Goal: Contribute content: Contribute content

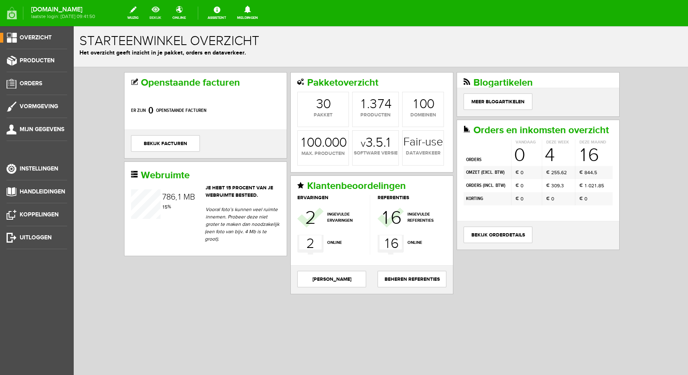
click at [164, 11] on link "bekijk" at bounding box center [156, 13] width 22 height 18
click at [48, 36] on span "Overzicht" at bounding box center [36, 37] width 32 height 7
click at [16, 64] on link "Producten" at bounding box center [33, 61] width 67 height 10
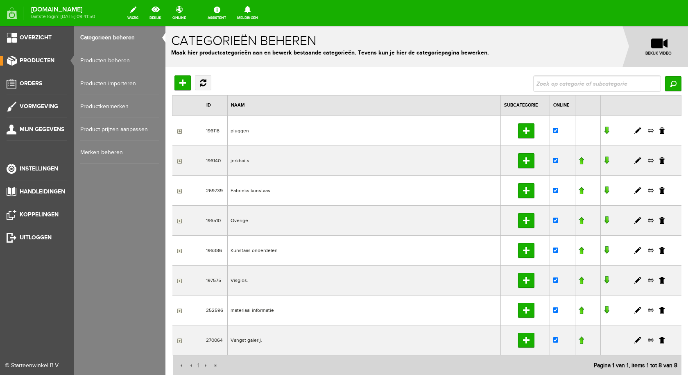
click at [107, 61] on link "Producten beheren" at bounding box center [119, 60] width 79 height 23
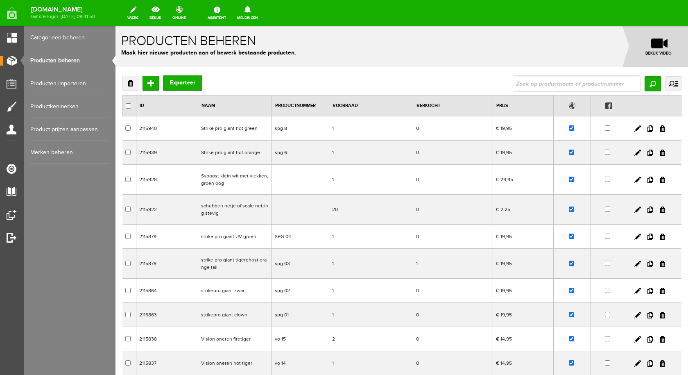
click at [526, 81] on input "text" at bounding box center [577, 83] width 128 height 16
type input "spok roze"
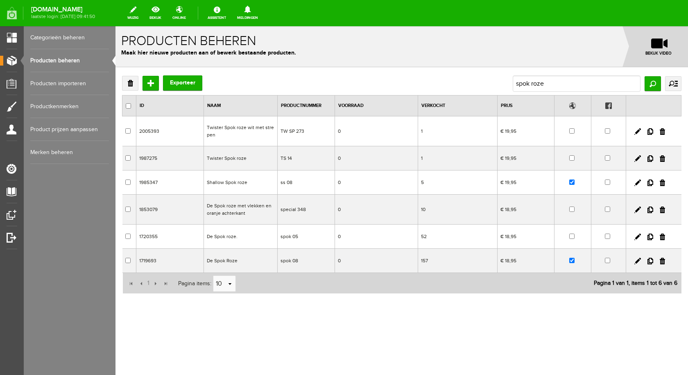
click at [231, 261] on td "De Spok Roze" at bounding box center [241, 261] width 74 height 24
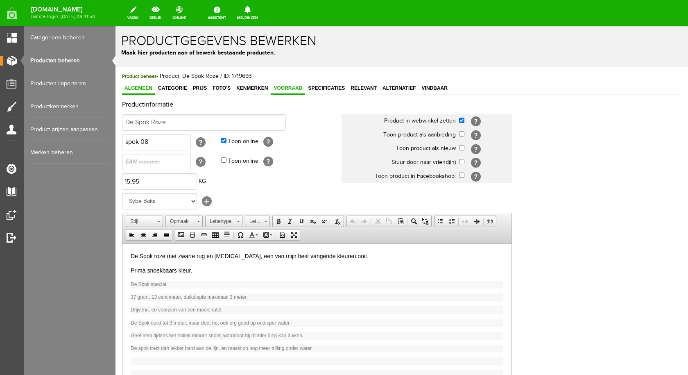
click at [279, 88] on span "Voorraad" at bounding box center [288, 88] width 34 height 6
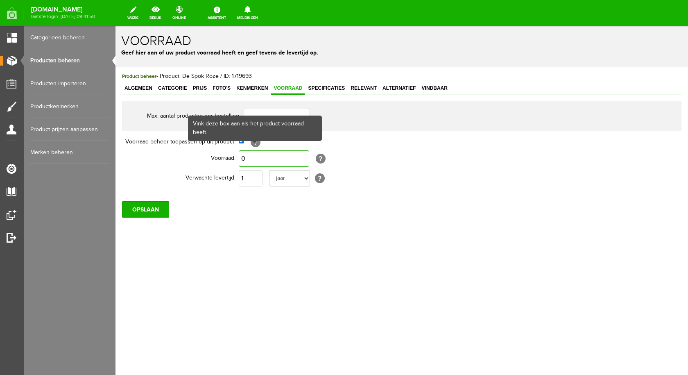
click at [258, 160] on input "0" at bounding box center [274, 158] width 70 height 16
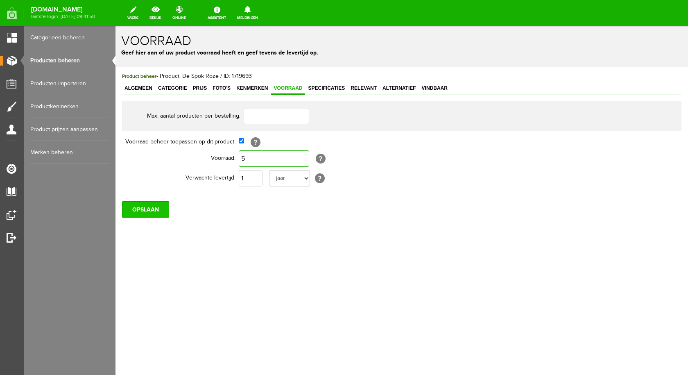
type input "5"
click at [157, 208] on input "OPSLAAN" at bounding box center [145, 209] width 47 height 16
click at [259, 157] on input "5" at bounding box center [274, 158] width 70 height 16
type input "1"
click at [159, 207] on input "OPSLAAN" at bounding box center [145, 209] width 47 height 16
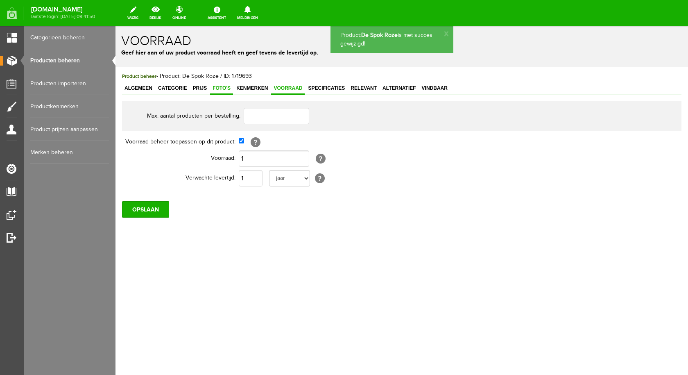
click at [213, 86] on span "Foto's" at bounding box center [221, 88] width 23 height 6
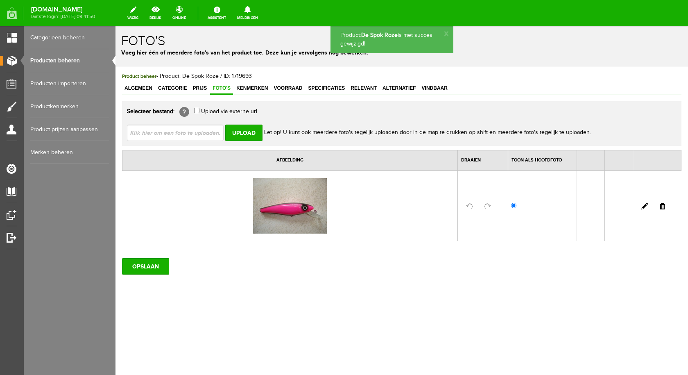
drag, startPoint x: 64, startPoint y: 57, endPoint x: 74, endPoint y: 59, distance: 10.4
click at [64, 58] on link "Producten beheren" at bounding box center [69, 60] width 79 height 23
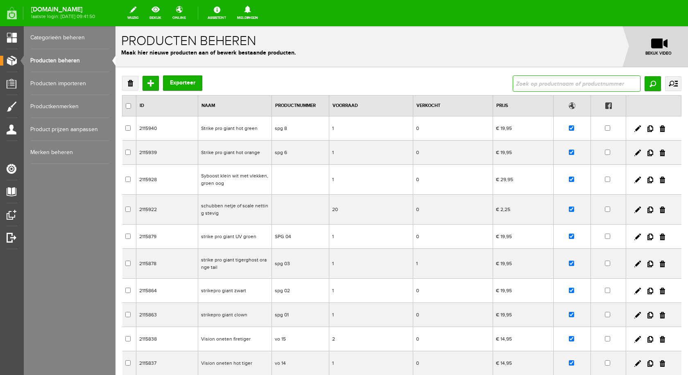
click at [534, 81] on input "text" at bounding box center [577, 83] width 128 height 16
type input "spok roze"
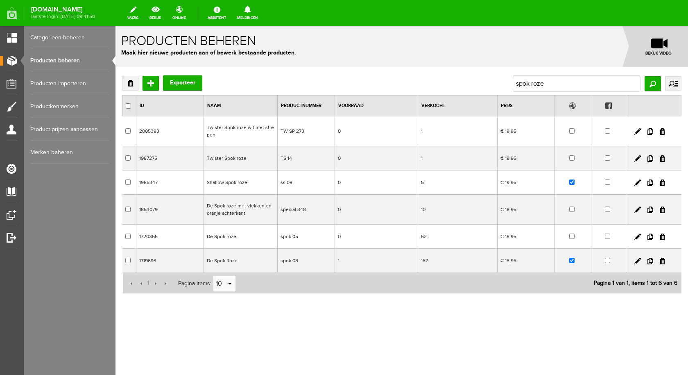
drag, startPoint x: 327, startPoint y: 263, endPoint x: 211, endPoint y: 237, distance: 118.4
click at [211, 237] on td "De Spok roze." at bounding box center [241, 236] width 74 height 24
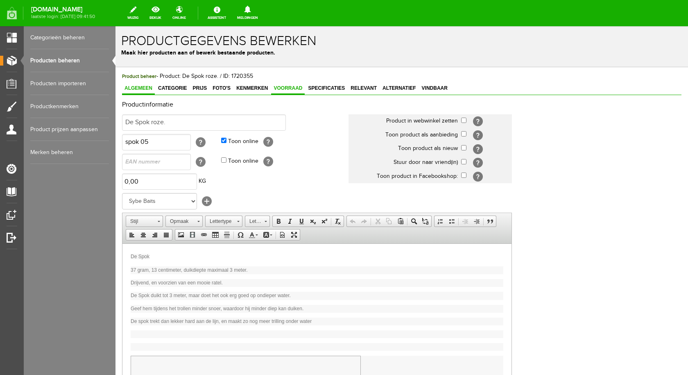
click at [279, 89] on span "Voorraad" at bounding box center [288, 88] width 34 height 6
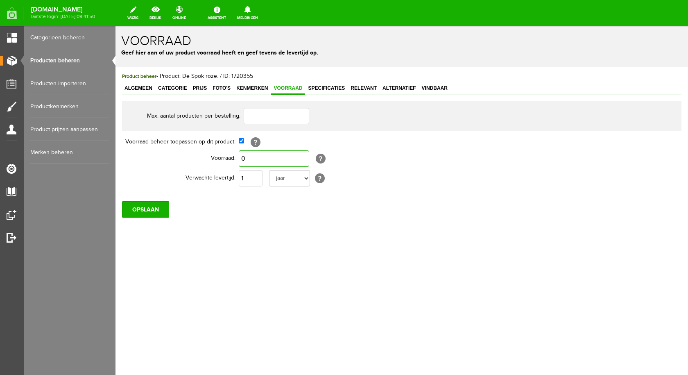
click at [261, 154] on input "0" at bounding box center [274, 158] width 70 height 16
type input "5"
click at [152, 208] on input "OPSLAAN" at bounding box center [145, 209] width 47 height 16
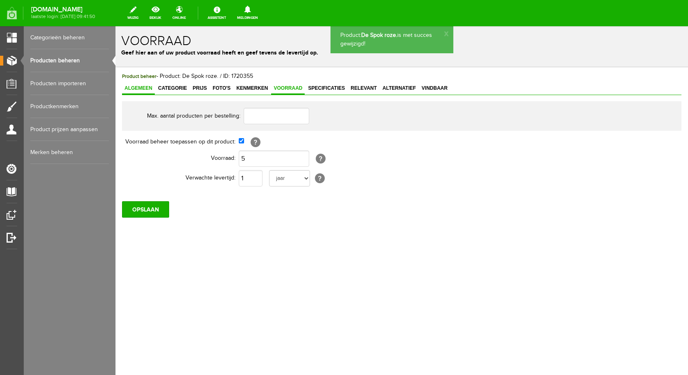
click at [143, 89] on span "Algemeen" at bounding box center [138, 88] width 33 height 6
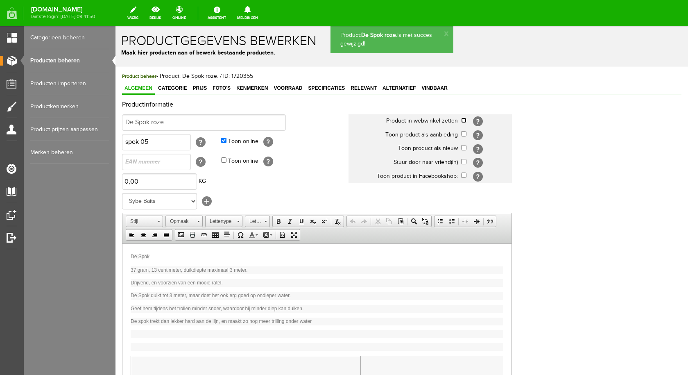
click at [463, 119] on input "checkbox" at bounding box center [463, 120] width 5 height 5
checkbox input "true"
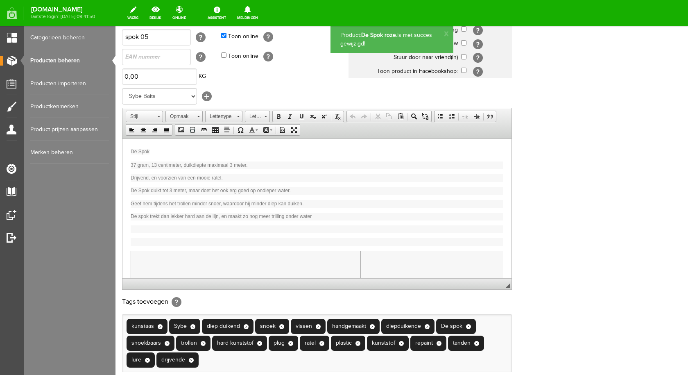
scroll to position [194, 0]
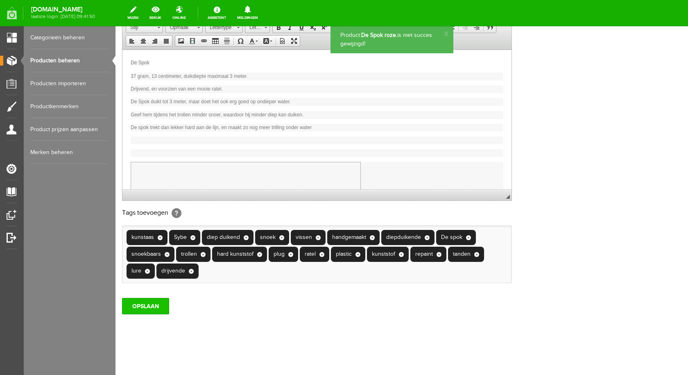
click at [135, 301] on input "OPSLAAN" at bounding box center [145, 306] width 47 height 16
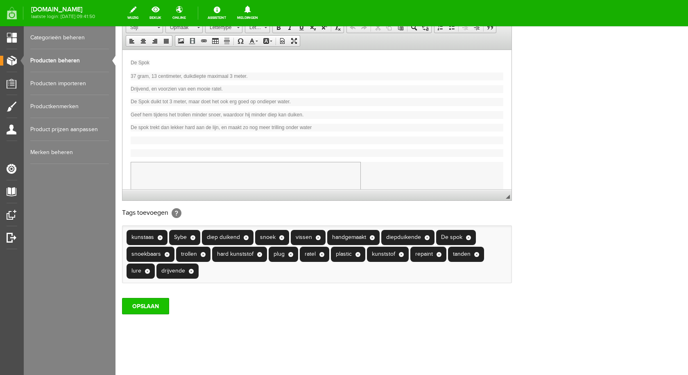
click at [140, 312] on input "OPSLAAN" at bounding box center [145, 306] width 47 height 16
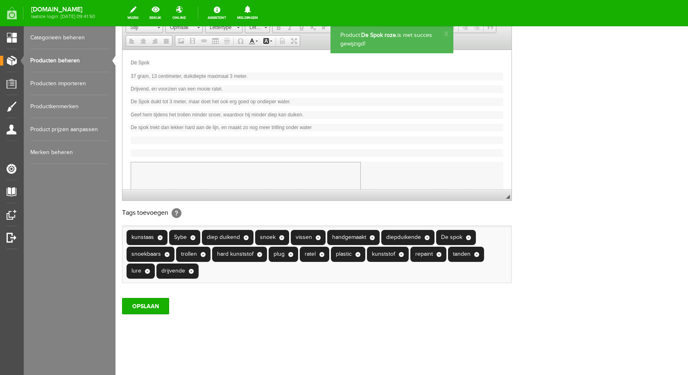
click at [63, 55] on link "Producten beheren" at bounding box center [69, 60] width 79 height 23
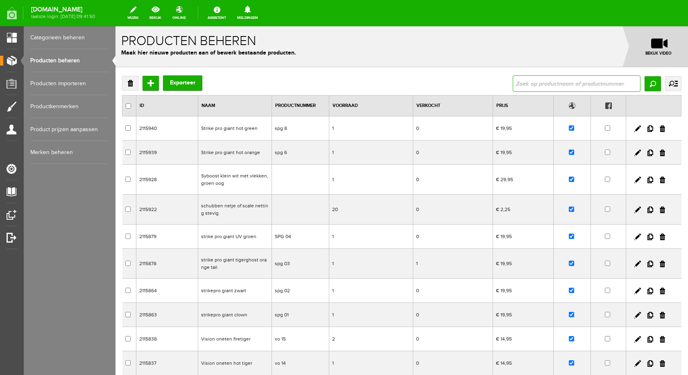
click at [550, 84] on input "text" at bounding box center [577, 83] width 128 height 16
type input "spok geel"
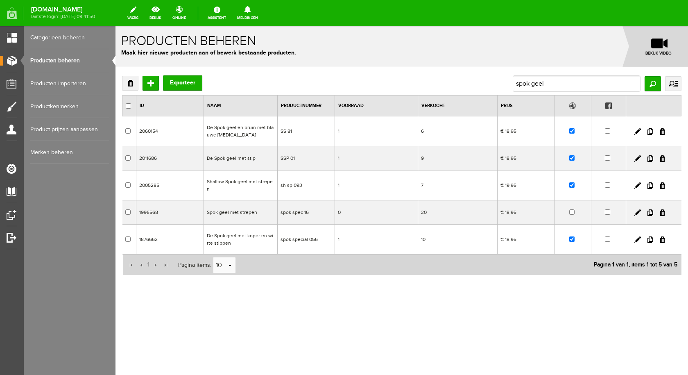
click at [252, 207] on td "Spok geel met strepen" at bounding box center [241, 212] width 74 height 24
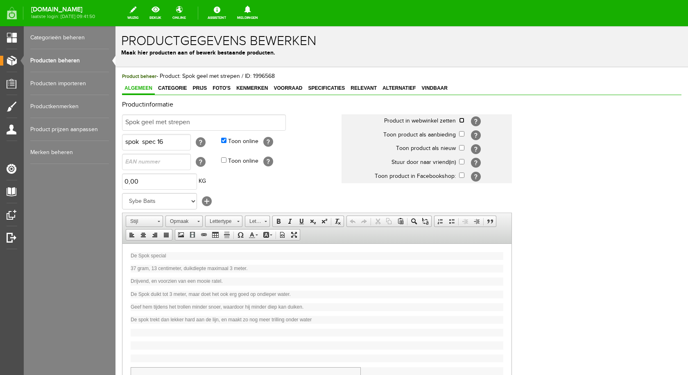
click at [463, 118] on input "checkbox" at bounding box center [461, 120] width 5 height 5
checkbox input "true"
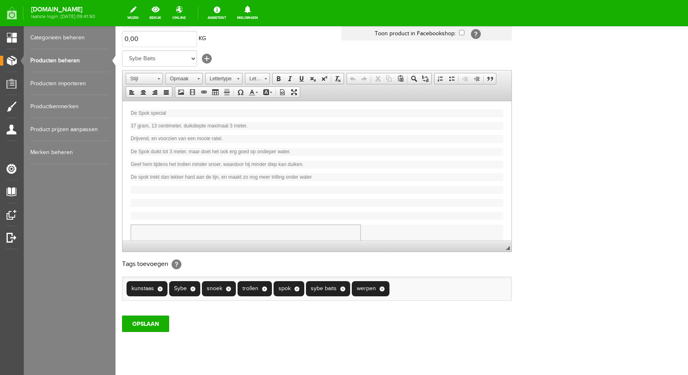
scroll to position [160, 0]
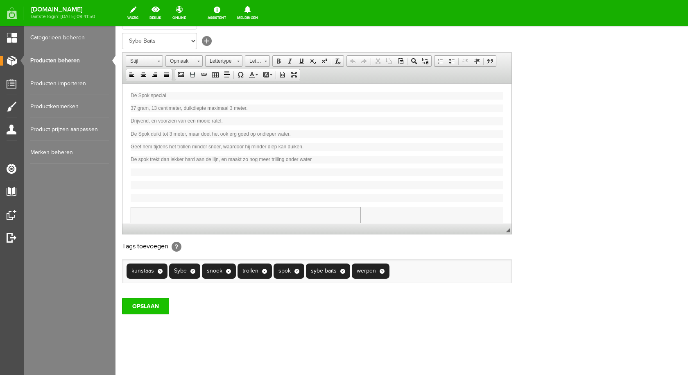
click at [156, 306] on input "OPSLAAN" at bounding box center [145, 306] width 47 height 16
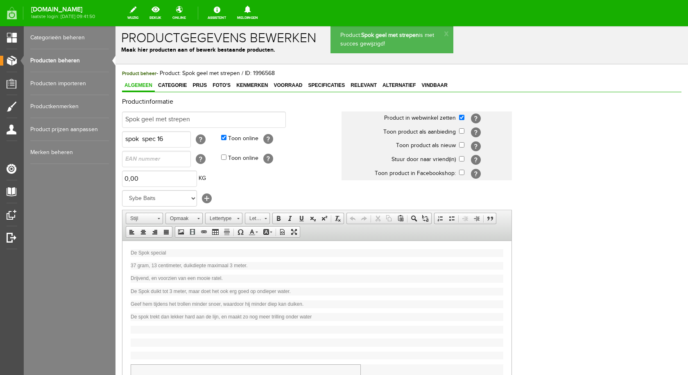
scroll to position [0, 0]
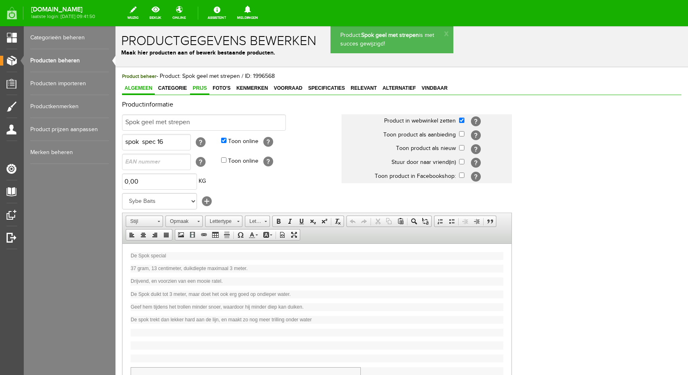
click at [202, 92] on link "Prijs" at bounding box center [199, 89] width 19 height 12
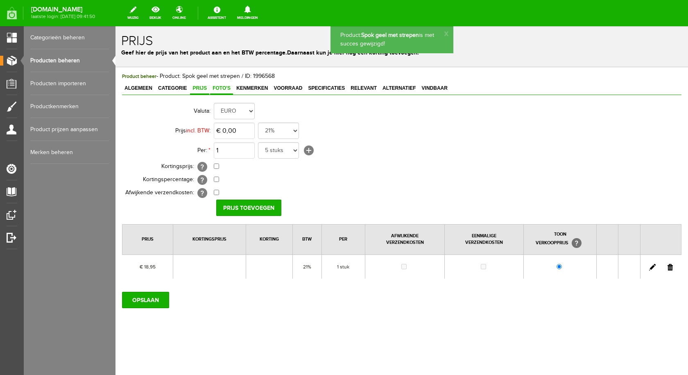
click at [219, 89] on span "Foto's" at bounding box center [221, 88] width 23 height 6
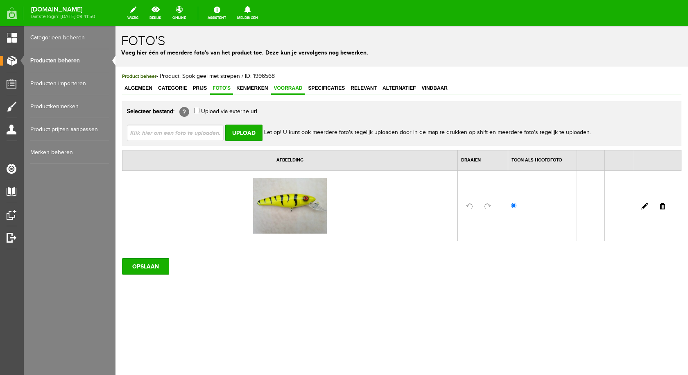
click at [285, 91] on span "Voorraad" at bounding box center [288, 88] width 34 height 6
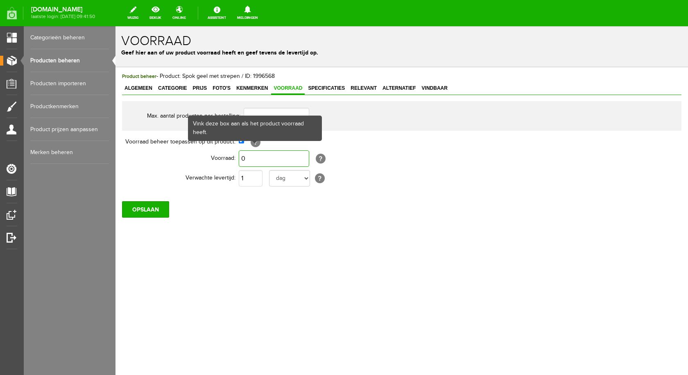
click at [247, 155] on input "0" at bounding box center [274, 158] width 70 height 16
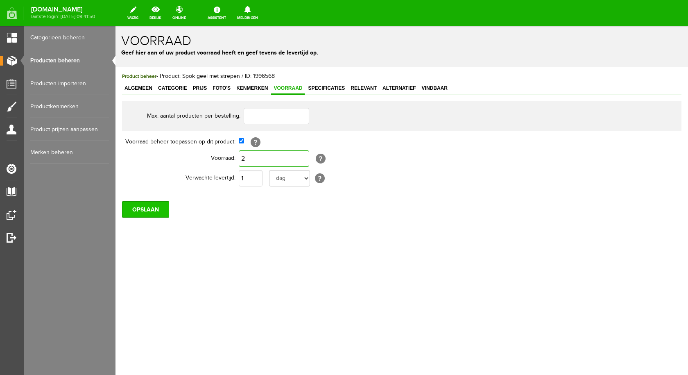
type input "2"
click at [146, 211] on input "OPSLAAN" at bounding box center [145, 209] width 47 height 16
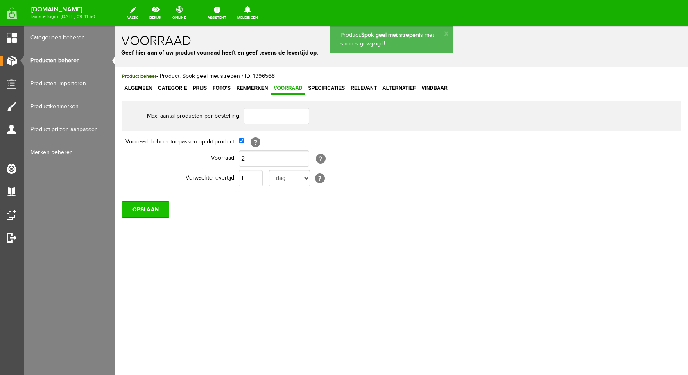
click at [139, 207] on input "OPSLAAN" at bounding box center [145, 209] width 47 height 16
click at [73, 58] on link "Producten beheren" at bounding box center [69, 60] width 79 height 23
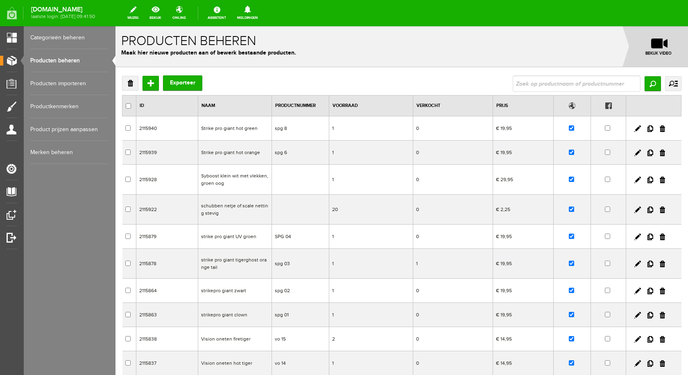
click at [524, 85] on input "text" at bounding box center [577, 83] width 128 height 16
type input "spok tige"
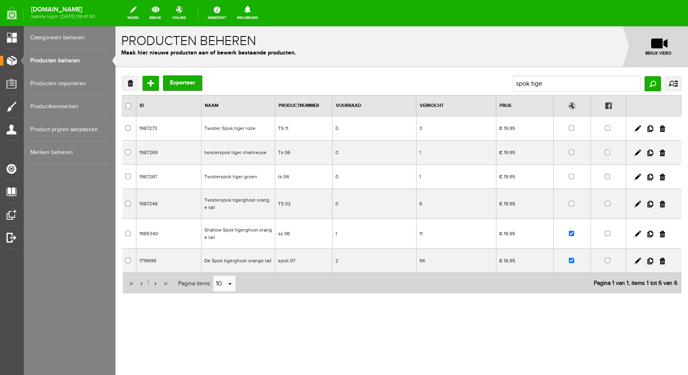
click at [247, 258] on td "De Spok tigerghost orange tail" at bounding box center [238, 261] width 74 height 24
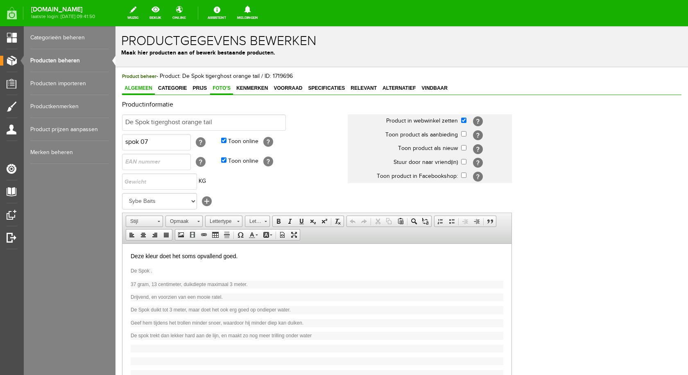
click at [218, 86] on span "Foto's" at bounding box center [221, 88] width 23 height 6
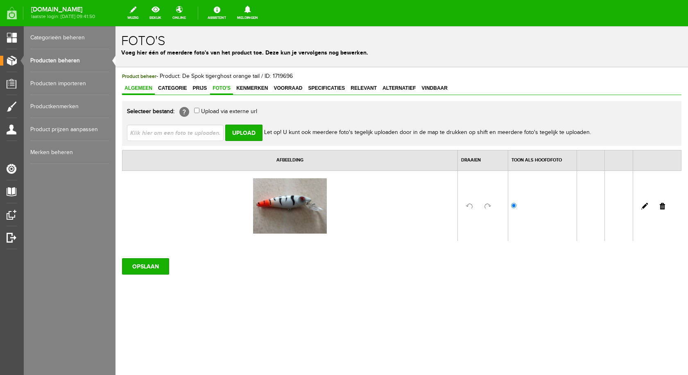
click at [146, 90] on span "Algemeen" at bounding box center [138, 88] width 33 height 6
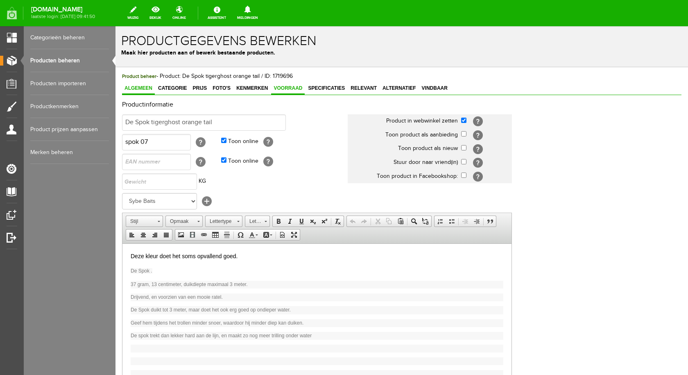
click at [288, 87] on span "Voorraad" at bounding box center [288, 88] width 34 height 6
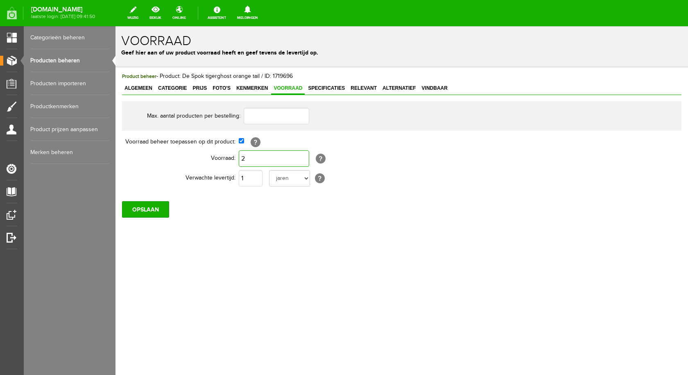
click at [255, 160] on input "2" at bounding box center [274, 158] width 70 height 16
type input "5"
click at [156, 210] on input "OPSLAAN" at bounding box center [145, 209] width 47 height 16
click at [139, 209] on input "OPSLAAN" at bounding box center [145, 209] width 47 height 16
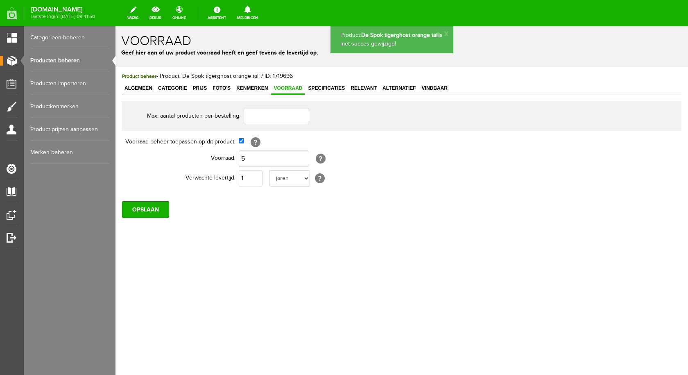
click at [75, 62] on link "Producten beheren" at bounding box center [69, 60] width 79 height 23
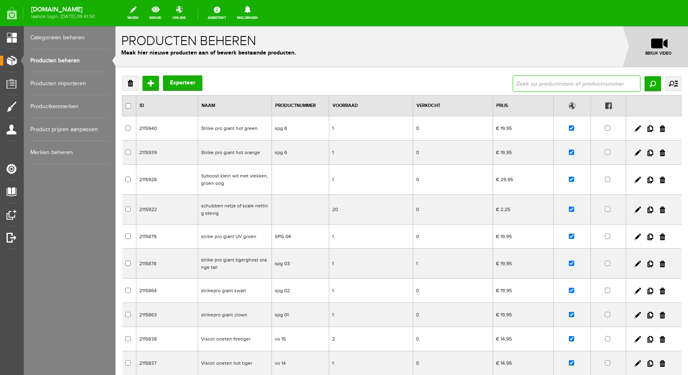
click at [530, 88] on input "text" at bounding box center [577, 83] width 128 height 16
type input "spok hot"
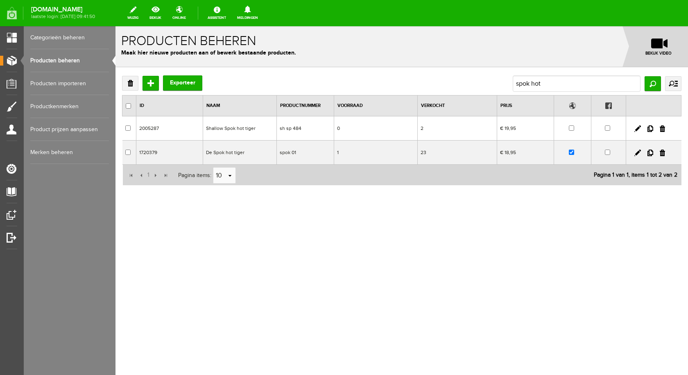
click at [224, 155] on td "De Spok hot tiger" at bounding box center [240, 152] width 74 height 24
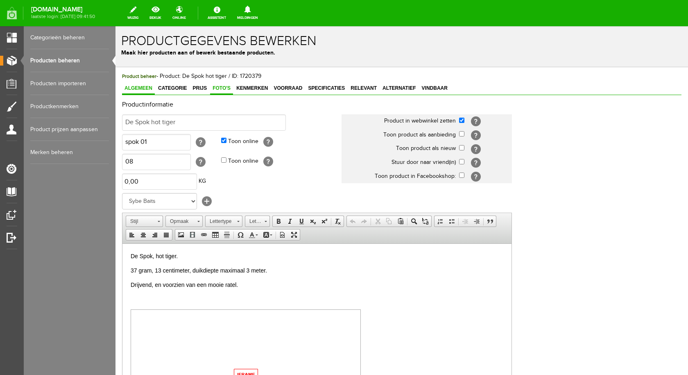
click at [221, 87] on span "Foto's" at bounding box center [221, 88] width 23 height 6
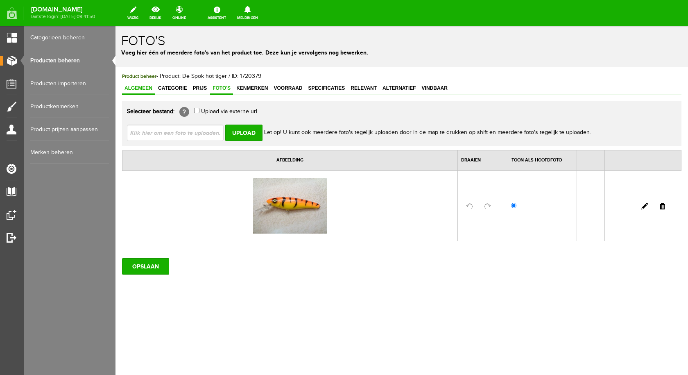
click at [144, 86] on span "Algemeen" at bounding box center [138, 88] width 33 height 6
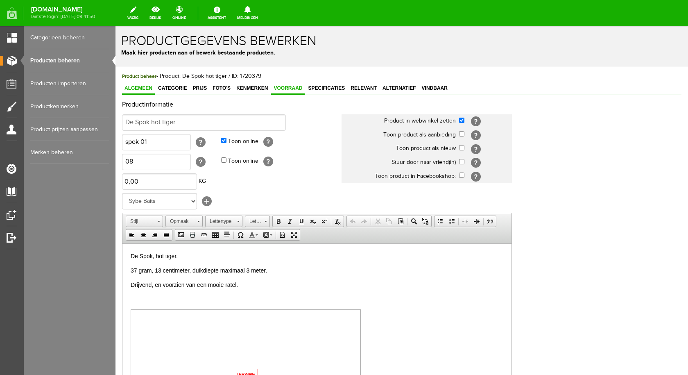
click at [283, 88] on span "Voorraad" at bounding box center [288, 88] width 34 height 6
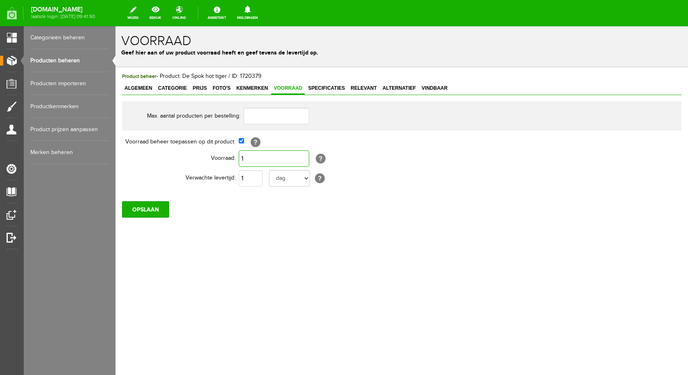
click at [269, 156] on input "1" at bounding box center [274, 158] width 70 height 16
type input "3"
click at [141, 209] on input "OPSLAAN" at bounding box center [145, 209] width 47 height 16
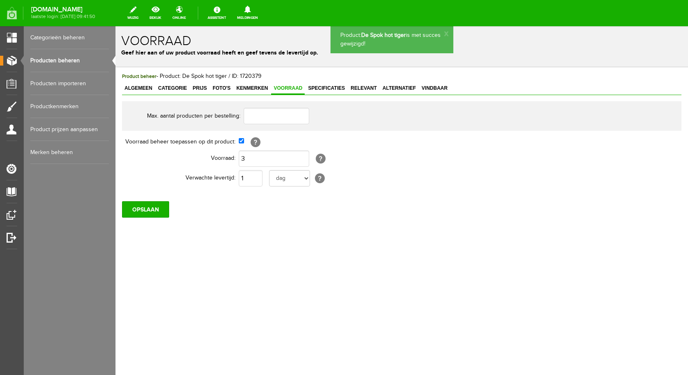
click at [77, 61] on link "Producten beheren" at bounding box center [69, 60] width 79 height 23
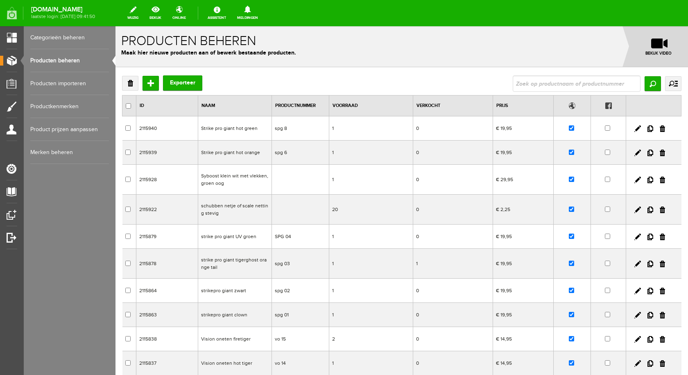
click at [517, 76] on input "text" at bounding box center [577, 83] width 128 height 16
type input "spok red"
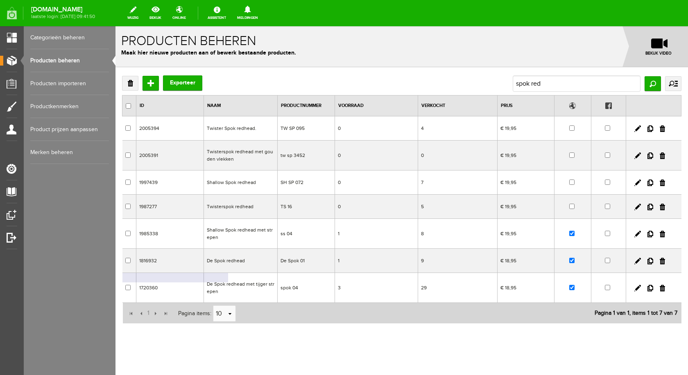
click at [230, 284] on td "De Spok redhead met tijger strepen" at bounding box center [241, 288] width 74 height 30
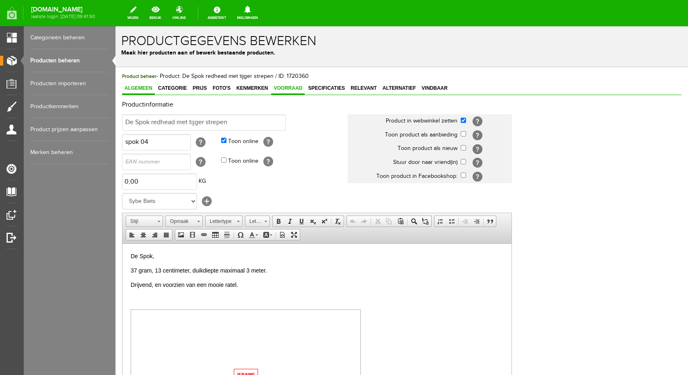
click at [289, 88] on span "Voorraad" at bounding box center [288, 88] width 34 height 6
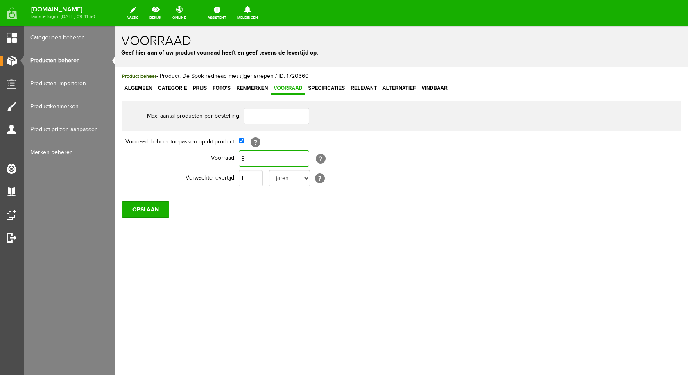
click at [265, 159] on input "3" at bounding box center [274, 158] width 70 height 16
type input "5"
click at [145, 209] on input "OPSLAAN" at bounding box center [145, 209] width 47 height 16
click at [66, 63] on link "Producten beheren" at bounding box center [69, 60] width 79 height 23
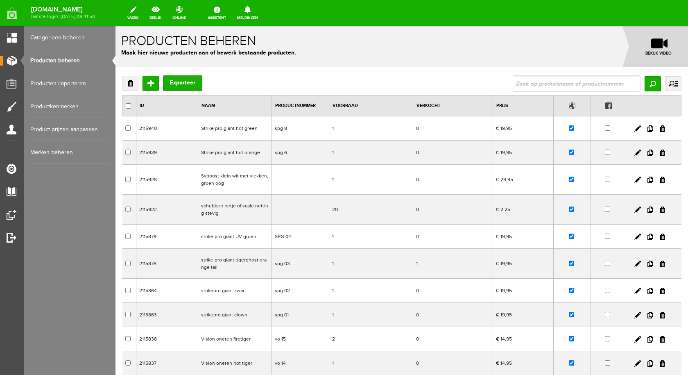
click at [545, 82] on input "text" at bounding box center [577, 83] width 128 height 16
type input "spok fir"
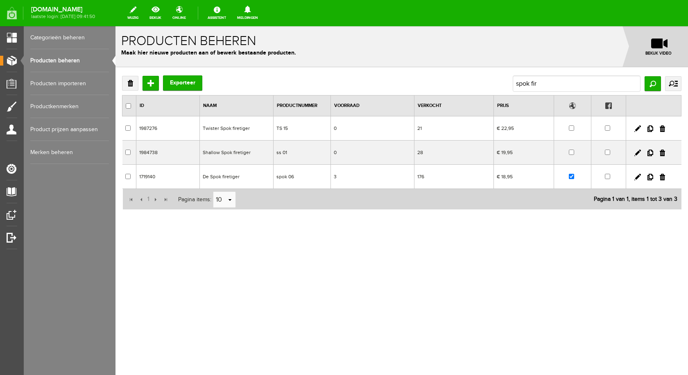
click at [220, 177] on td "De Spok firetiger" at bounding box center [237, 177] width 74 height 24
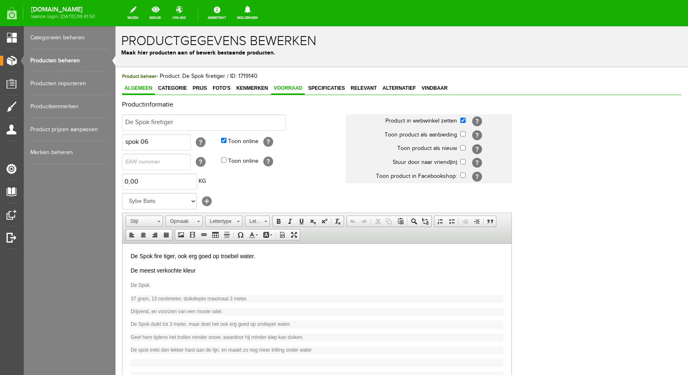
click at [291, 92] on link "Voorraad" at bounding box center [288, 89] width 34 height 12
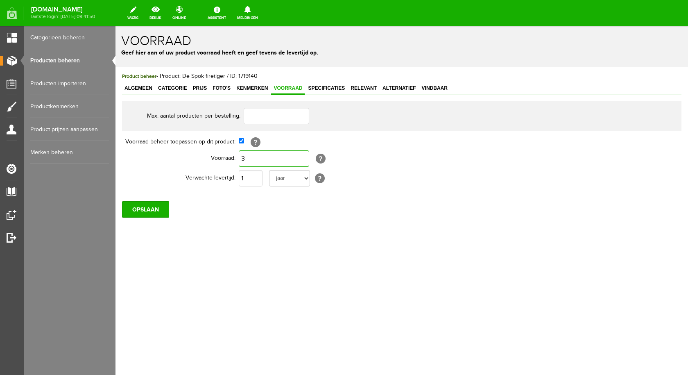
click at [261, 157] on input "3" at bounding box center [274, 158] width 70 height 16
type input "5"
click at [154, 211] on input "OPSLAAN" at bounding box center [145, 209] width 47 height 16
click at [261, 159] on input "5" at bounding box center [274, 158] width 70 height 16
type input "6"
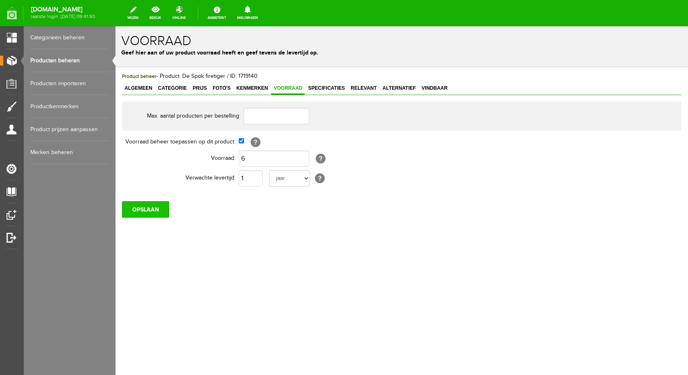
click at [161, 205] on input "OPSLAAN" at bounding box center [145, 209] width 47 height 16
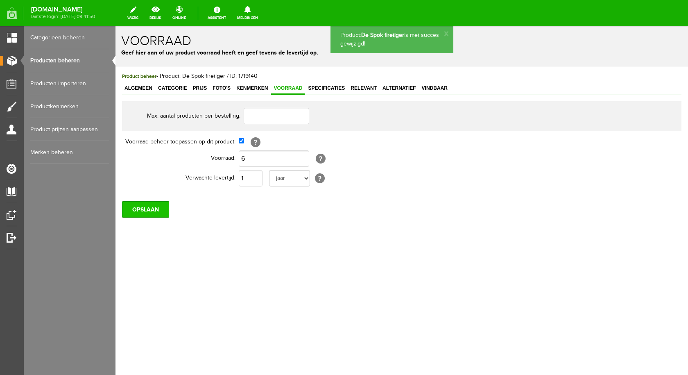
click at [158, 212] on input "OPSLAAN" at bounding box center [145, 209] width 47 height 16
click at [82, 61] on link "Producten beheren" at bounding box center [69, 60] width 79 height 23
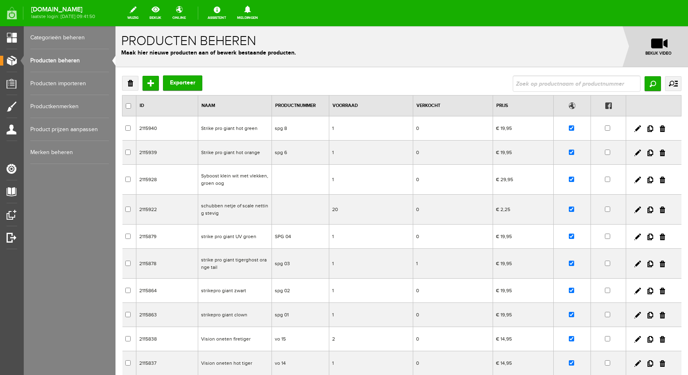
click at [583, 83] on input "text" at bounding box center [577, 83] width 128 height 16
type input "spok clown"
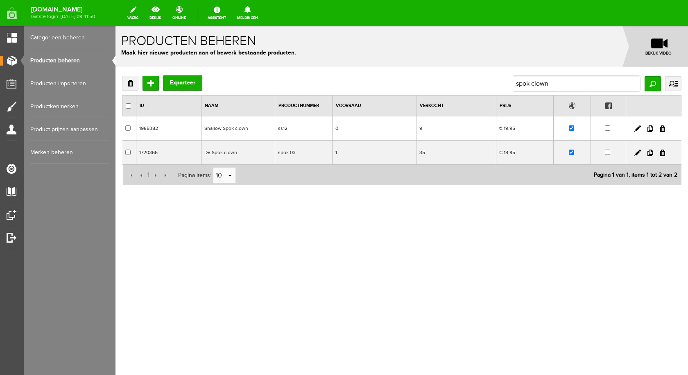
drag, startPoint x: 231, startPoint y: 154, endPoint x: 349, endPoint y: 180, distance: 121.2
click at [231, 154] on td "De Spok clown." at bounding box center [238, 152] width 74 height 24
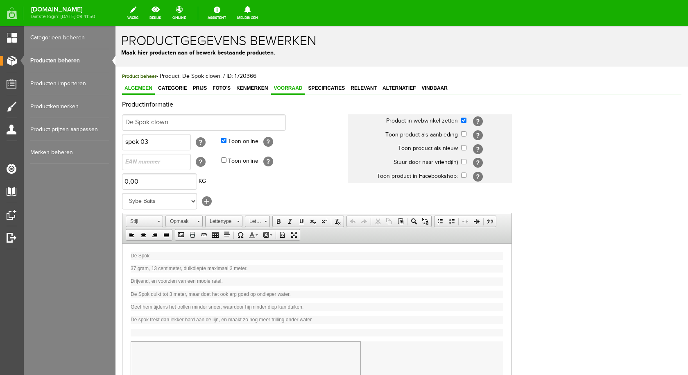
click at [283, 86] on span "Voorraad" at bounding box center [288, 88] width 34 height 6
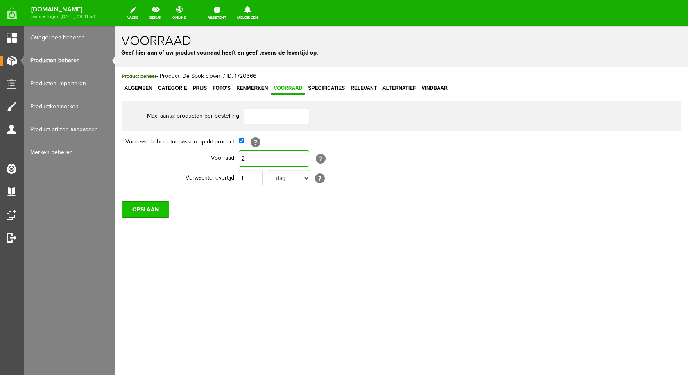
type input "2"
click at [146, 208] on input "OPSLAAN" at bounding box center [145, 209] width 47 height 16
click at [69, 58] on link "Producten beheren" at bounding box center [69, 60] width 79 height 23
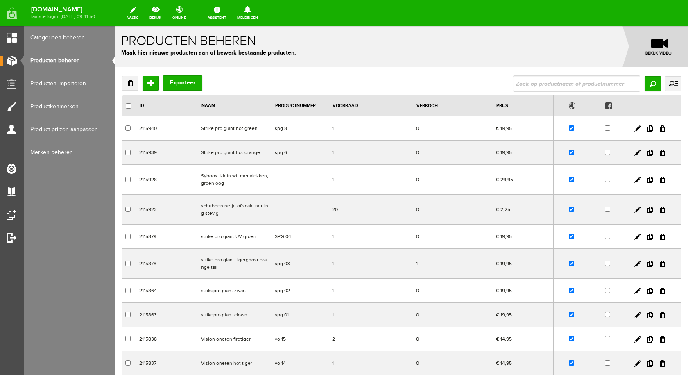
click at [532, 81] on input "text" at bounding box center [577, 83] width 128 height 16
type input "spok geel met wit en stre"
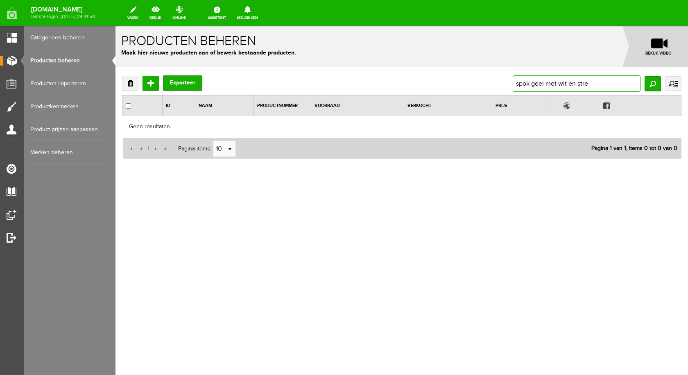
click at [596, 86] on input "spok geel met wit en stre" at bounding box center [577, 83] width 128 height 16
type input "spok geel"
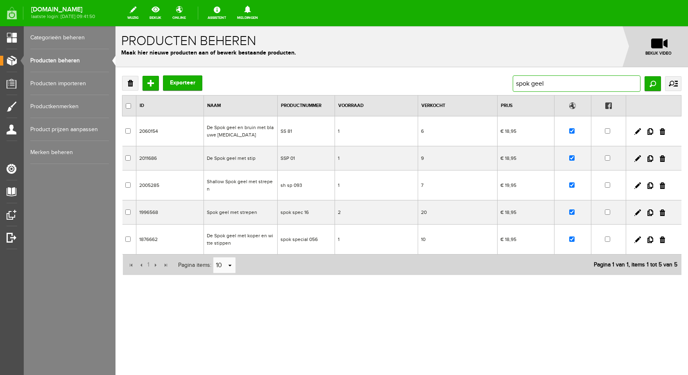
click at [559, 84] on input "spok geel" at bounding box center [577, 83] width 128 height 16
type input "spok"
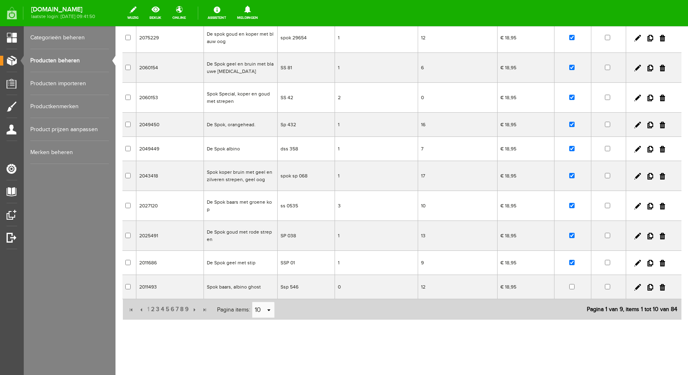
scroll to position [94, 0]
click at [152, 305] on span "2" at bounding box center [152, 308] width 5 height 16
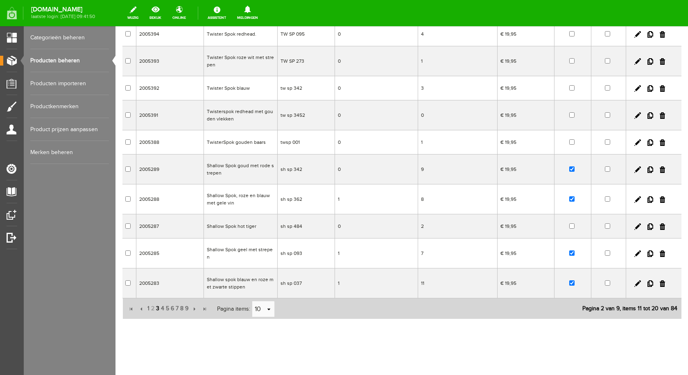
click at [158, 304] on span "3" at bounding box center [157, 308] width 5 height 16
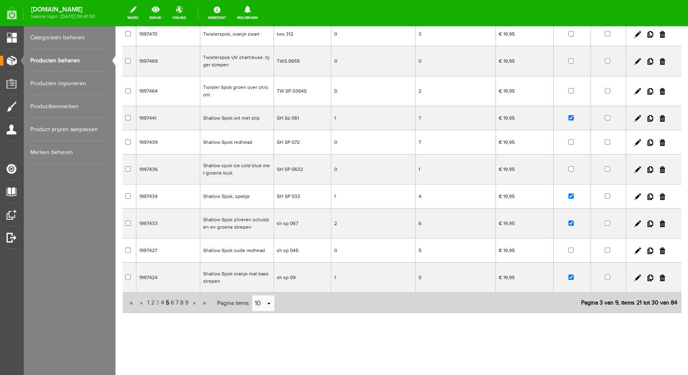
click at [166, 305] on span "5" at bounding box center [167, 303] width 5 height 16
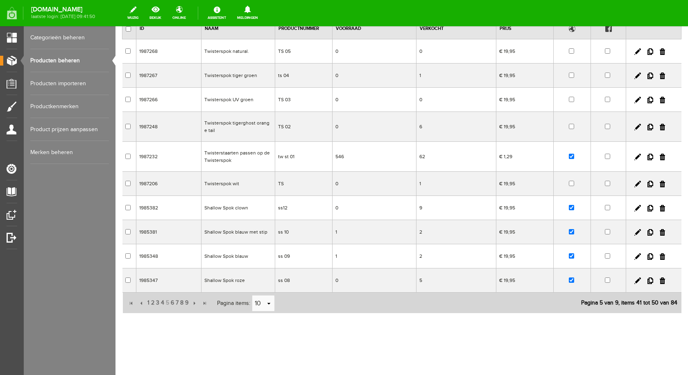
scroll to position [36, 0]
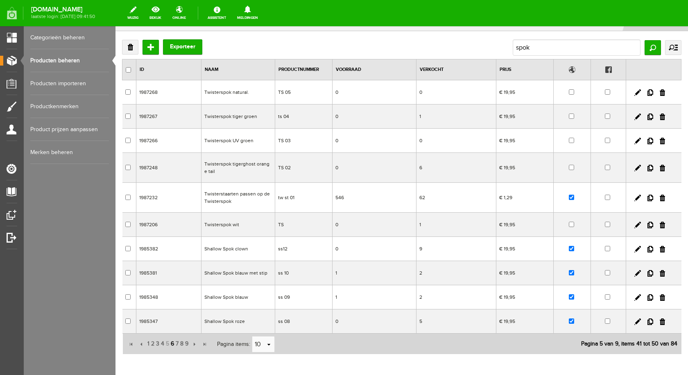
click at [171, 342] on span "6" at bounding box center [172, 343] width 5 height 16
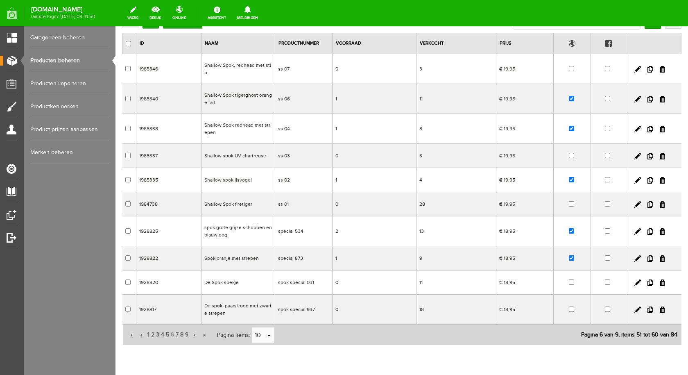
scroll to position [77, 0]
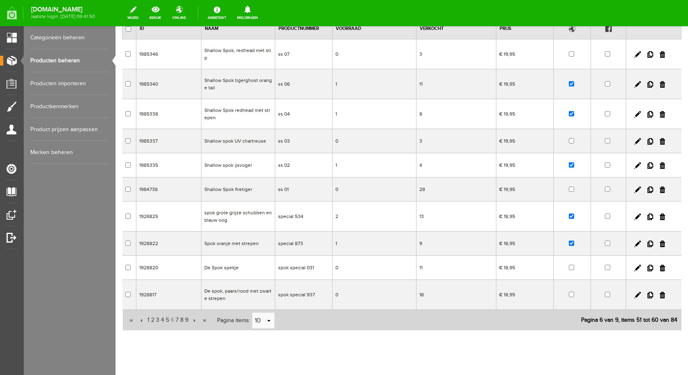
click at [230, 270] on td "De Spok spekje" at bounding box center [238, 268] width 74 height 24
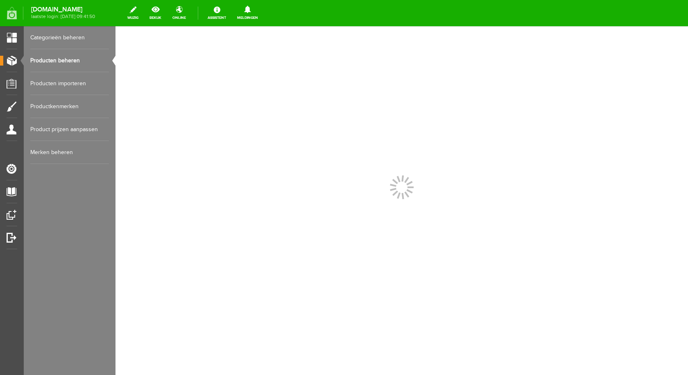
scroll to position [0, 0]
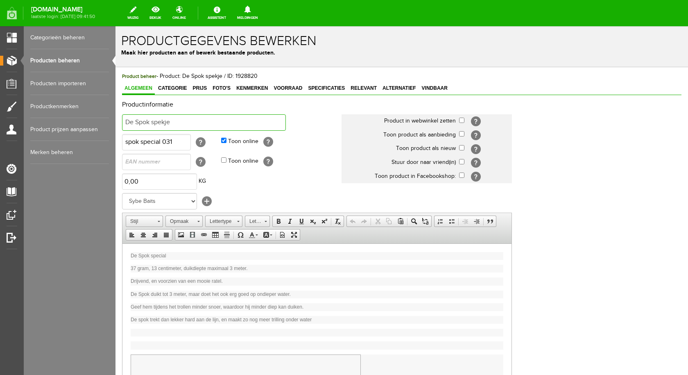
click at [197, 117] on input "De Spok spekje" at bounding box center [204, 122] width 164 height 16
type input "De Spok geel met witte buik en strepen"
click at [464, 120] on input "checkbox" at bounding box center [461, 120] width 5 height 5
checkbox input "true"
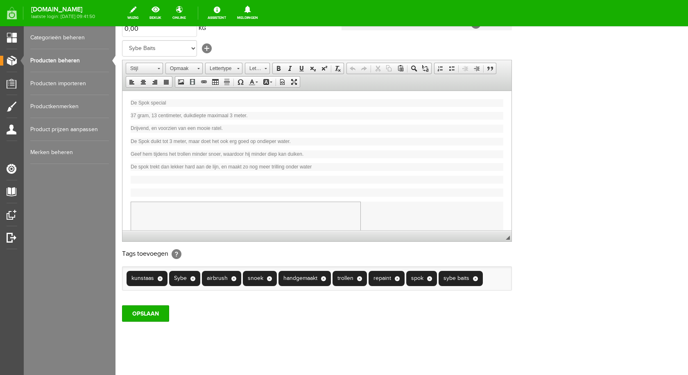
scroll to position [160, 0]
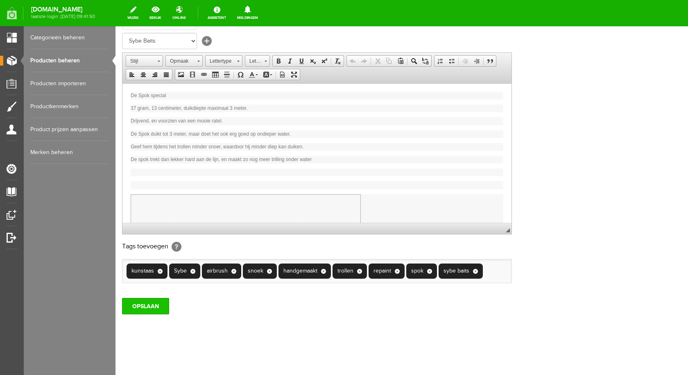
click at [153, 312] on input "OPSLAAN" at bounding box center [145, 306] width 47 height 16
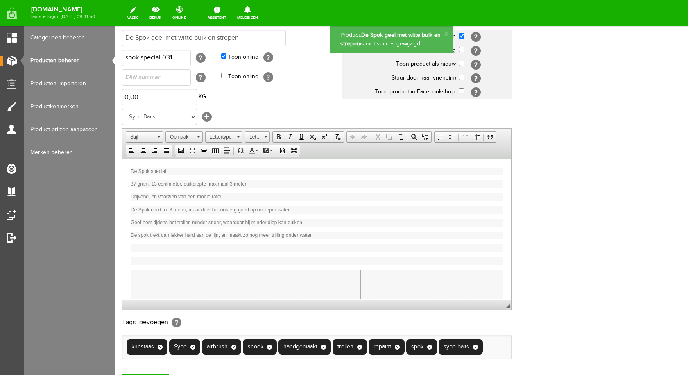
scroll to position [0, 0]
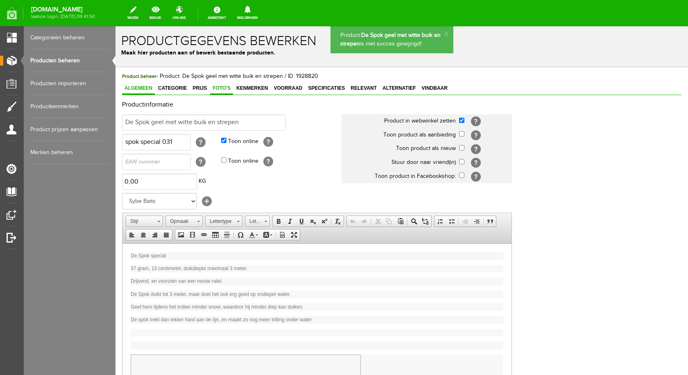
click at [218, 87] on span "Foto's" at bounding box center [221, 88] width 23 height 6
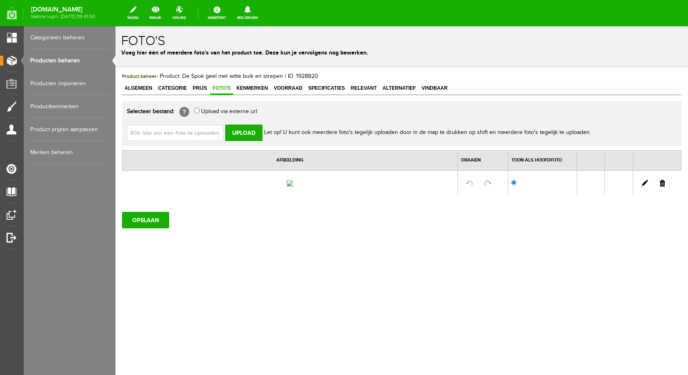
click at [202, 130] on input "file" at bounding box center [178, 133] width 103 height 16
click at [134, 88] on span "Algemeen" at bounding box center [138, 88] width 33 height 6
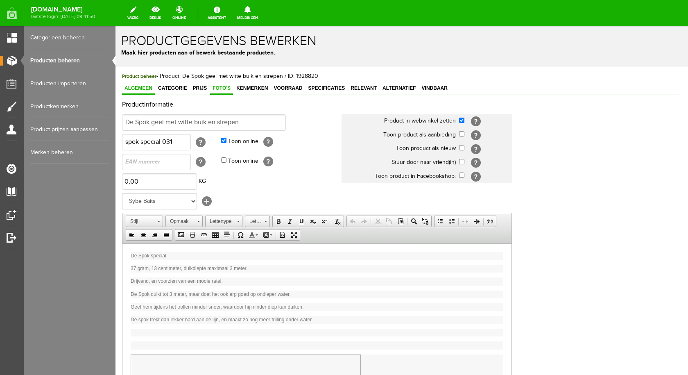
click at [224, 90] on span "Foto's" at bounding box center [221, 88] width 23 height 6
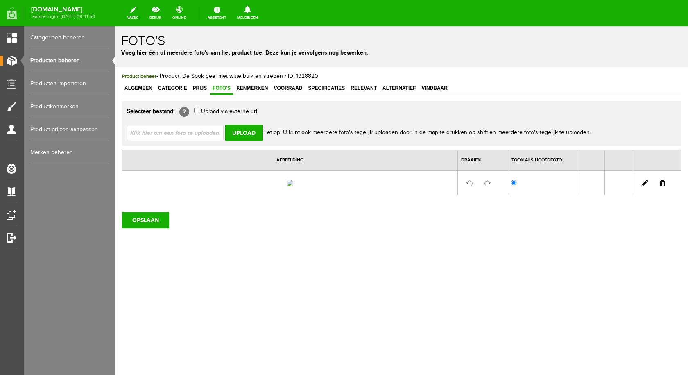
click at [202, 137] on input "file" at bounding box center [178, 133] width 103 height 16
type input "C:\fakepath\spok geel met witte buik en strepen.jpg"
type input "spok geel met witte buik en strepen.jpg"
click at [248, 132] on input "Upload" at bounding box center [243, 133] width 37 height 16
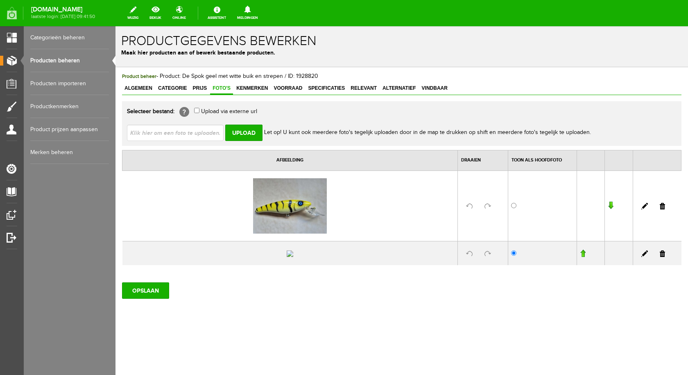
click at [660, 257] on link at bounding box center [662, 253] width 5 height 7
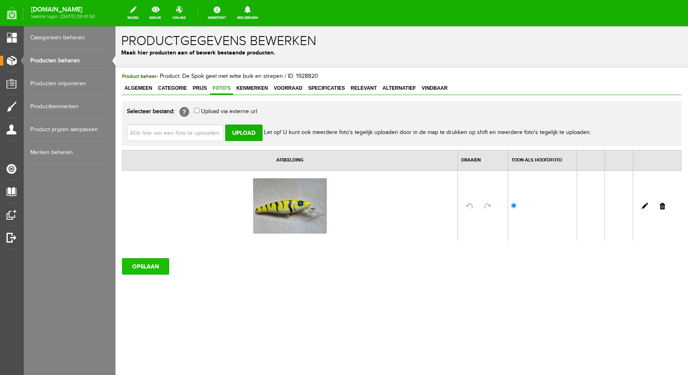
click at [156, 263] on input "OPSLAAN" at bounding box center [145, 266] width 47 height 16
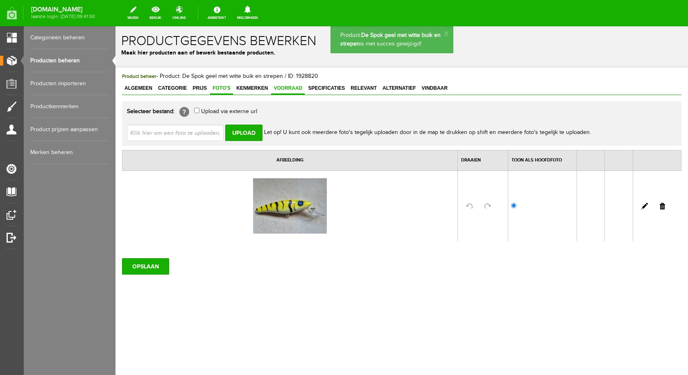
click at [285, 87] on span "Voorraad" at bounding box center [288, 88] width 34 height 6
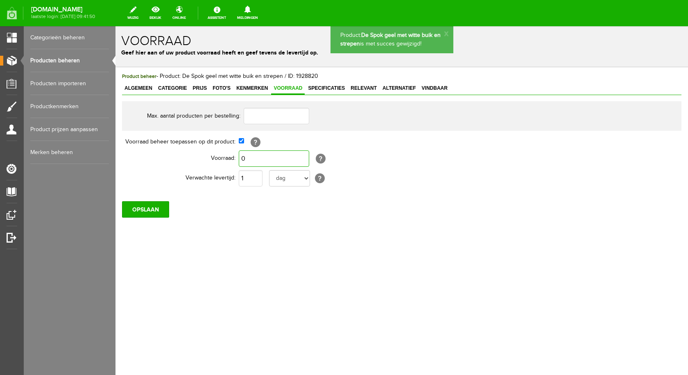
click at [247, 158] on input "0" at bounding box center [274, 158] width 70 height 16
type input "1"
click at [154, 209] on input "OPSLAAN" at bounding box center [145, 209] width 47 height 16
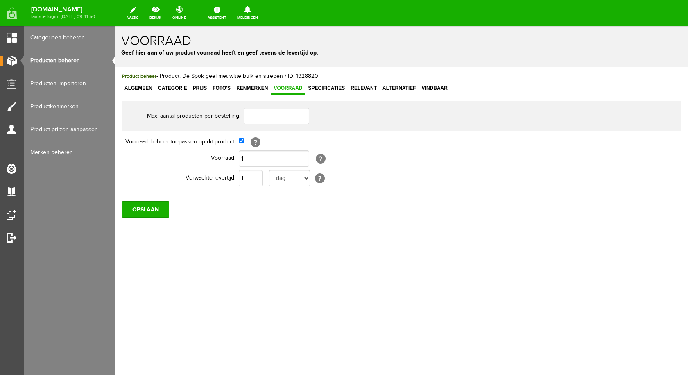
click at [75, 60] on link "Producten beheren" at bounding box center [69, 60] width 79 height 23
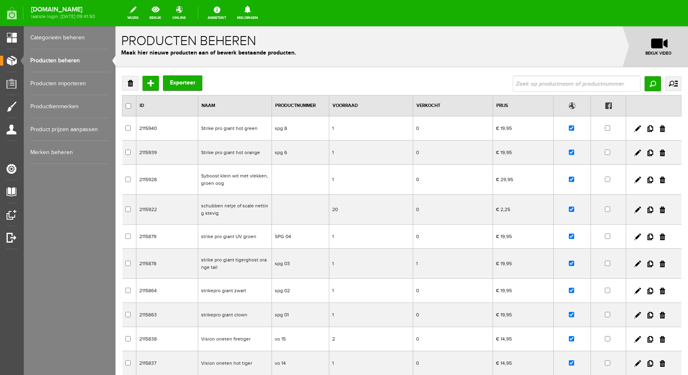
click at [526, 84] on input "text" at bounding box center [577, 83] width 128 height 16
type input "spok"
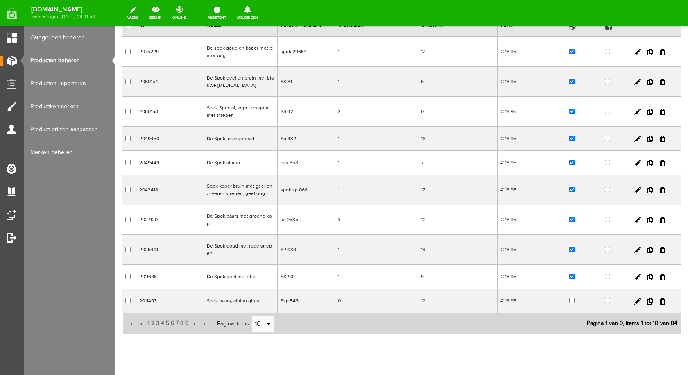
scroll to position [94, 0]
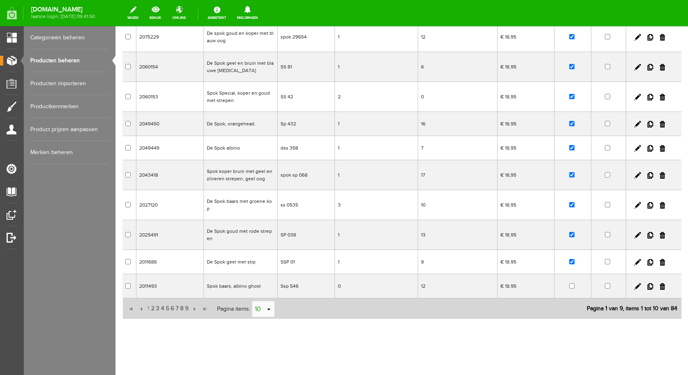
click at [271, 308] on link "select" at bounding box center [269, 309] width 7 height 16
click at [267, 288] on li "50" at bounding box center [263, 288] width 22 height 14
type input "50"
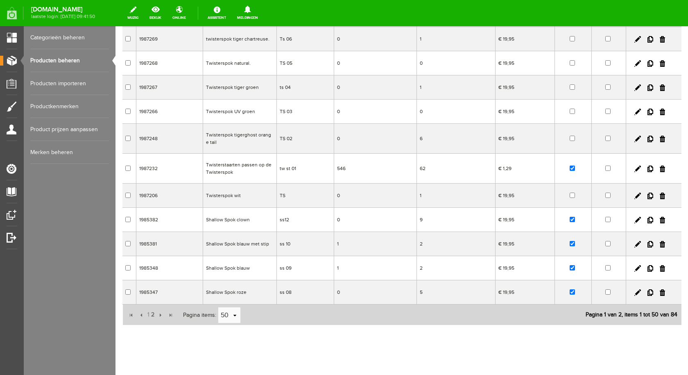
scroll to position [1130, 0]
click at [153, 306] on span "2" at bounding box center [152, 314] width 5 height 16
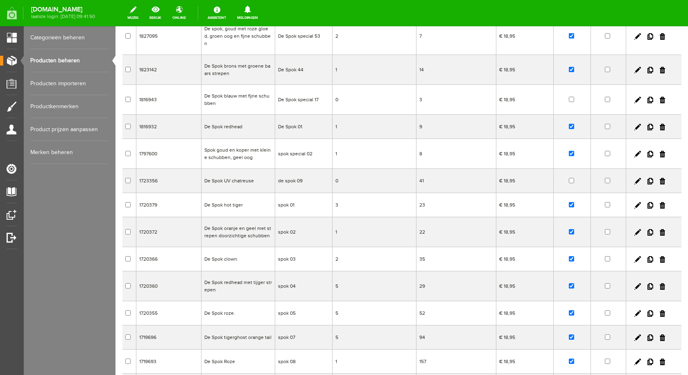
scroll to position [626, 0]
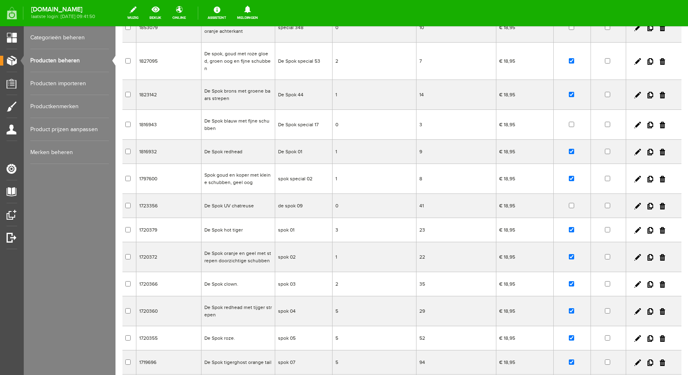
click at [246, 112] on td "De Spok blauw met fijne schubben" at bounding box center [238, 125] width 74 height 30
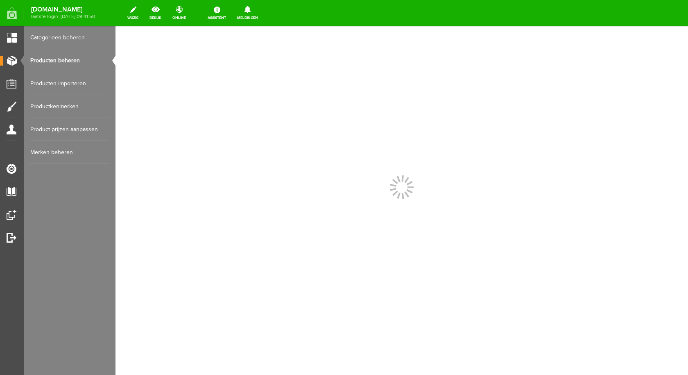
scroll to position [0, 0]
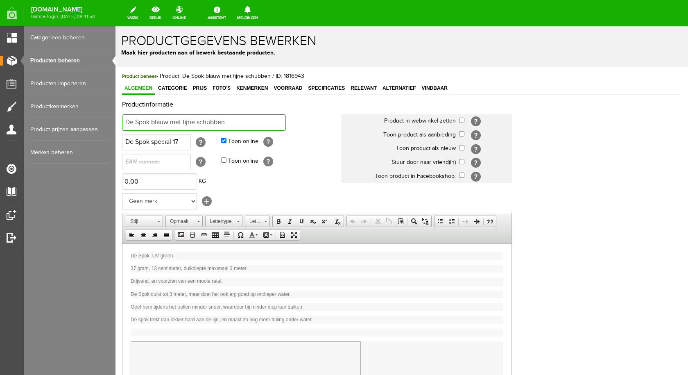
click at [238, 123] on input "De Spok blauw met fijne schubben" at bounding box center [204, 122] width 164 height 16
type input "De Spok groen, geel en wit met blauw oog"
click at [465, 120] on td "[?]" at bounding box center [485, 121] width 53 height 14
click at [462, 122] on input "checkbox" at bounding box center [461, 120] width 5 height 5
checkbox input "true"
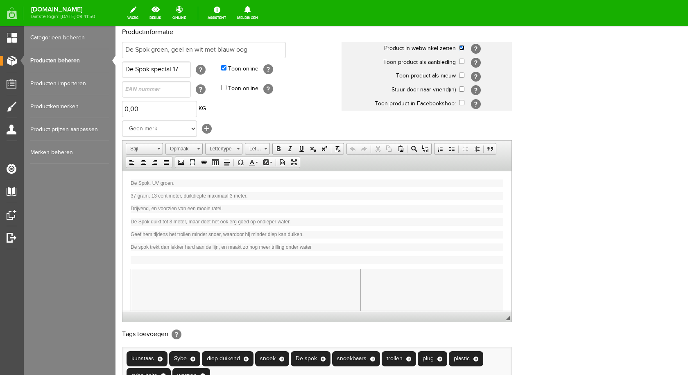
scroll to position [177, 0]
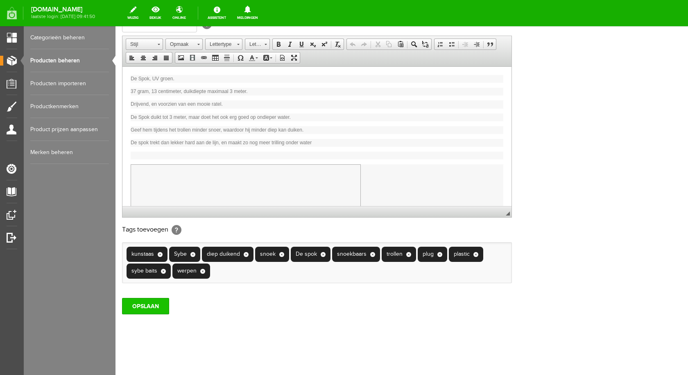
click at [154, 304] on input "OPSLAAN" at bounding box center [145, 306] width 47 height 16
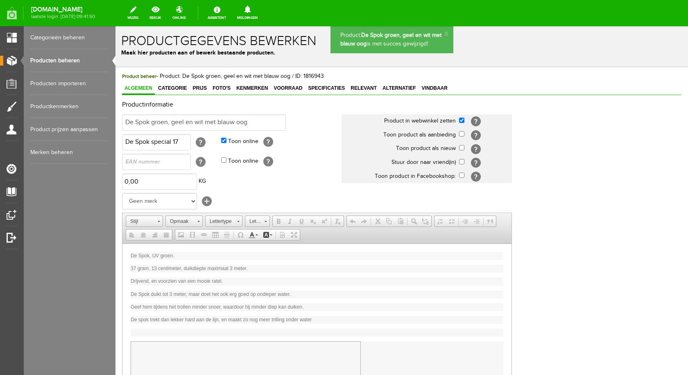
scroll to position [0, 0]
click at [177, 91] on link "Categorie" at bounding box center [173, 89] width 34 height 12
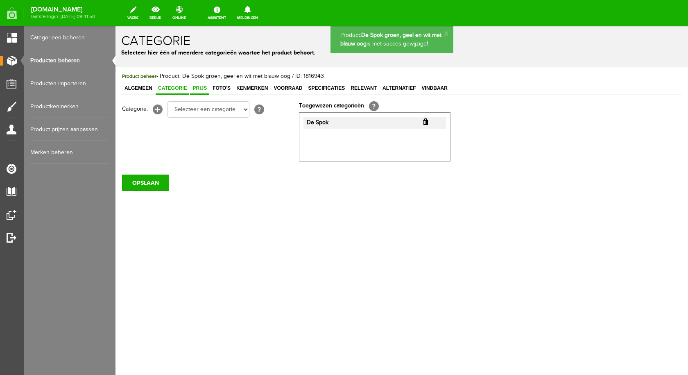
click at [202, 91] on span "Prijs" at bounding box center [199, 88] width 19 height 6
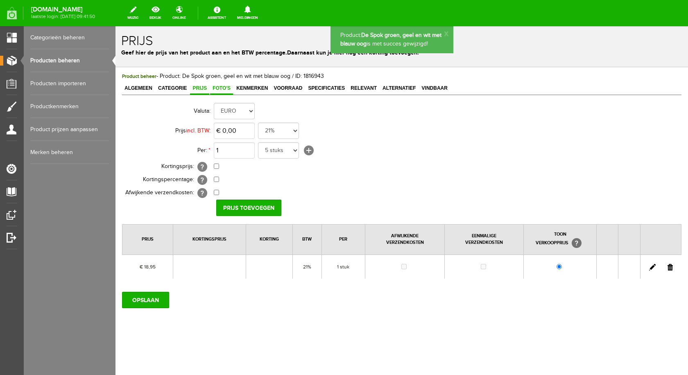
click at [220, 91] on span "Foto's" at bounding box center [221, 88] width 23 height 6
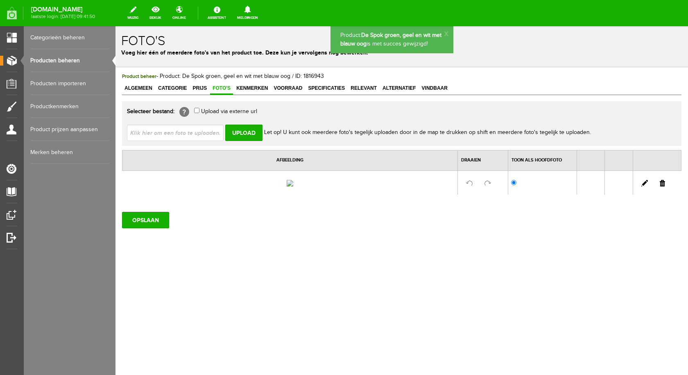
click at [211, 130] on input "file" at bounding box center [178, 133] width 103 height 16
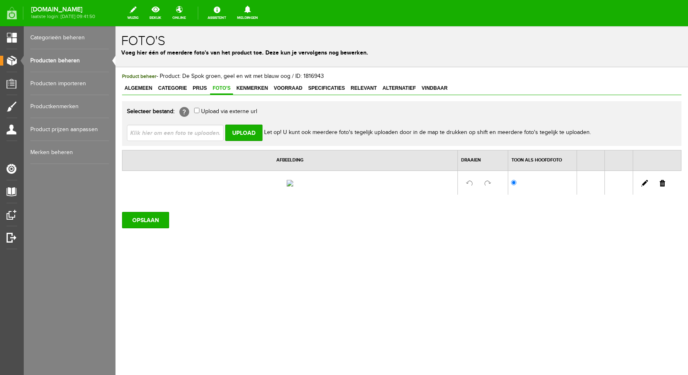
type input "C:\fakepath\spok groen geel en wit met blauw oog.jpg"
type input "spok groen geel en wit met blauw oog.jpg"
click at [249, 131] on input "Upload" at bounding box center [243, 133] width 37 height 16
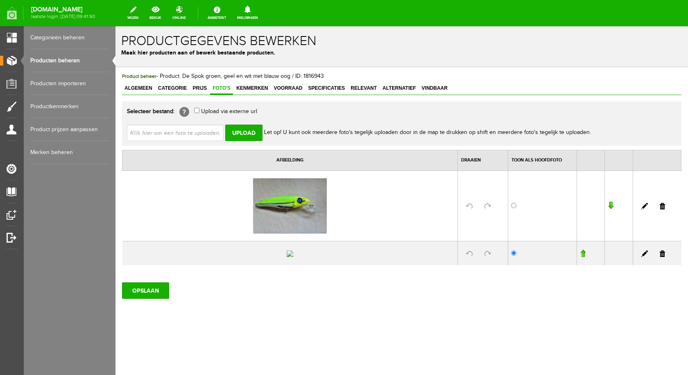
click at [660, 257] on link at bounding box center [662, 253] width 5 height 7
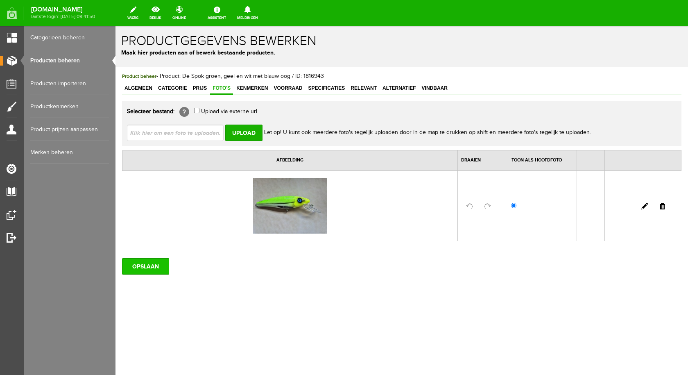
click at [146, 267] on input "OPSLAAN" at bounding box center [145, 266] width 47 height 16
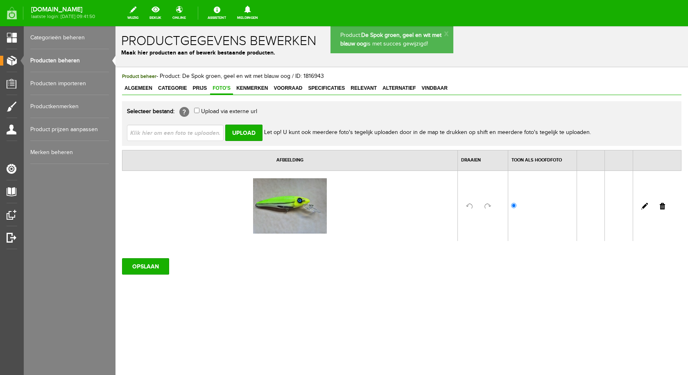
click at [285, 85] on span "Voorraad" at bounding box center [288, 88] width 34 height 6
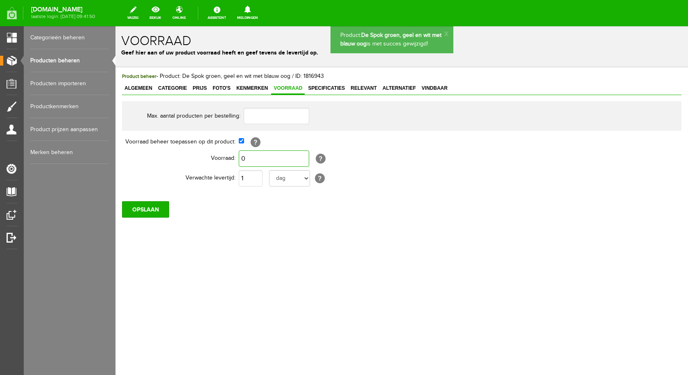
click at [269, 156] on input "0" at bounding box center [274, 158] width 70 height 16
type input "2"
click at [152, 206] on input "OPSLAAN" at bounding box center [145, 209] width 47 height 16
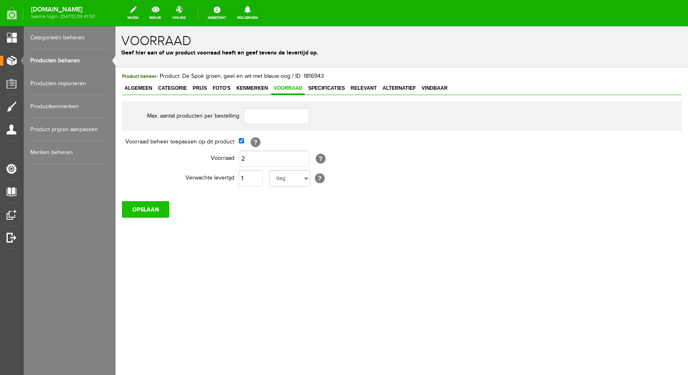
click at [155, 208] on input "OPSLAAN" at bounding box center [145, 209] width 47 height 16
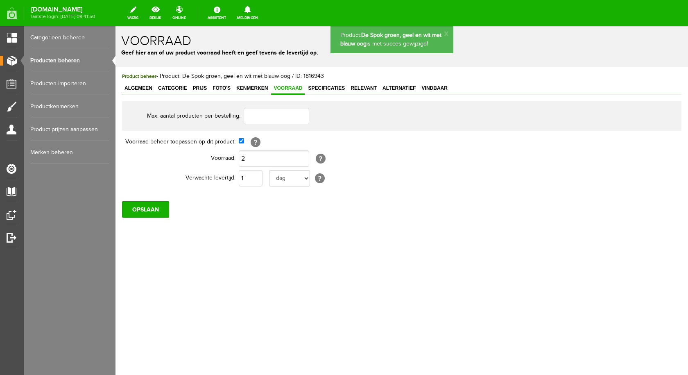
click at [70, 61] on link "Producten beheren" at bounding box center [69, 60] width 79 height 23
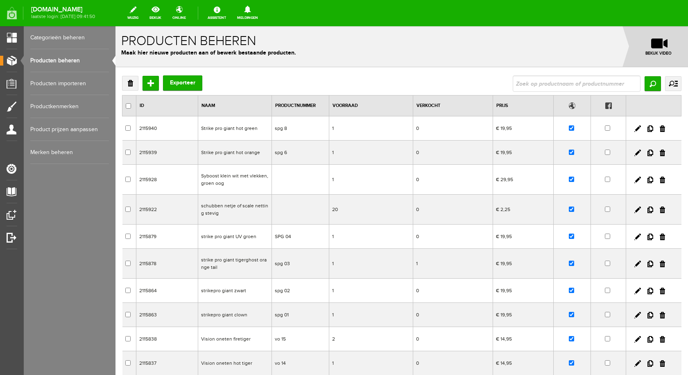
click at [571, 81] on input "text" at bounding box center [577, 83] width 128 height 16
type input "cranking s"
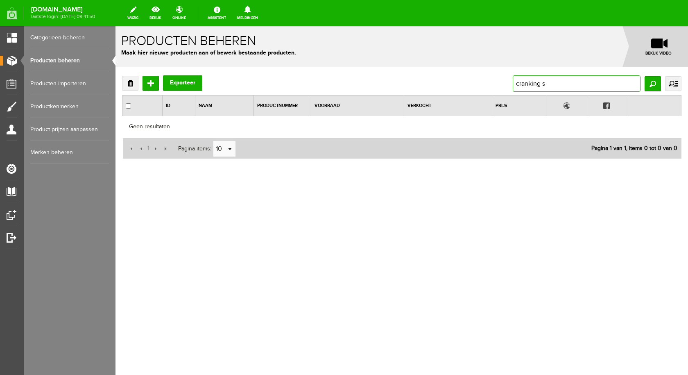
click at [552, 80] on input "cranking s" at bounding box center [577, 83] width 128 height 16
type input "cranking"
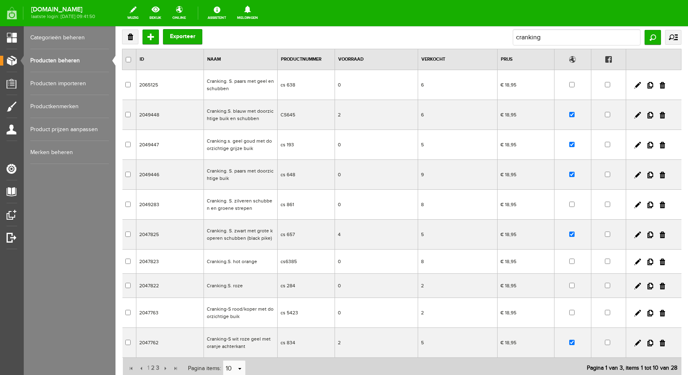
scroll to position [111, 0]
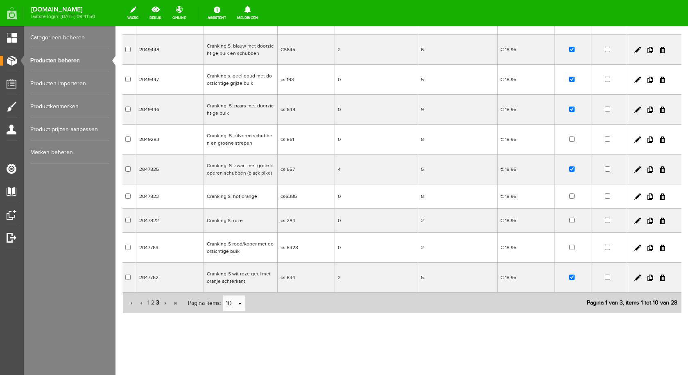
click at [157, 302] on span "3" at bounding box center [157, 303] width 5 height 16
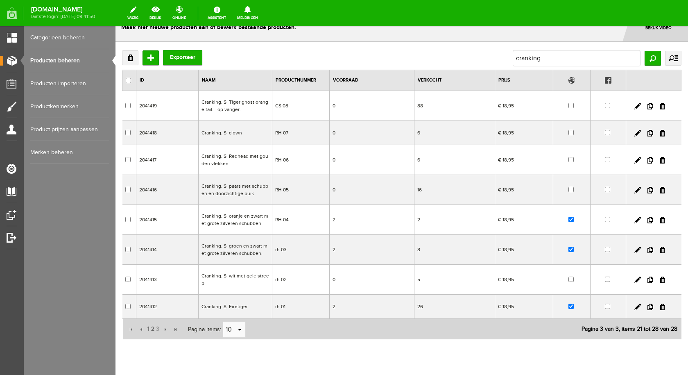
scroll to position [11, 0]
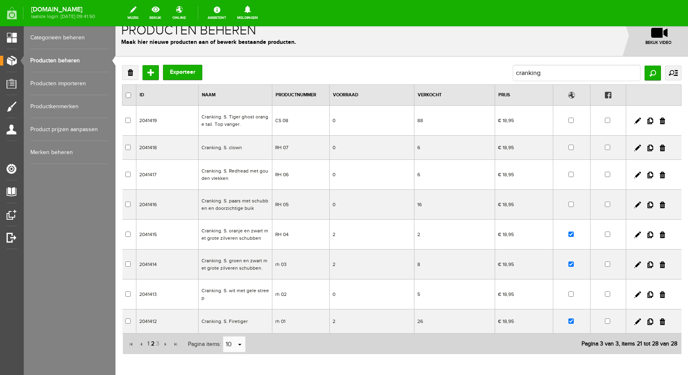
click at [152, 345] on span "2" at bounding box center [152, 343] width 5 height 16
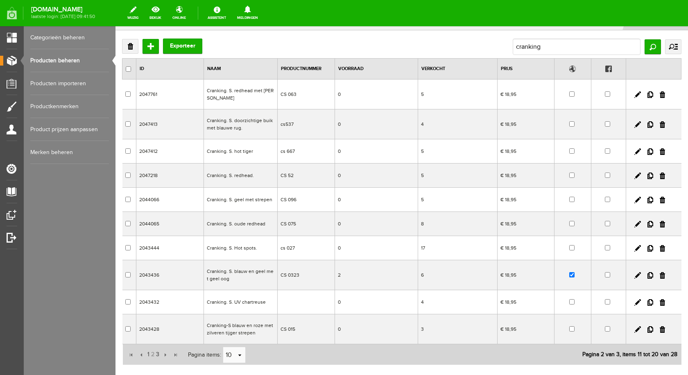
scroll to position [52, 0]
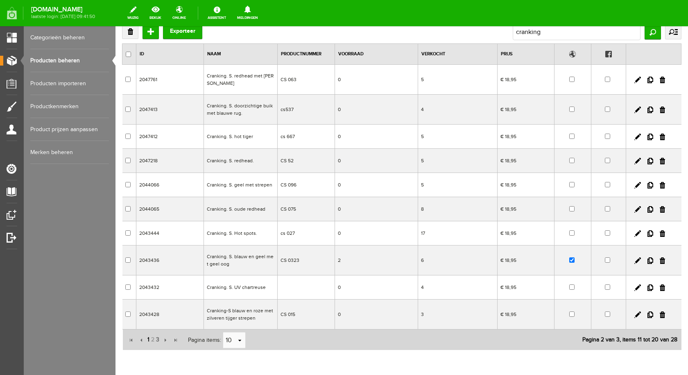
click at [149, 339] on span "1" at bounding box center [149, 339] width 4 height 16
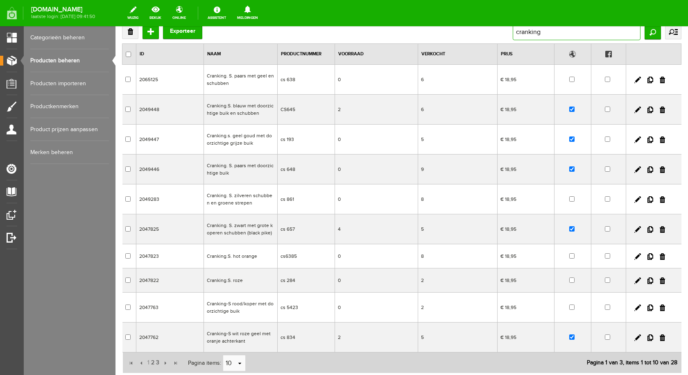
click at [556, 35] on input "cranking" at bounding box center [577, 32] width 128 height 16
type input "cranking"
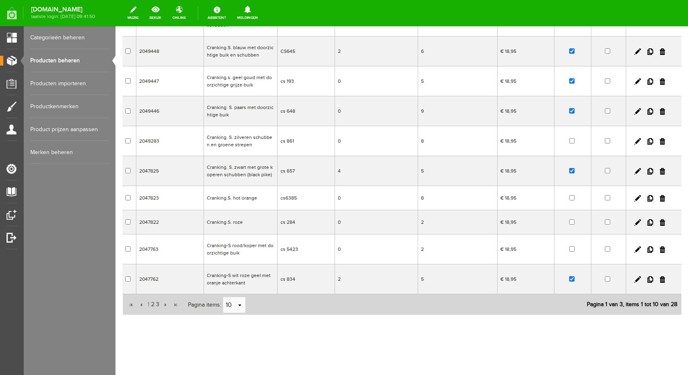
scroll to position [111, 0]
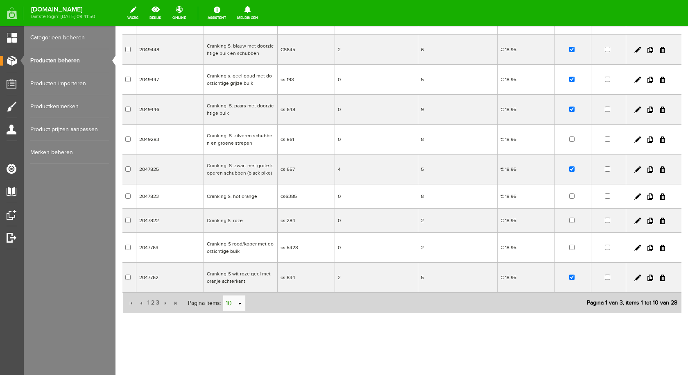
click at [245, 306] on table "10 select" at bounding box center [234, 303] width 23 height 16
drag, startPoint x: 243, startPoint y: 305, endPoint x: 244, endPoint y: 293, distance: 11.5
click at [243, 304] on link "select" at bounding box center [240, 304] width 7 height 16
click at [238, 286] on li "50" at bounding box center [234, 288] width 22 height 14
type input "50"
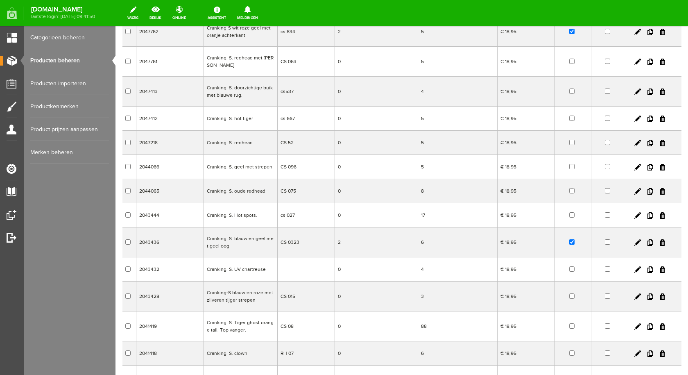
scroll to position [398, 0]
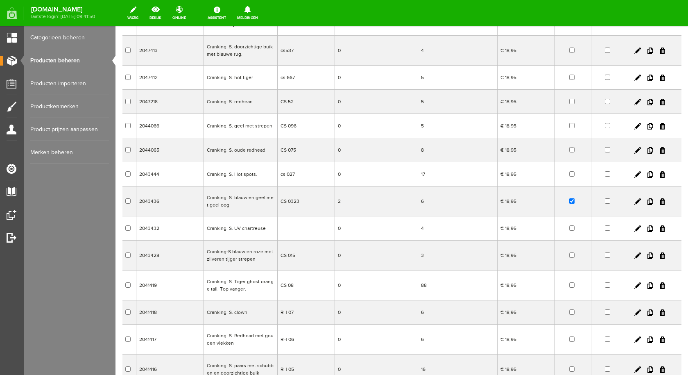
click at [233, 284] on td "Cranking. S. Tiger ghost orange tail. Top vanger." at bounding box center [241, 285] width 74 height 30
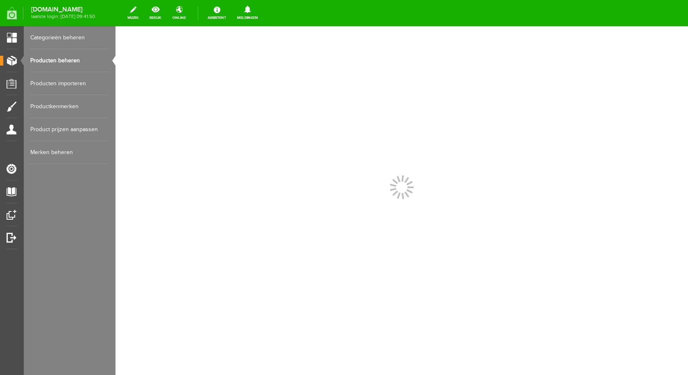
scroll to position [0, 0]
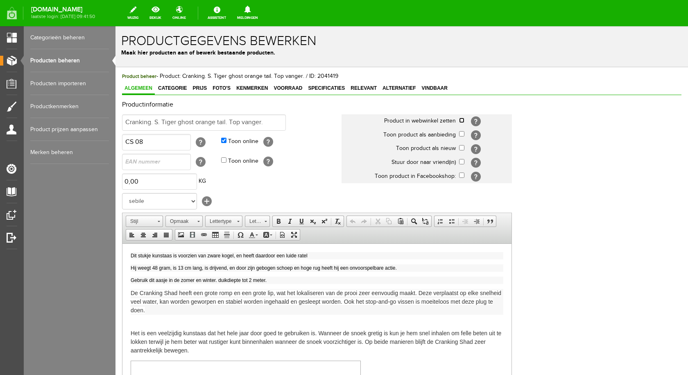
click at [461, 120] on input "checkbox" at bounding box center [461, 120] width 5 height 5
checkbox input "true"
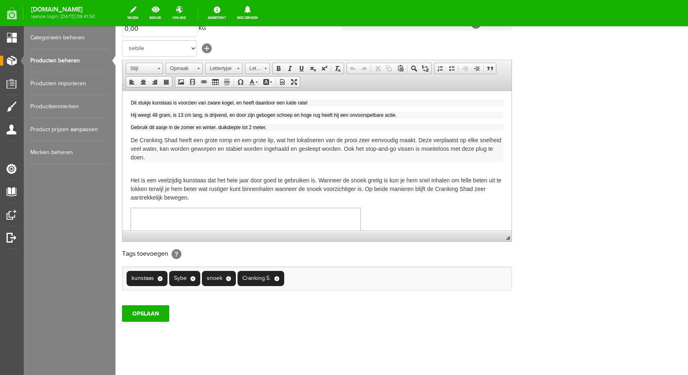
scroll to position [160, 0]
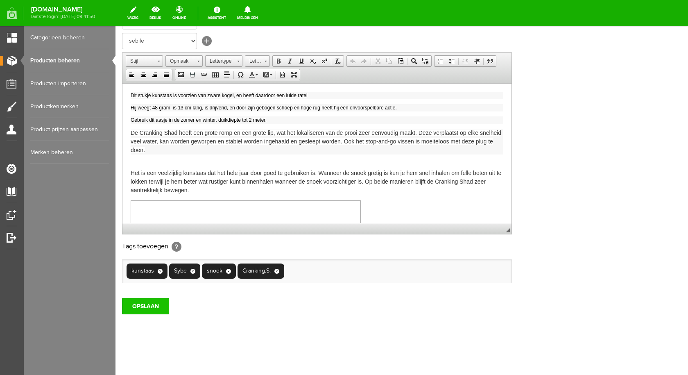
click at [154, 305] on input "OPSLAAN" at bounding box center [145, 306] width 47 height 16
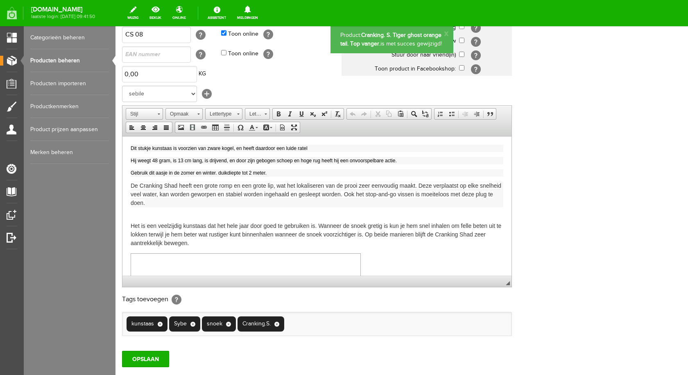
scroll to position [0, 0]
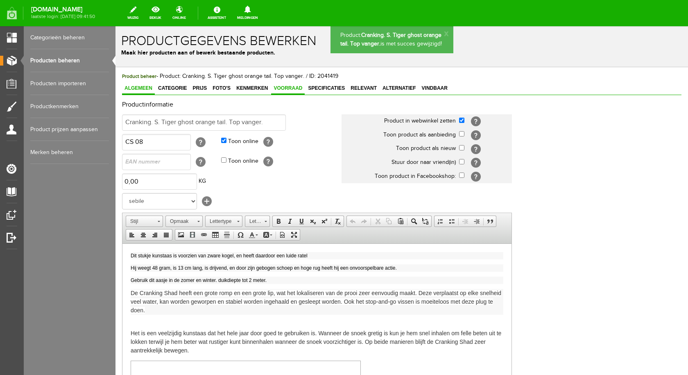
click at [287, 88] on span "Voorraad" at bounding box center [288, 88] width 34 height 6
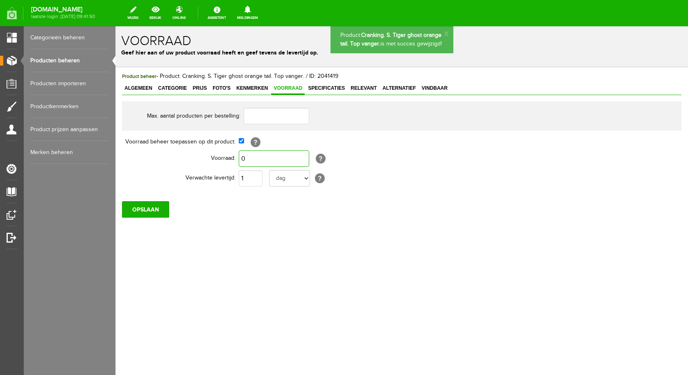
click at [249, 161] on input "0" at bounding box center [274, 158] width 70 height 16
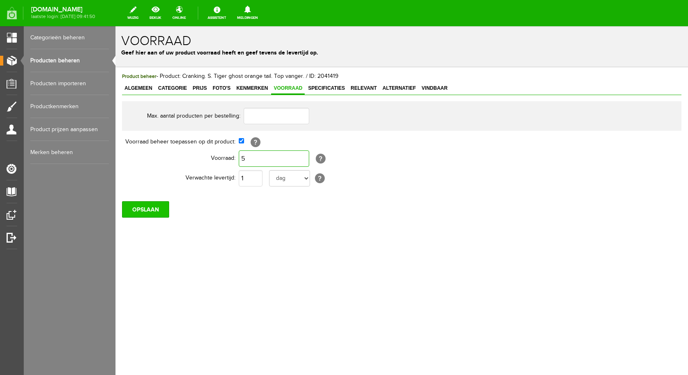
type input "5"
click at [152, 210] on input "OPSLAAN" at bounding box center [145, 209] width 47 height 16
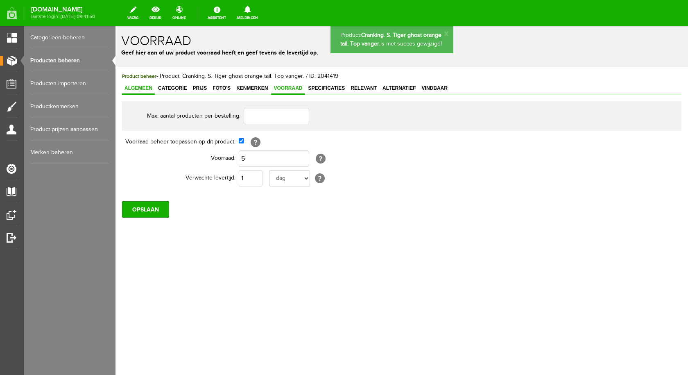
click at [136, 88] on span "Algemeen" at bounding box center [138, 88] width 33 height 6
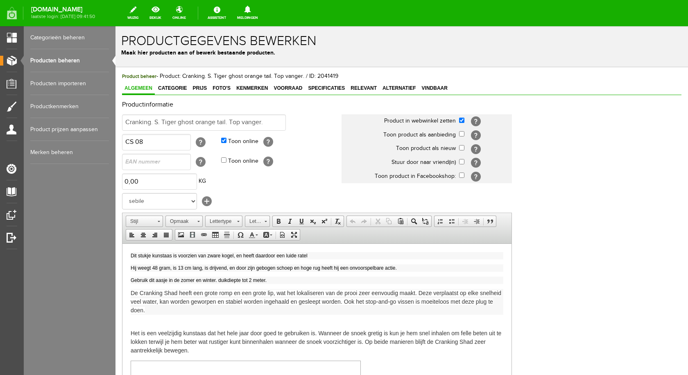
click at [54, 61] on link "Producten beheren" at bounding box center [69, 60] width 79 height 23
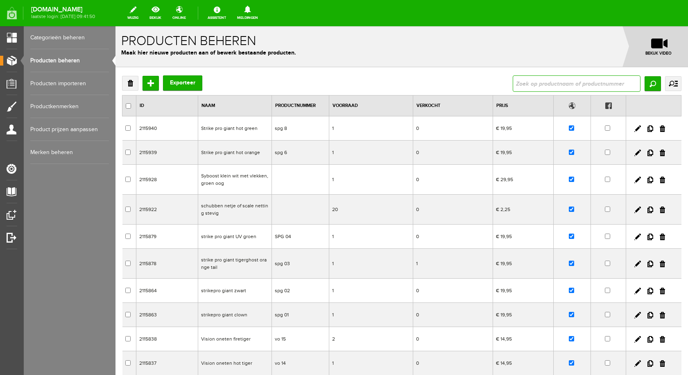
click at [521, 86] on input "text" at bounding box center [577, 83] width 128 height 16
type input "cranking"
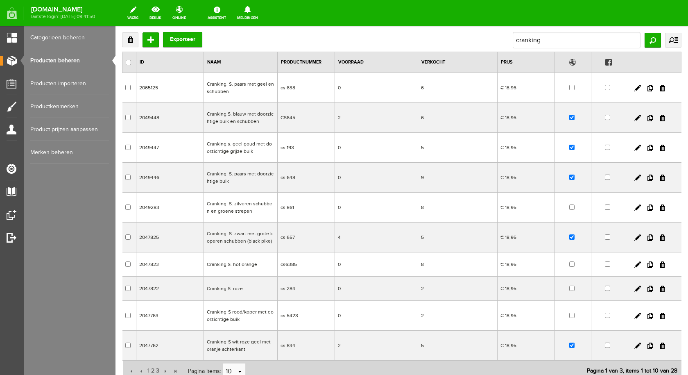
scroll to position [111, 0]
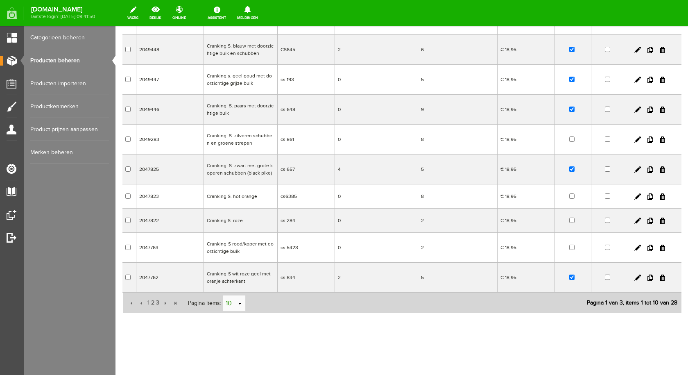
click at [239, 305] on link "select" at bounding box center [240, 304] width 7 height 16
click at [235, 286] on li "50" at bounding box center [234, 288] width 22 height 14
type input "50"
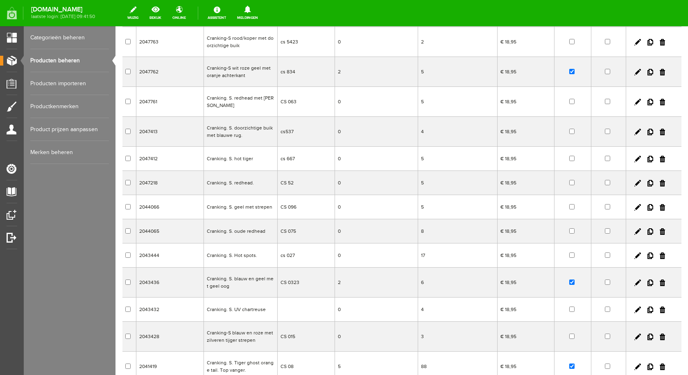
scroll to position [276, 0]
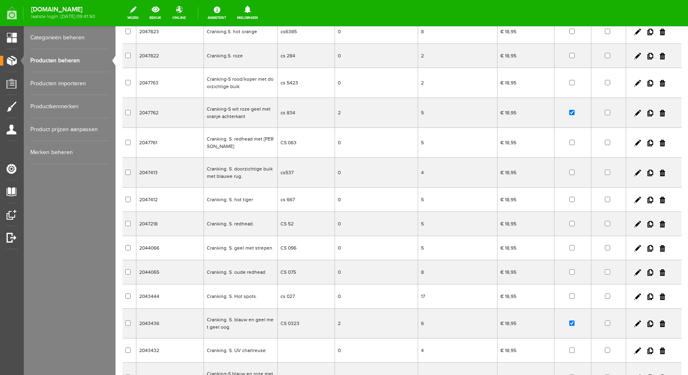
click at [245, 199] on td "Cranking. S. hot tiger" at bounding box center [241, 200] width 74 height 24
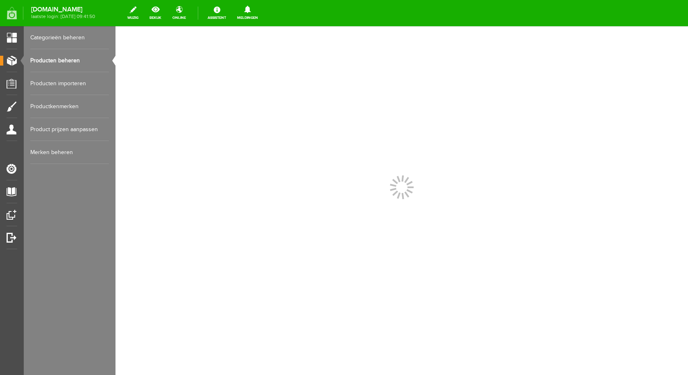
scroll to position [0, 0]
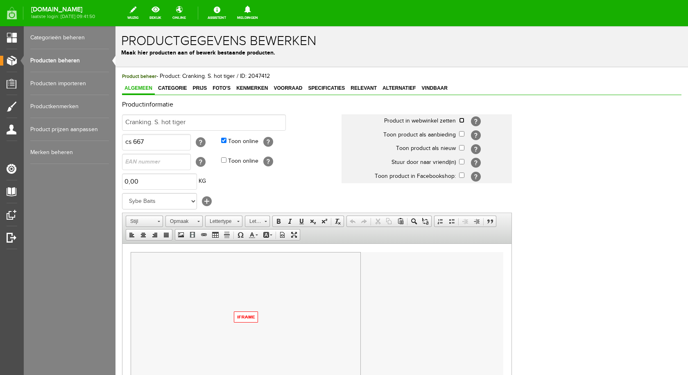
click at [461, 122] on input "checkbox" at bounding box center [461, 120] width 5 height 5
checkbox input "true"
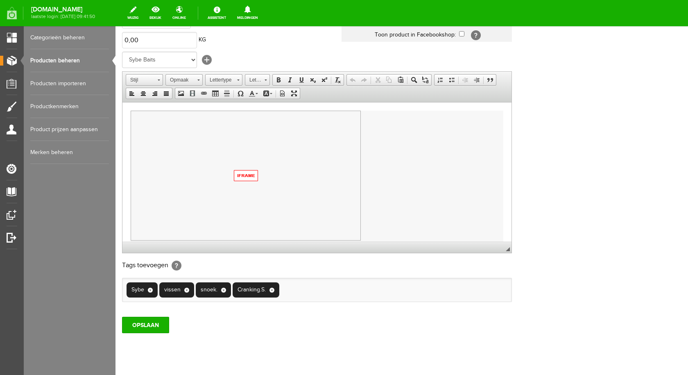
scroll to position [160, 0]
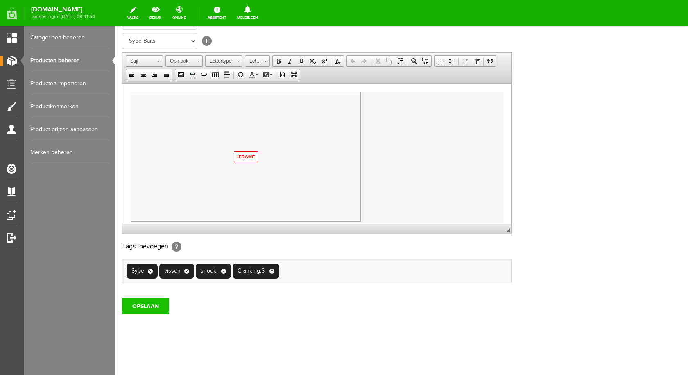
click at [164, 308] on input "OPSLAAN" at bounding box center [145, 306] width 47 height 16
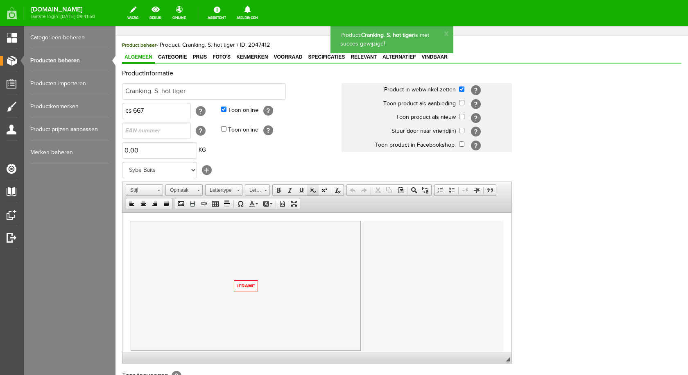
scroll to position [0, 0]
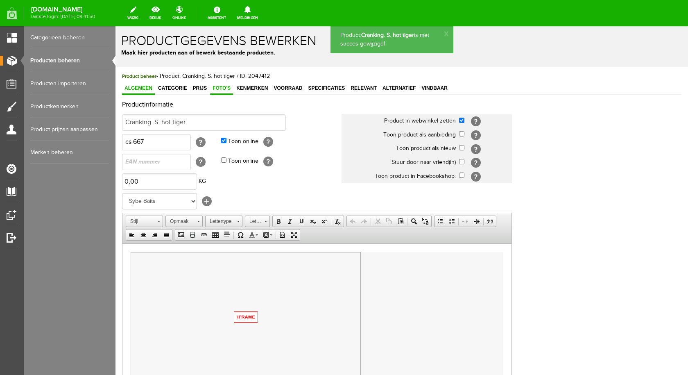
click at [219, 89] on span "Foto's" at bounding box center [221, 88] width 23 height 6
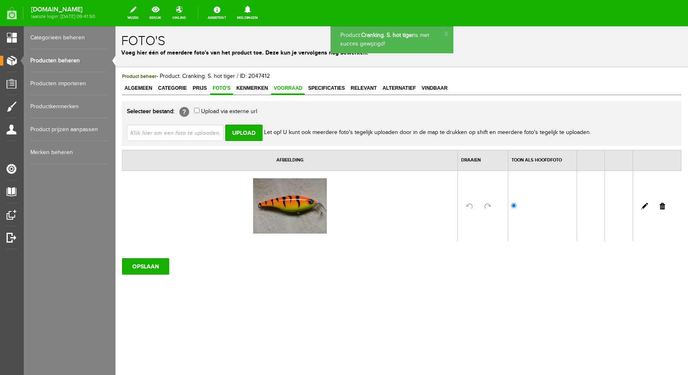
drag, startPoint x: 288, startPoint y: 88, endPoint x: 289, endPoint y: 92, distance: 4.7
click at [288, 88] on span "Voorraad" at bounding box center [288, 88] width 34 height 6
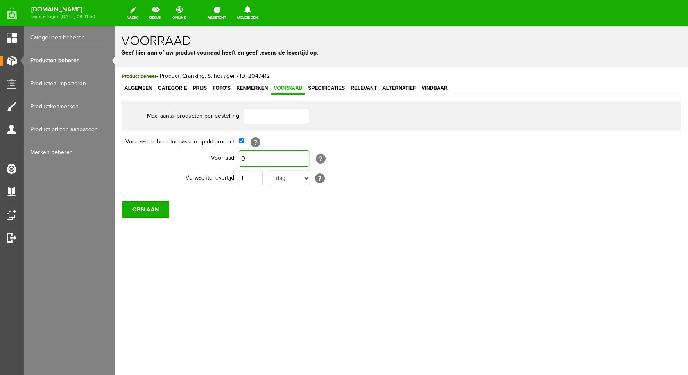
click at [264, 156] on input "0" at bounding box center [274, 158] width 70 height 16
type input "1"
click at [145, 209] on input "OPSLAAN" at bounding box center [145, 209] width 47 height 16
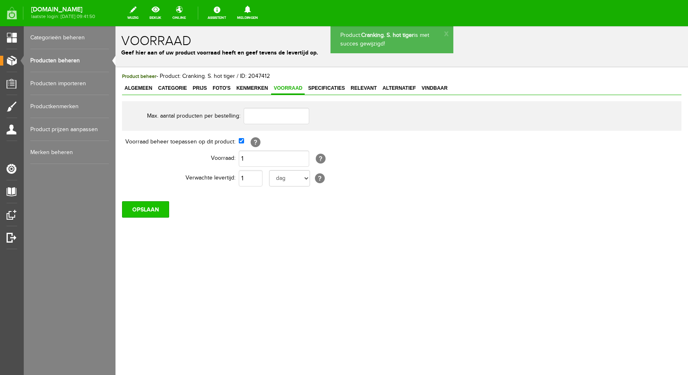
click at [153, 208] on input "OPSLAAN" at bounding box center [145, 209] width 47 height 16
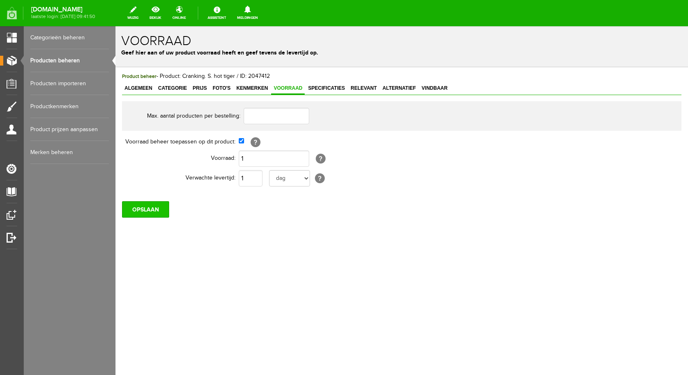
click at [151, 209] on input "OPSLAAN" at bounding box center [145, 209] width 47 height 16
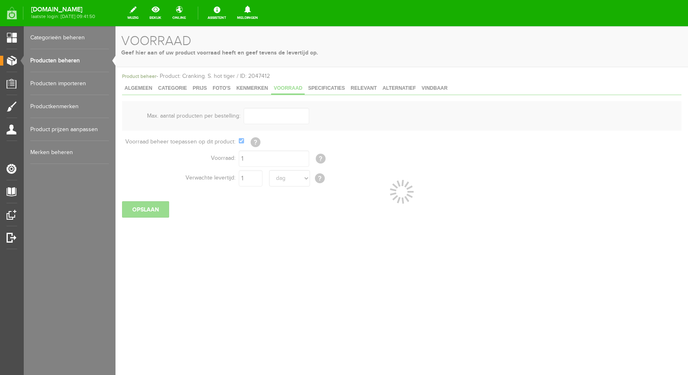
click at [57, 61] on link "Producten beheren" at bounding box center [69, 60] width 79 height 23
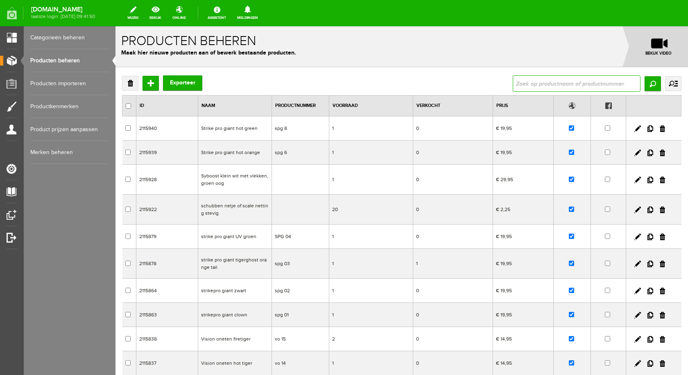
click at [544, 84] on input "text" at bounding box center [577, 83] width 128 height 16
type input "cranking"
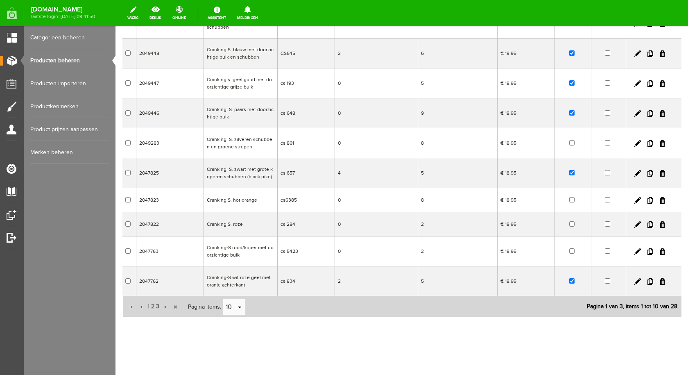
scroll to position [111, 0]
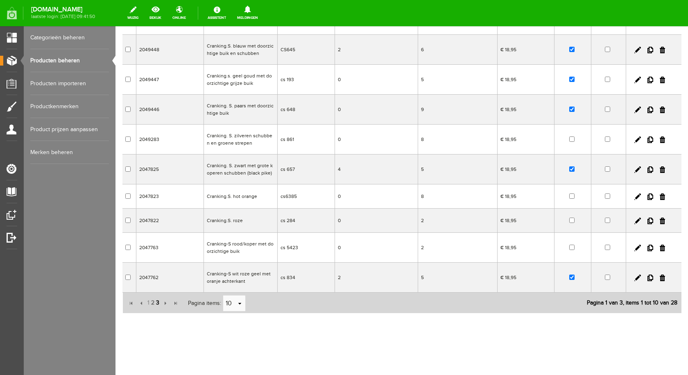
click at [159, 301] on span "3" at bounding box center [157, 303] width 5 height 16
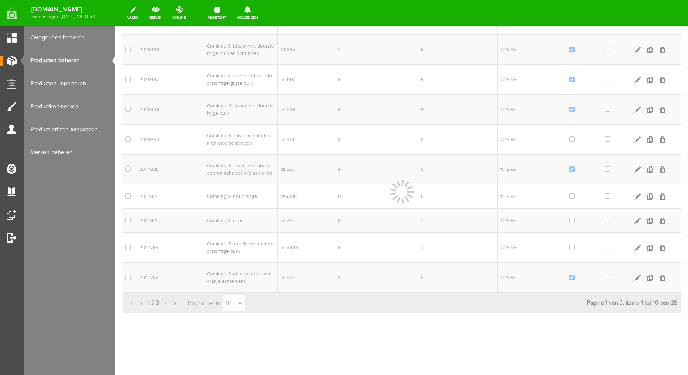
scroll to position [52, 0]
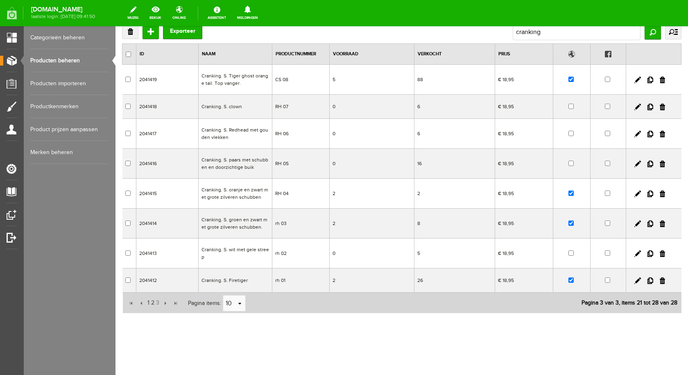
drag, startPoint x: 237, startPoint y: 250, endPoint x: 380, endPoint y: 282, distance: 146.6
click at [237, 250] on td "Cranking. S. wit met gele streep" at bounding box center [236, 253] width 74 height 30
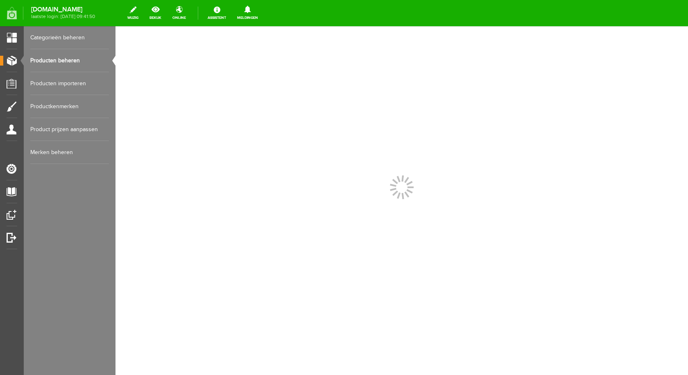
scroll to position [0, 0]
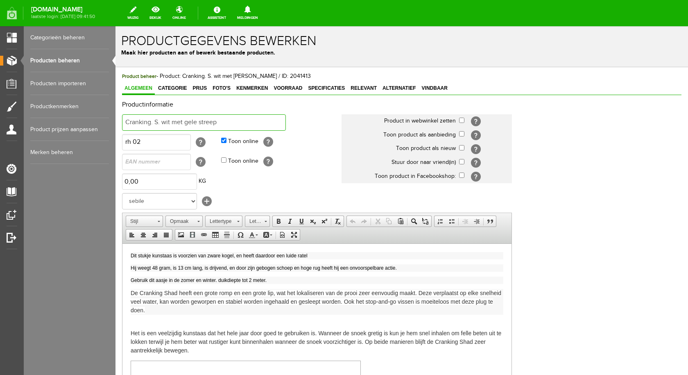
click at [251, 118] on input "Cranking. S. wit met gele streep" at bounding box center [204, 122] width 164 height 16
type input "Cranking. S. zwart met zilveren punten"
click at [460, 120] on input "checkbox" at bounding box center [461, 120] width 5 height 5
checkbox input "true"
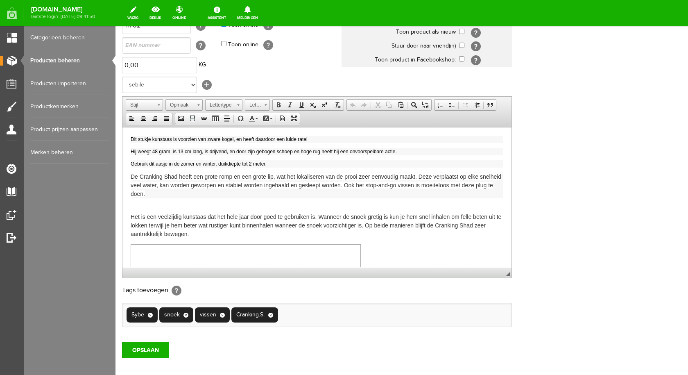
scroll to position [160, 0]
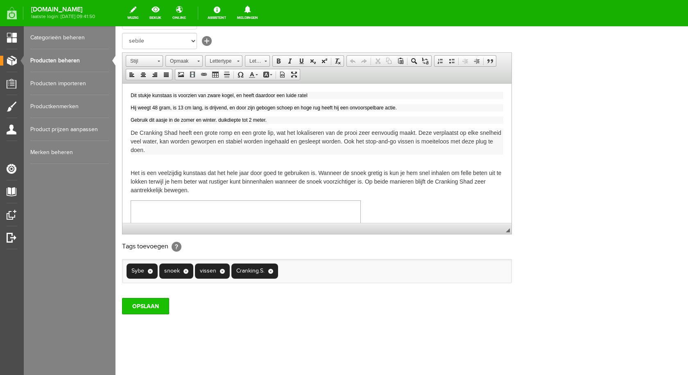
click at [154, 304] on input "OPSLAAN" at bounding box center [145, 306] width 47 height 16
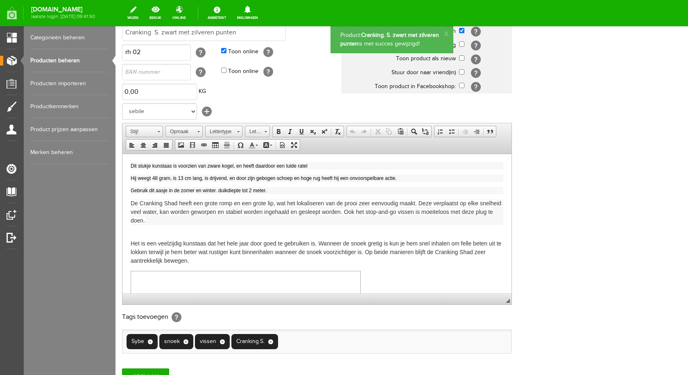
scroll to position [0, 0]
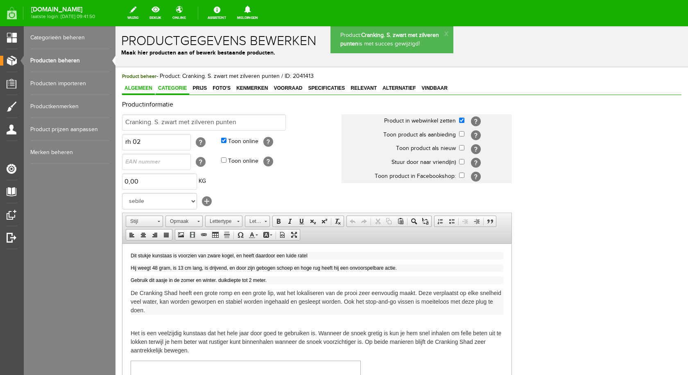
click at [178, 85] on link "Categorie" at bounding box center [173, 89] width 34 height 12
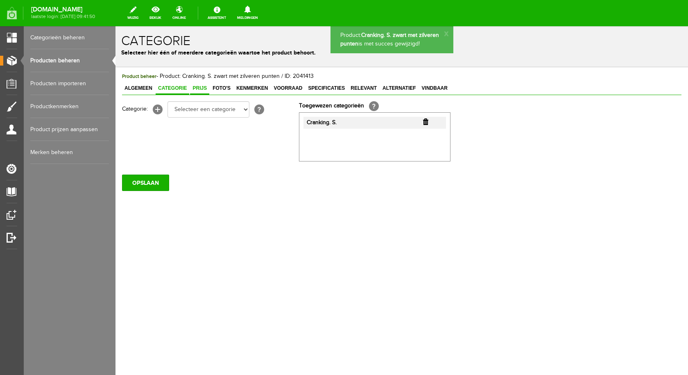
click at [206, 88] on span "Prijs" at bounding box center [199, 88] width 19 height 6
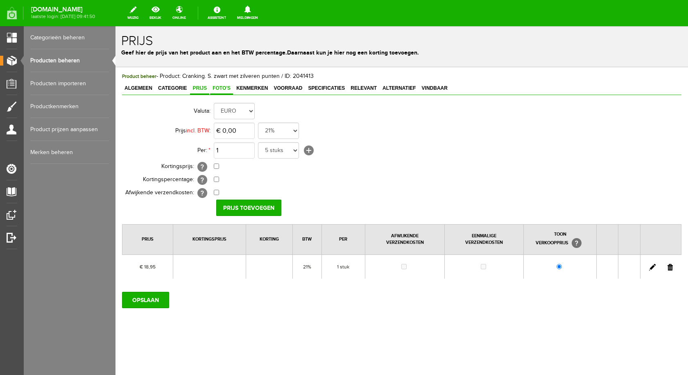
click at [221, 89] on span "Foto's" at bounding box center [221, 88] width 23 height 6
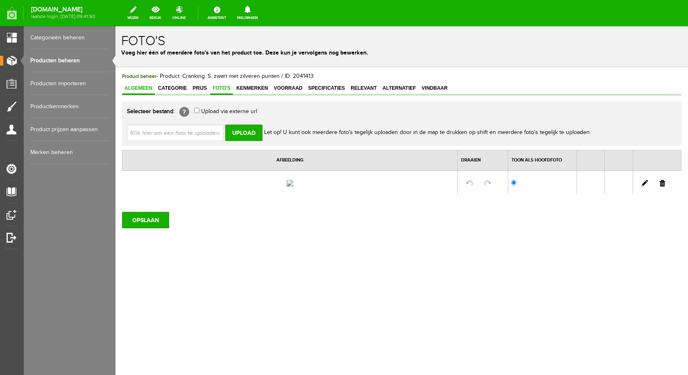
click at [138, 86] on span "Algemeen" at bounding box center [138, 88] width 33 height 6
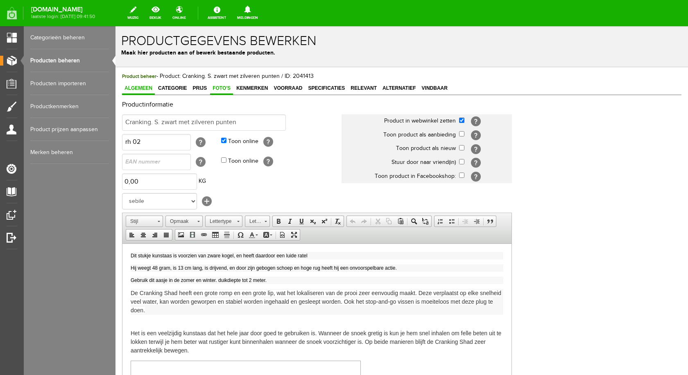
click at [220, 88] on span "Foto's" at bounding box center [221, 88] width 23 height 6
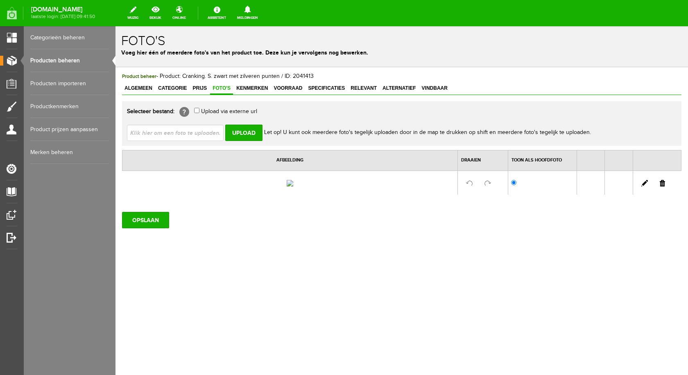
click at [199, 133] on input "file" at bounding box center [178, 133] width 103 height 16
type input "C:\fakepath\cranking S zwart met zilveren punten.jpg"
type input "cranking S zwart met zilveren punten.jpg"
click at [247, 131] on input "Upload" at bounding box center [243, 133] width 37 height 16
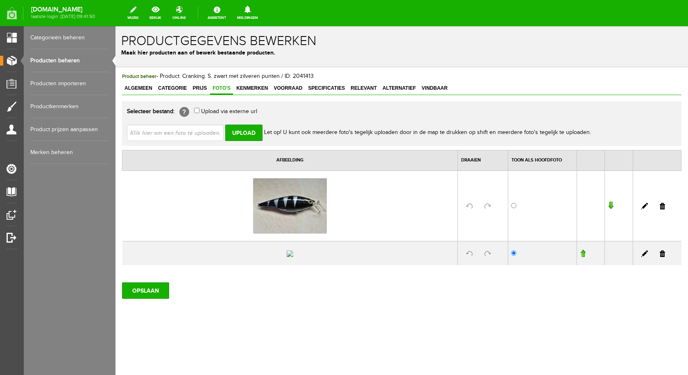
click at [660, 257] on link at bounding box center [662, 253] width 5 height 7
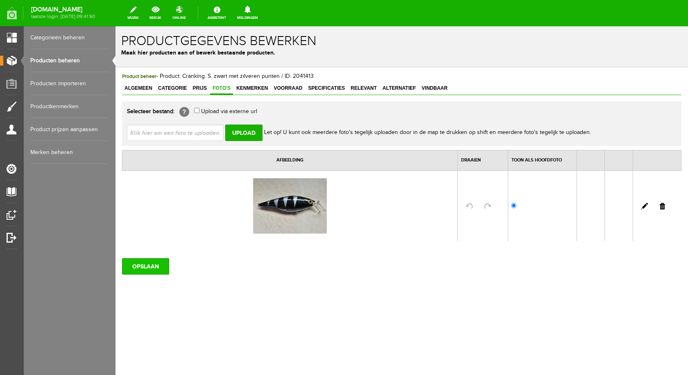
click at [147, 270] on input "OPSLAAN" at bounding box center [145, 266] width 47 height 16
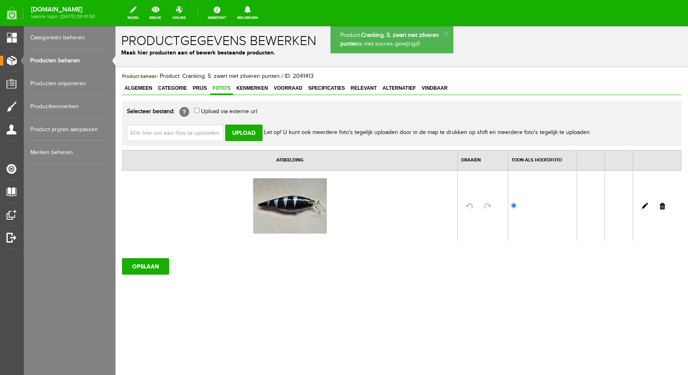
click at [292, 90] on span "Voorraad" at bounding box center [288, 88] width 34 height 6
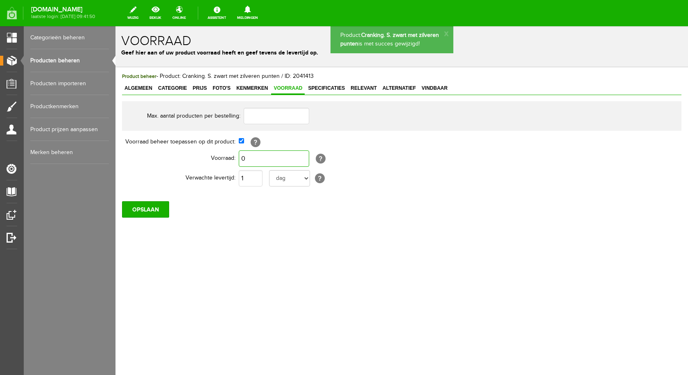
click at [252, 159] on input "0" at bounding box center [274, 158] width 70 height 16
type input "3"
click at [157, 206] on input "OPSLAAN" at bounding box center [145, 209] width 47 height 16
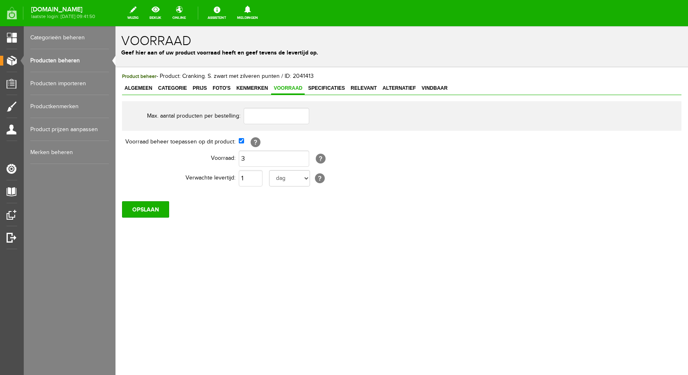
click at [57, 59] on link "Producten beheren" at bounding box center [69, 60] width 79 height 23
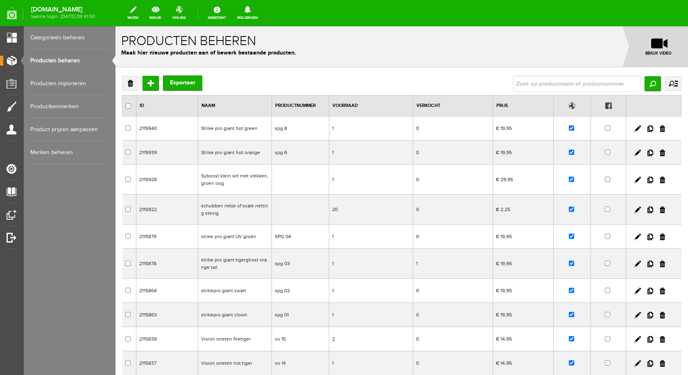
click at [526, 81] on input "text" at bounding box center [577, 83] width 128 height 16
type input "sheriff"
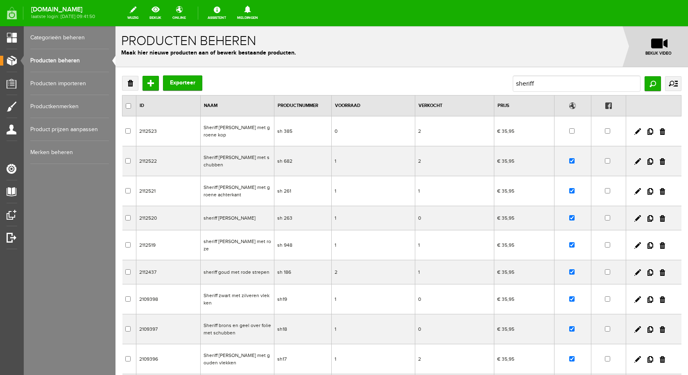
click at [243, 128] on td "Sheriff [PERSON_NAME] met groene kop" at bounding box center [238, 131] width 74 height 30
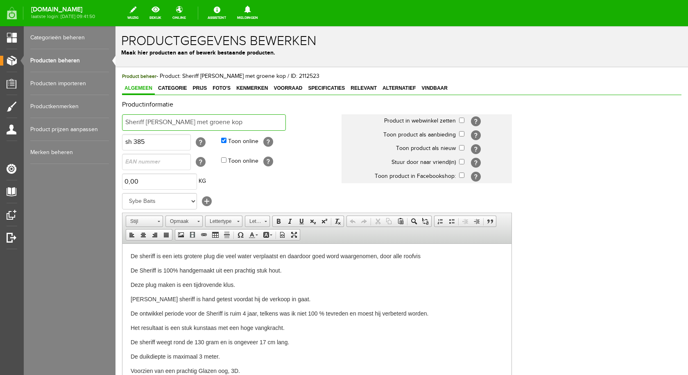
click at [231, 122] on input "Sheriff [PERSON_NAME] met groene kop" at bounding box center [204, 122] width 164 height 16
type input "Sheriff [PERSON_NAME] met groene kopgroen geel wit met blauw oog"
click at [461, 118] on input "checkbox" at bounding box center [461, 120] width 5 height 5
checkbox input "true"
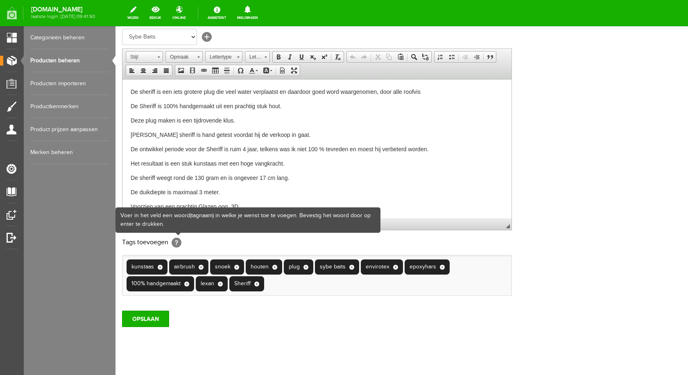
scroll to position [177, 0]
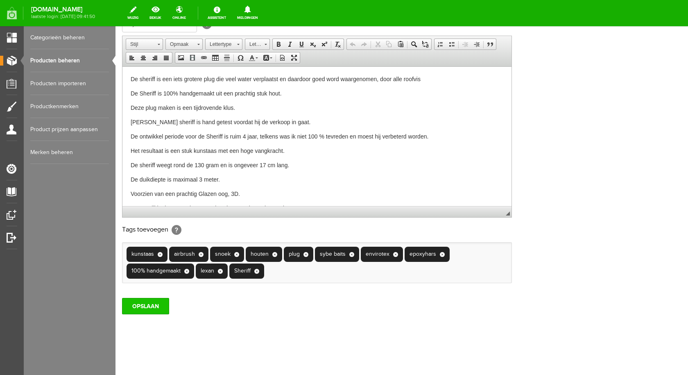
click at [144, 302] on input "OPSLAAN" at bounding box center [145, 306] width 47 height 16
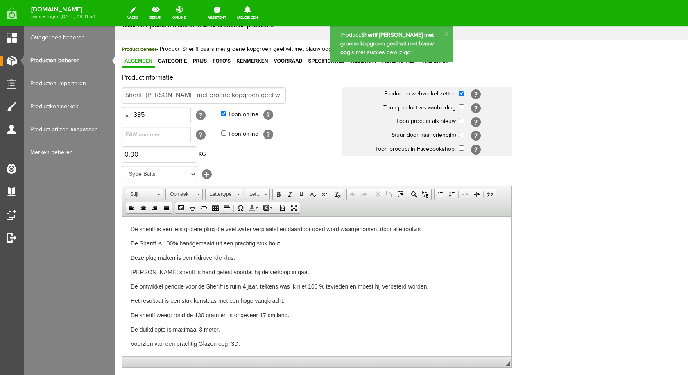
scroll to position [0, 0]
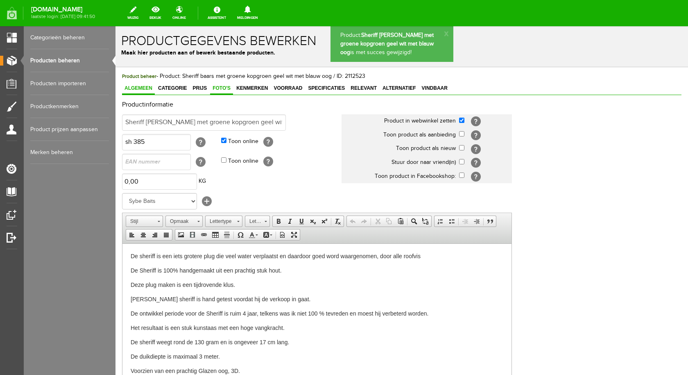
click at [222, 87] on span "Foto's" at bounding box center [221, 88] width 23 height 6
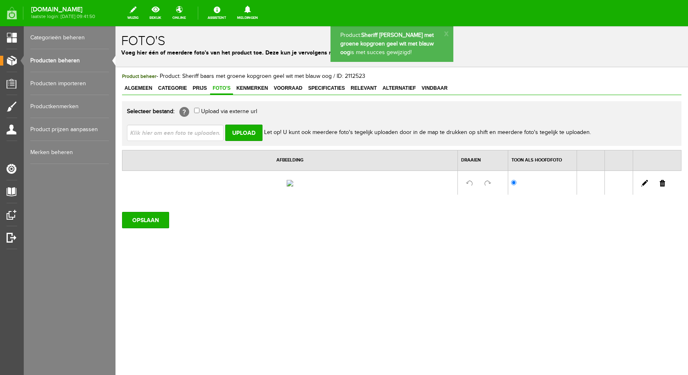
click at [189, 129] on input "file" at bounding box center [178, 133] width 103 height 16
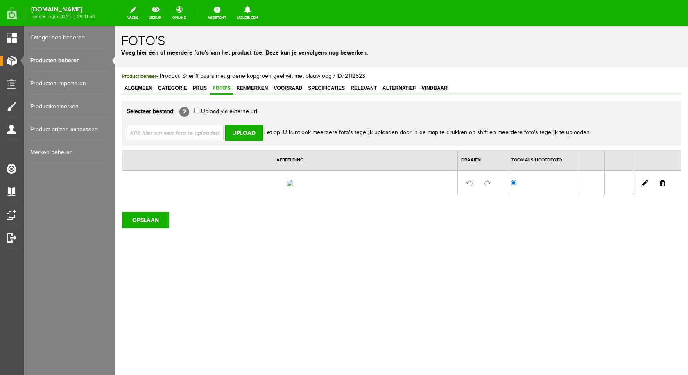
type input "C:\fakepath\sheriff groen geel wit met blauw oog.jpg"
type input "sheriff [PERSON_NAME] wit met blauw oog.jpg"
click at [252, 133] on input "Upload" at bounding box center [243, 133] width 37 height 16
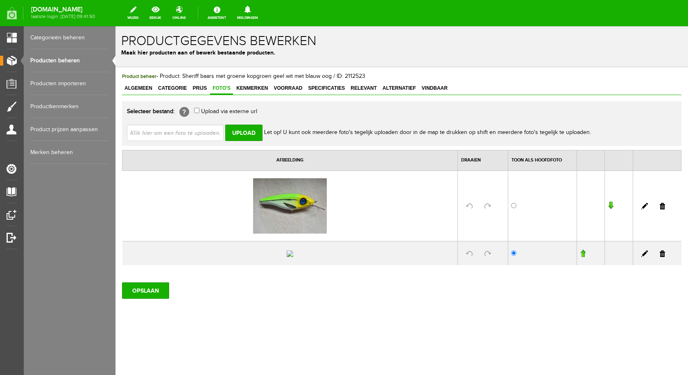
drag, startPoint x: 657, startPoint y: 276, endPoint x: 372, endPoint y: 37, distance: 372.5
click at [660, 257] on link at bounding box center [662, 253] width 5 height 7
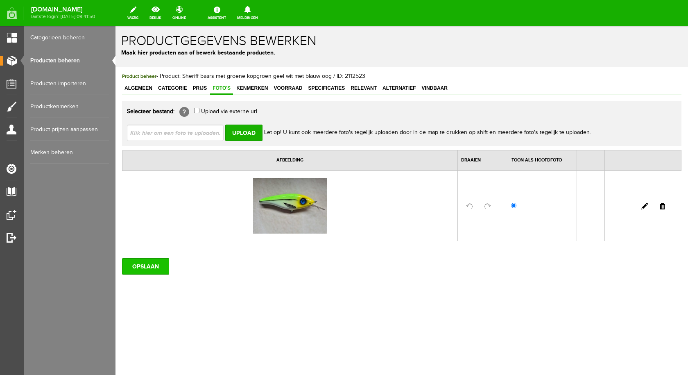
click at [157, 265] on input "OPSLAAN" at bounding box center [145, 266] width 47 height 16
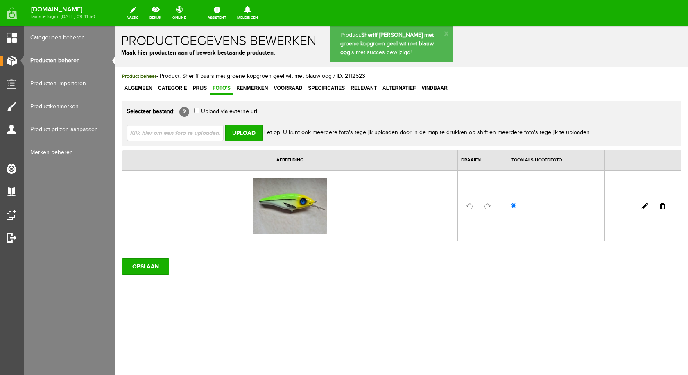
click at [59, 57] on link "Producten beheren" at bounding box center [69, 60] width 79 height 23
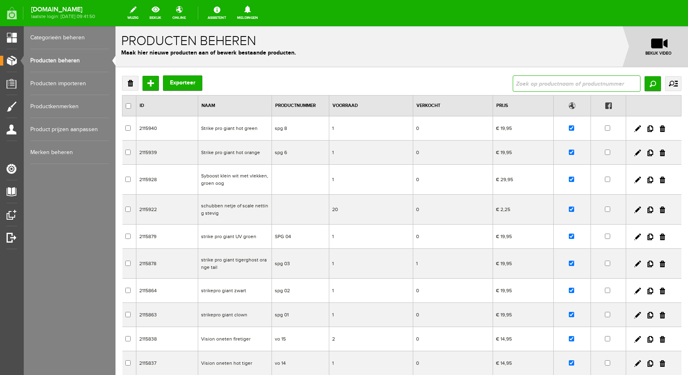
click at [523, 83] on input "text" at bounding box center [577, 83] width 128 height 16
type input "sherrif z"
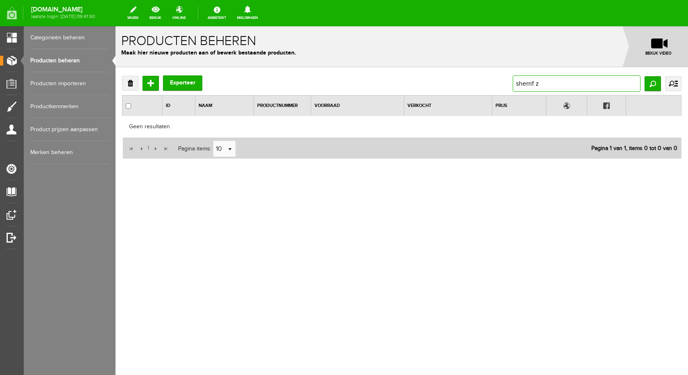
click at [540, 83] on input "sherrif z" at bounding box center [577, 83] width 128 height 16
type input "sheriff z"
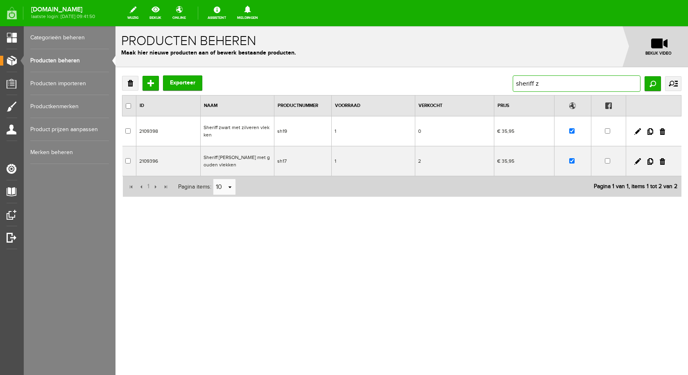
click at [549, 87] on input "sheriff z" at bounding box center [577, 83] width 128 height 16
type input "sheriff"
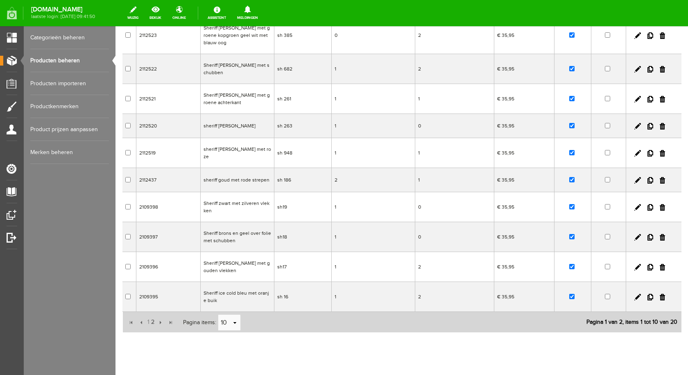
scroll to position [100, 0]
click at [154, 313] on span "2" at bounding box center [152, 321] width 5 height 16
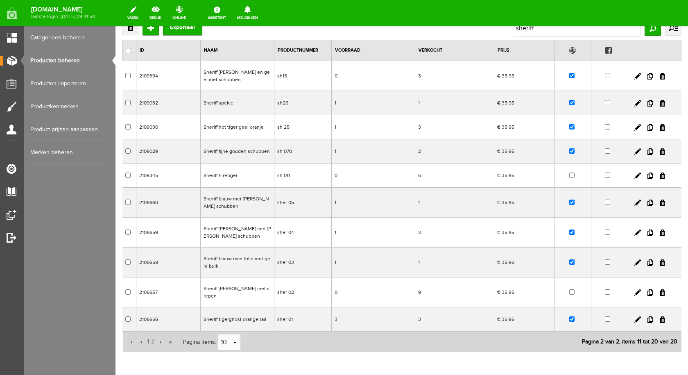
scroll to position [41, 0]
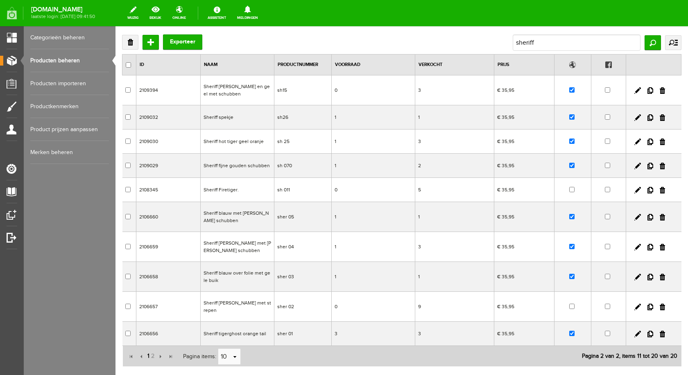
click at [149, 350] on span "1" at bounding box center [149, 356] width 4 height 16
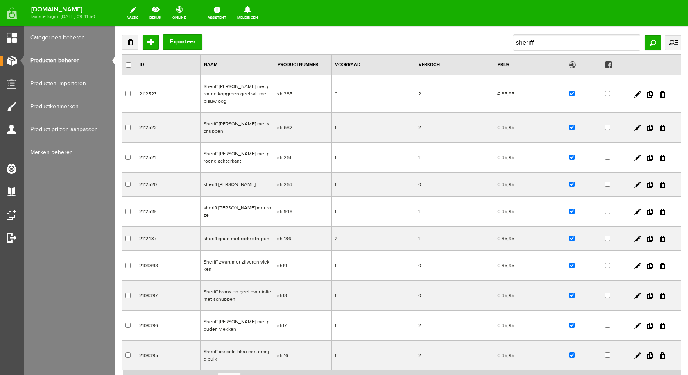
click at [154, 372] on span "2" at bounding box center [152, 380] width 5 height 16
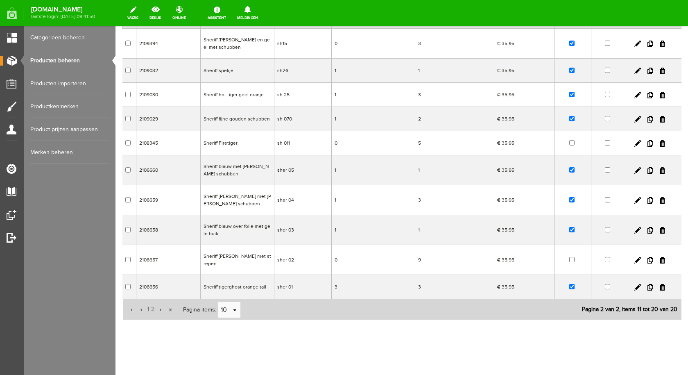
scroll to position [88, 0]
click at [219, 140] on td "Sheriff Firetiger." at bounding box center [238, 142] width 74 height 24
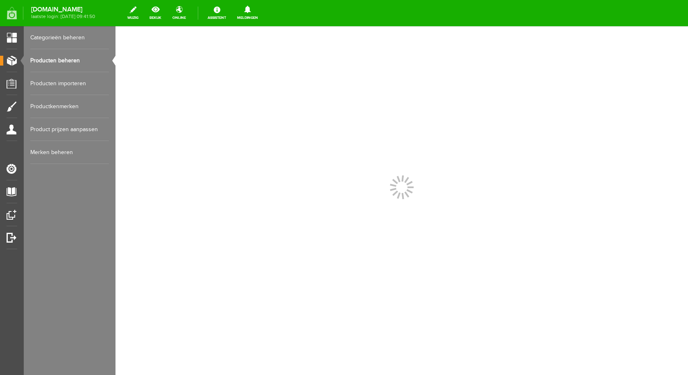
scroll to position [0, 0]
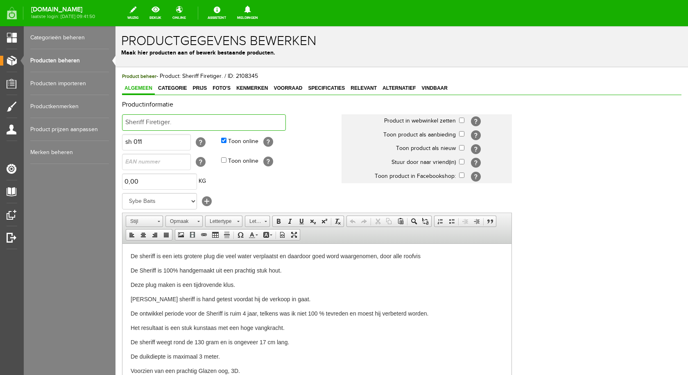
click at [199, 118] on input "Sheriff Firetiger." at bounding box center [204, 122] width 164 height 16
type input "Sheriff zilveren schubben en groene strepen"
click at [462, 122] on input "checkbox" at bounding box center [461, 120] width 5 height 5
checkbox input "true"
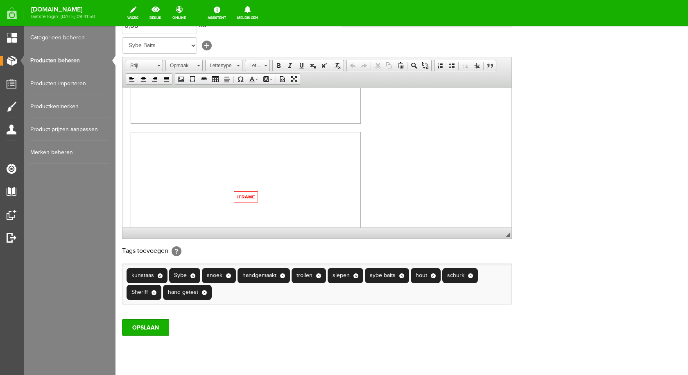
scroll to position [177, 0]
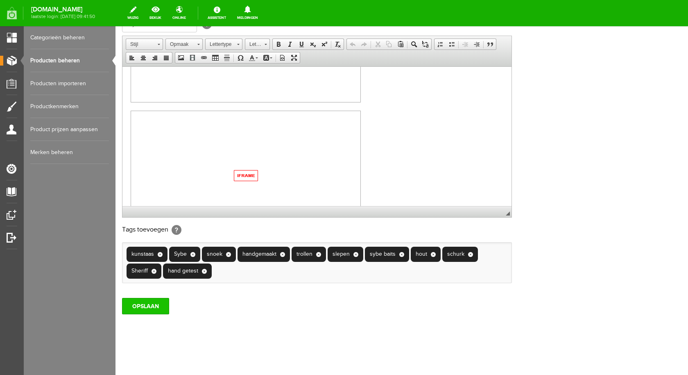
click at [150, 304] on input "OPSLAAN" at bounding box center [145, 306] width 47 height 16
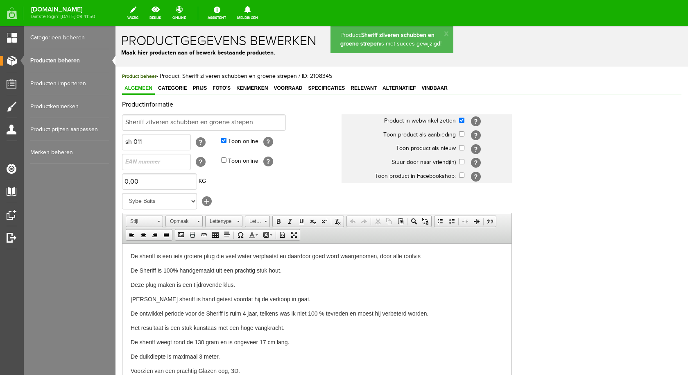
scroll to position [0, 0]
click at [197, 87] on span "Prijs" at bounding box center [199, 88] width 19 height 6
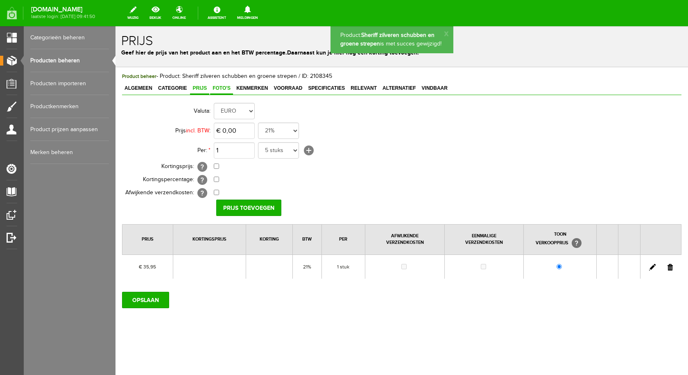
click at [219, 86] on span "Foto's" at bounding box center [221, 88] width 23 height 6
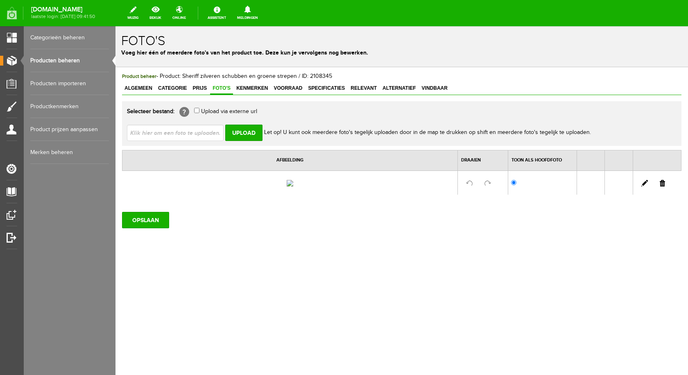
click at [194, 133] on input "file" at bounding box center [178, 133] width 103 height 16
type input "C:\fakepath\sherigg zilveren schubben en zwarte vlekken 1.jpg"
type input "sherigg zilveren schubben en zwarte vlekken 1.jpg"
click at [238, 137] on input "Upload" at bounding box center [243, 133] width 37 height 16
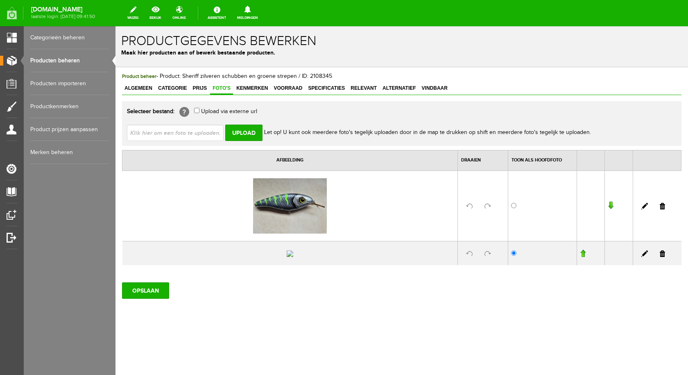
click at [660, 257] on link at bounding box center [662, 253] width 5 height 7
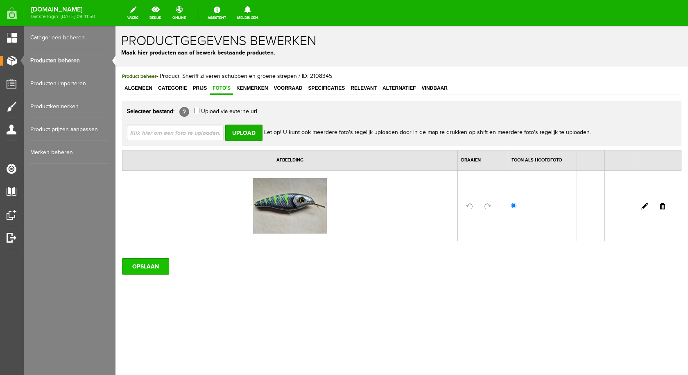
click at [154, 270] on input "OPSLAAN" at bounding box center [145, 266] width 47 height 16
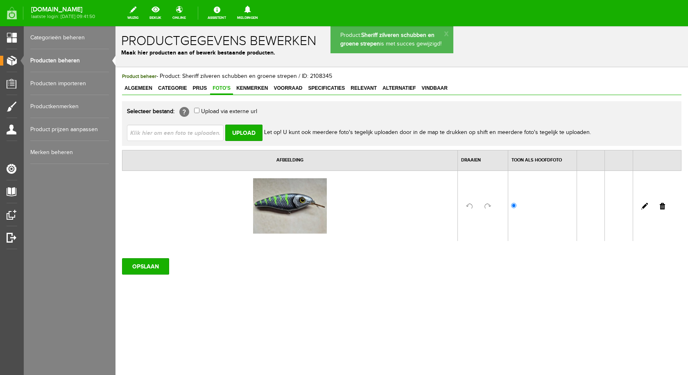
click at [290, 89] on span "Voorraad" at bounding box center [288, 88] width 34 height 6
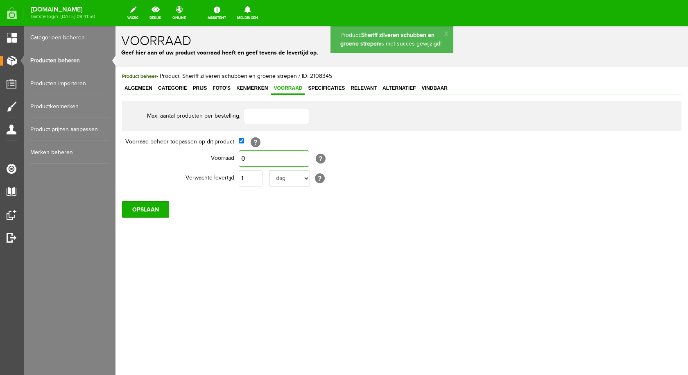
click at [257, 163] on input "0" at bounding box center [274, 158] width 70 height 16
type input "1"
click at [154, 210] on input "OPSLAAN" at bounding box center [145, 209] width 47 height 16
click at [79, 58] on link "Producten beheren" at bounding box center [69, 60] width 79 height 23
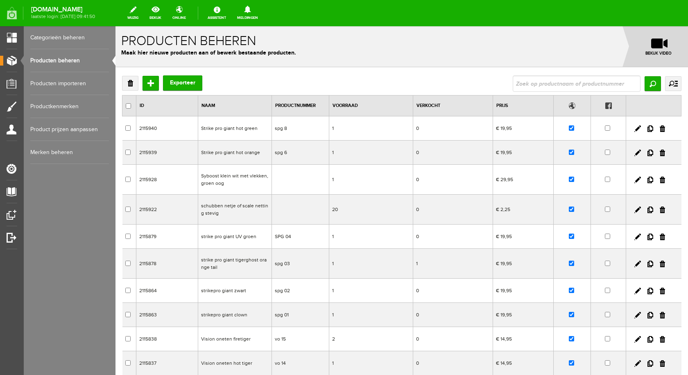
click at [576, 86] on input "text" at bounding box center [577, 83] width 128 height 16
type input "sheriff a"
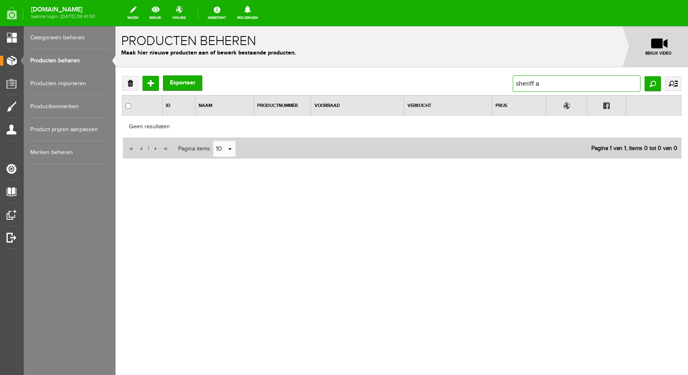
click at [594, 79] on input "sheriff a" at bounding box center [577, 83] width 128 height 16
type input "s"
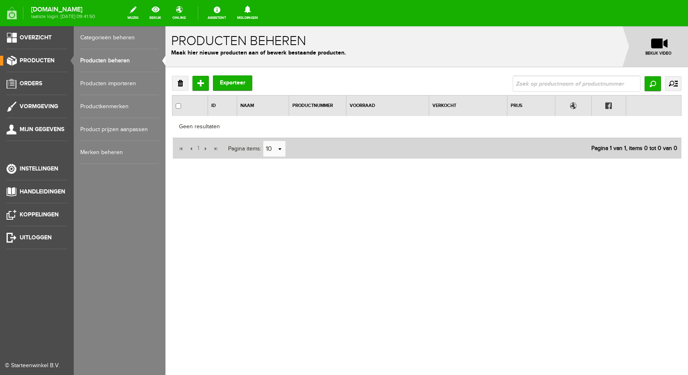
click at [111, 59] on link "Producten beheren" at bounding box center [119, 60] width 79 height 23
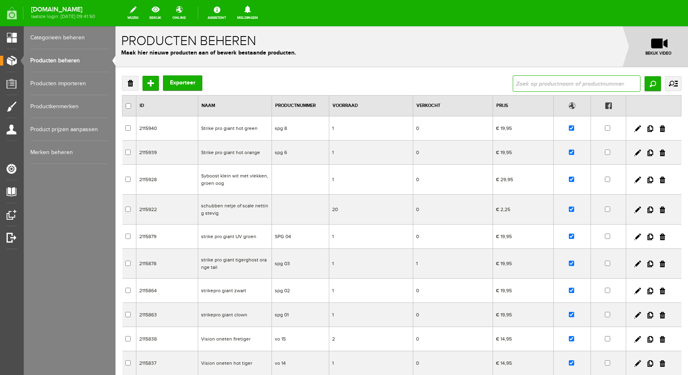
click at [558, 79] on input "text" at bounding box center [577, 83] width 128 height 16
type input "vision"
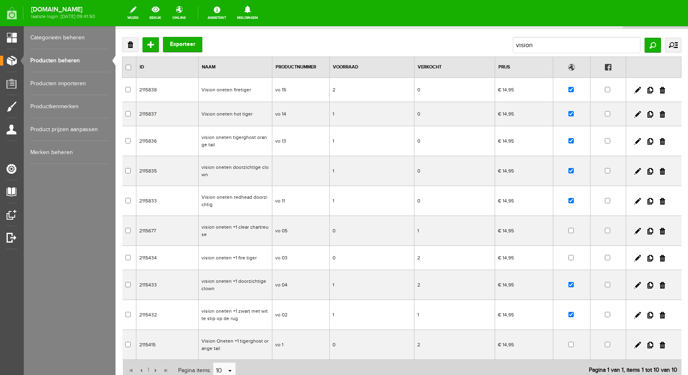
scroll to position [24, 0]
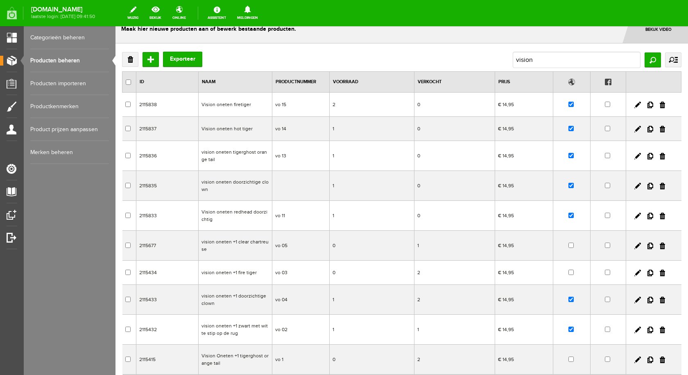
drag, startPoint x: 248, startPoint y: 242, endPoint x: 363, endPoint y: 268, distance: 118.5
click at [248, 242] on td "vision oneten +1 clear chartreuse" at bounding box center [236, 246] width 74 height 30
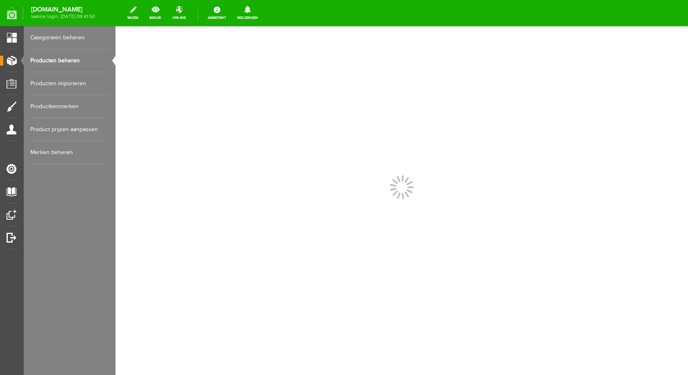
scroll to position [0, 0]
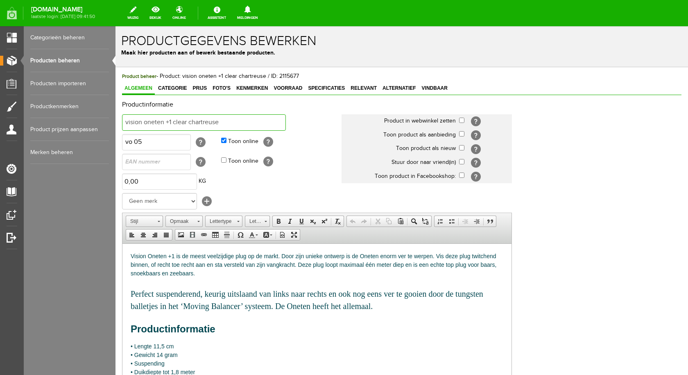
drag, startPoint x: 240, startPoint y: 122, endPoint x: 240, endPoint y: 127, distance: 4.2
click at [240, 125] on input "vision oneten +1 clear chartreuse" at bounding box center [204, 122] width 164 height 16
type input "vision oneten +1 blauw met oranje buik"
click at [461, 120] on input "checkbox" at bounding box center [461, 120] width 5 height 5
checkbox input "true"
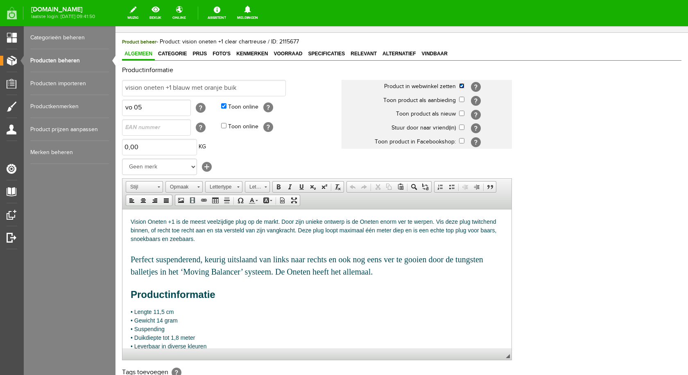
scroll to position [160, 0]
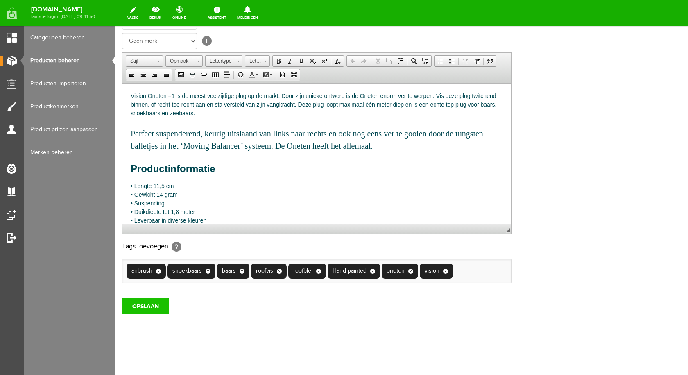
click at [136, 308] on input "OPSLAAN" at bounding box center [145, 306] width 47 height 16
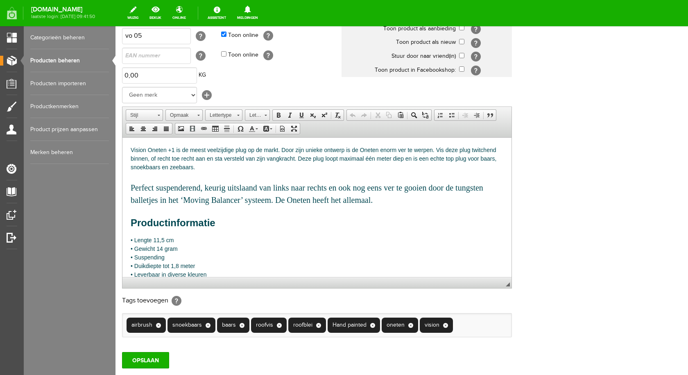
scroll to position [0, 0]
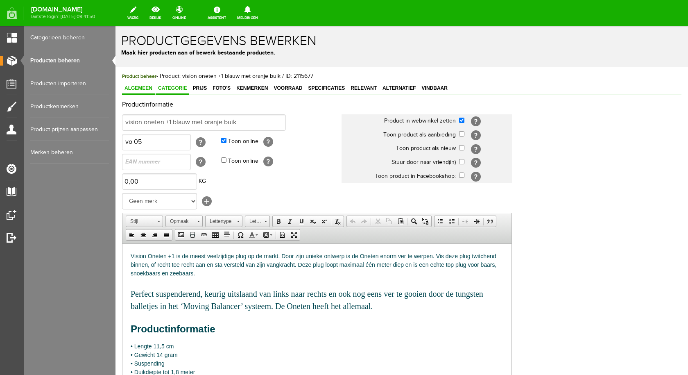
click at [178, 88] on span "Categorie" at bounding box center [173, 88] width 34 height 6
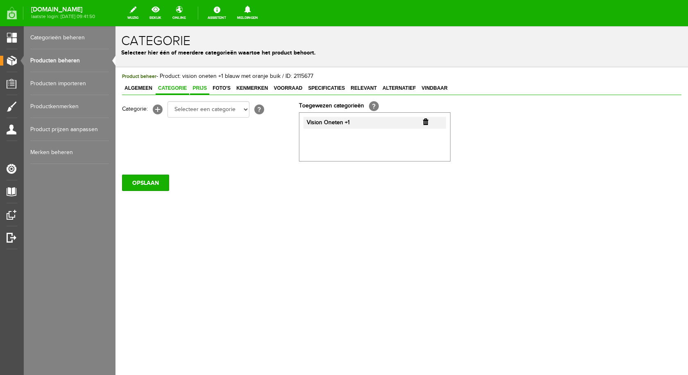
click at [200, 90] on span "Prijs" at bounding box center [199, 88] width 19 height 6
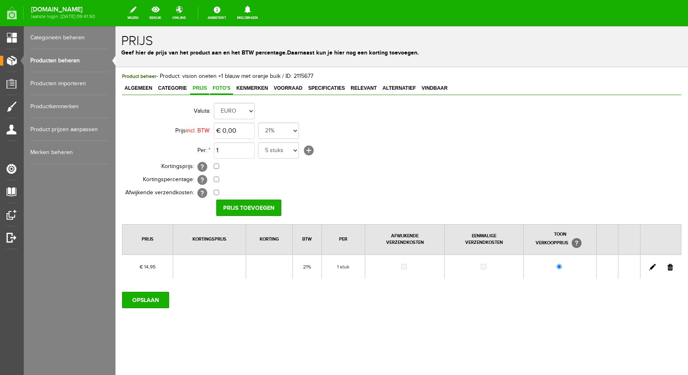
click at [224, 87] on span "Foto's" at bounding box center [221, 88] width 23 height 6
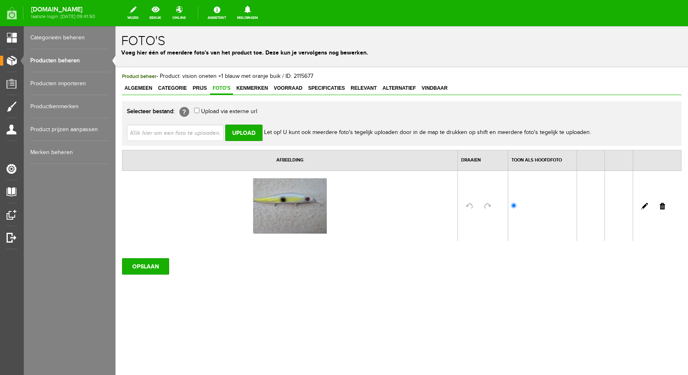
click at [190, 134] on input "file" at bounding box center [178, 133] width 103 height 16
type input "C:\fakepath\vission oneten +10 blauw met oranje buik.jpg"
type input "vission oneten +10 blauw met oranje buik.jpg"
click at [249, 131] on input "Upload" at bounding box center [243, 133] width 37 height 16
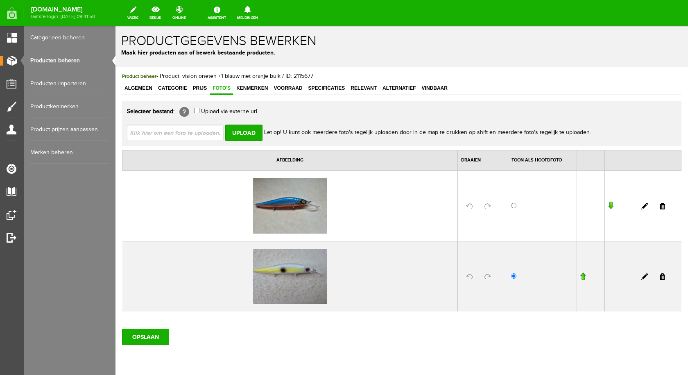
click at [660, 277] on link at bounding box center [662, 276] width 5 height 7
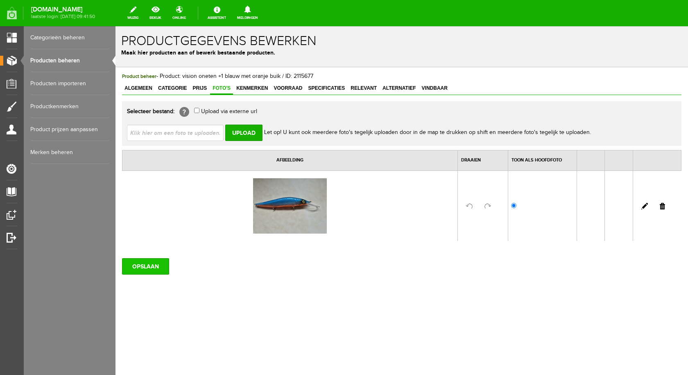
click at [141, 269] on input "OPSLAAN" at bounding box center [145, 266] width 47 height 16
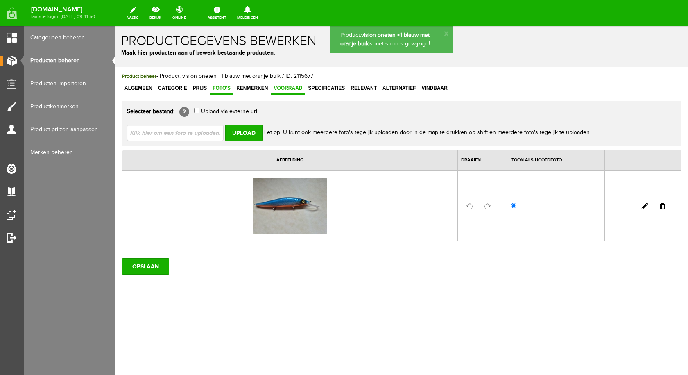
click at [290, 90] on span "Voorraad" at bounding box center [288, 88] width 34 height 6
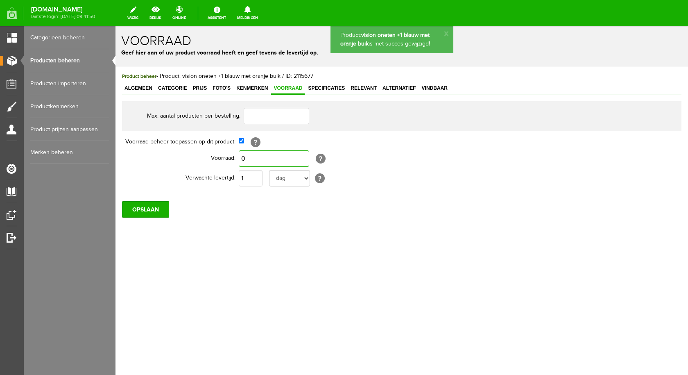
click at [265, 160] on input "0" at bounding box center [274, 158] width 70 height 16
type input "1"
click at [144, 209] on input "OPSLAAN" at bounding box center [145, 209] width 47 height 16
click at [144, 88] on span "Algemeen" at bounding box center [138, 88] width 33 height 6
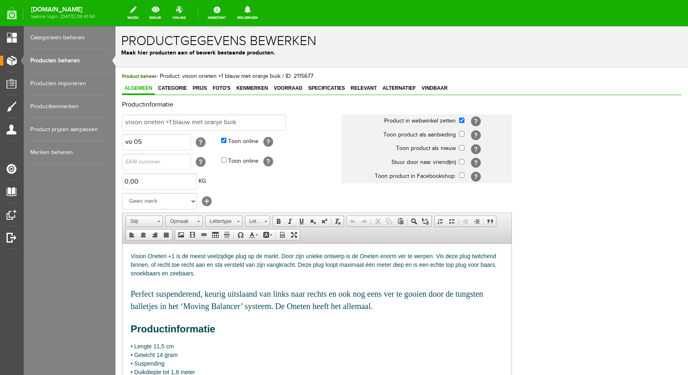
click at [76, 58] on link "Producten beheren" at bounding box center [69, 60] width 79 height 23
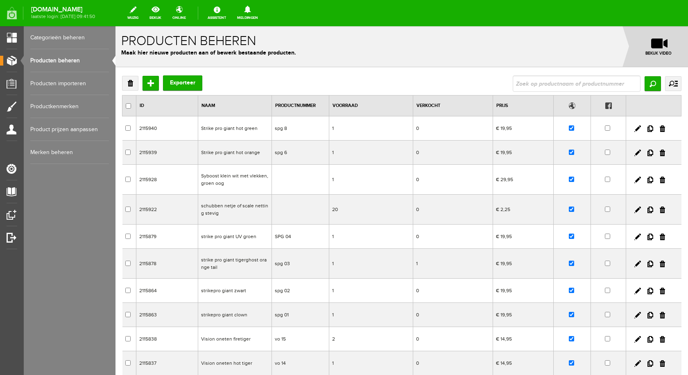
click at [522, 88] on input "text" at bounding box center [577, 83] width 128 height 16
type input "vision"
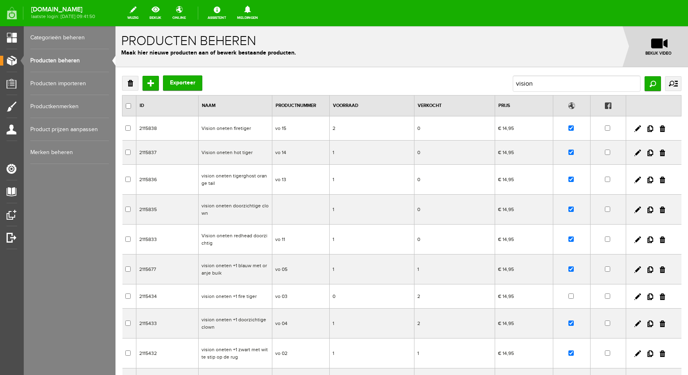
click at [231, 296] on td "vision oneten +1 fire tiger" at bounding box center [236, 296] width 74 height 24
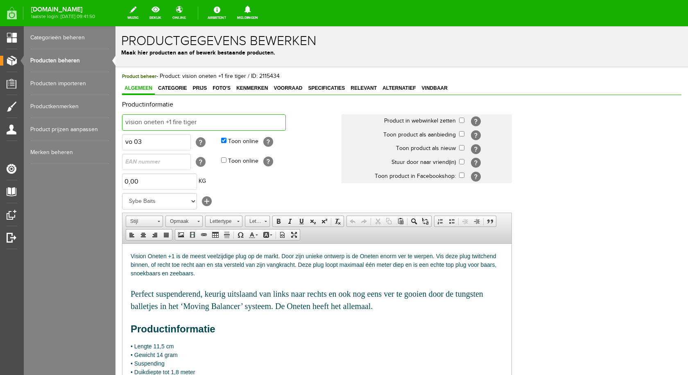
click at [207, 120] on input "vision oneten +1 fire tiger" at bounding box center [204, 122] width 164 height 16
type input "vision oneten +1 groen met zilveren strepen"
click at [462, 119] on input "checkbox" at bounding box center [461, 120] width 5 height 5
checkbox input "true"
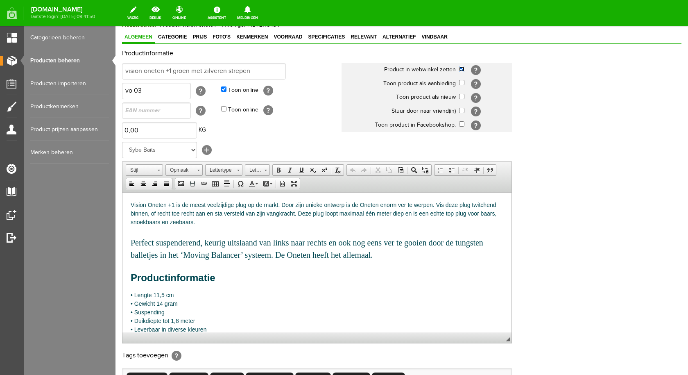
scroll to position [160, 0]
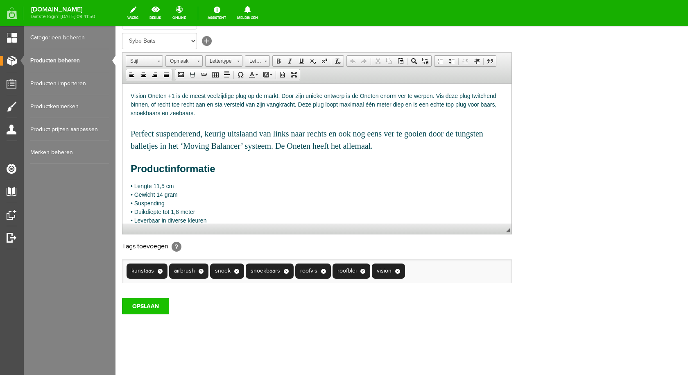
click at [159, 302] on input "OPSLAAN" at bounding box center [145, 306] width 47 height 16
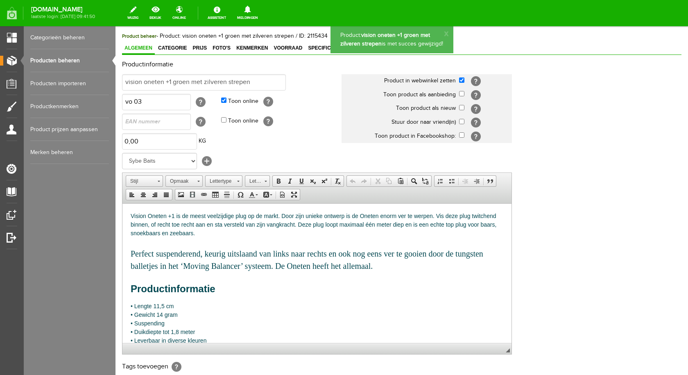
scroll to position [0, 0]
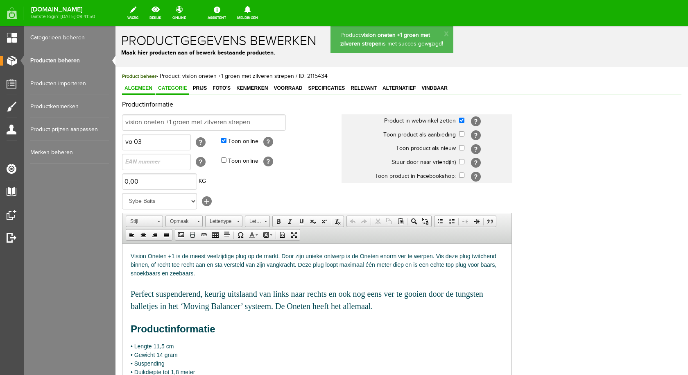
click at [172, 88] on span "Categorie" at bounding box center [173, 88] width 34 height 6
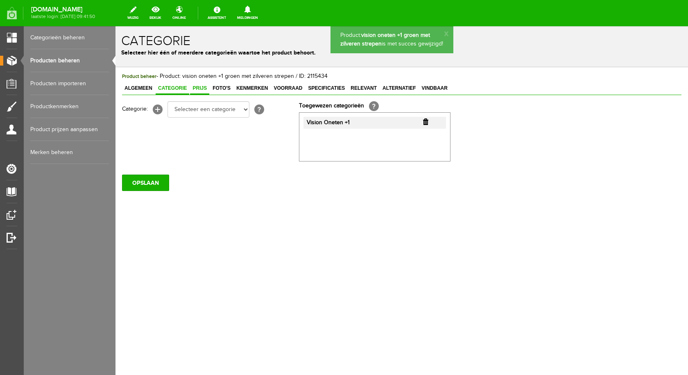
click at [198, 87] on span "Prijs" at bounding box center [199, 88] width 19 height 6
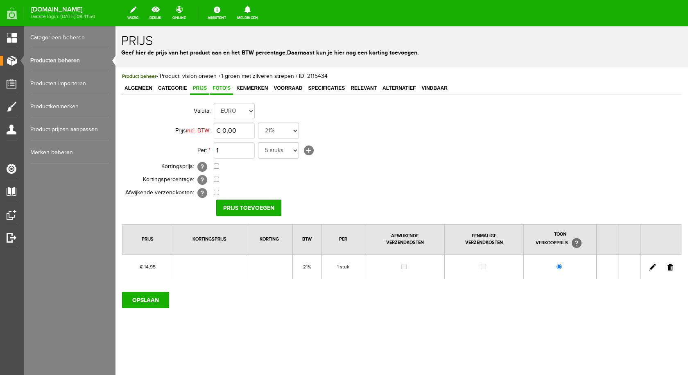
click at [215, 91] on span "Foto's" at bounding box center [221, 88] width 23 height 6
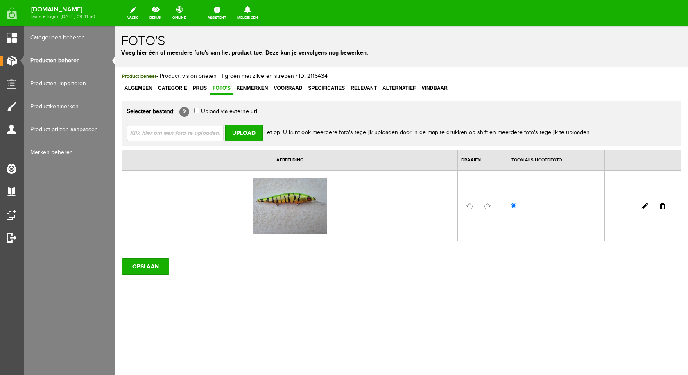
click at [191, 130] on input "file" at bounding box center [178, 133] width 103 height 16
type input "C:\fakepath\vission oneten +10 groen met zilveren strepen.jpg"
type input "vission oneten +10 groen met zilveren strepen.jpg"
click at [247, 135] on input "Upload" at bounding box center [243, 133] width 37 height 16
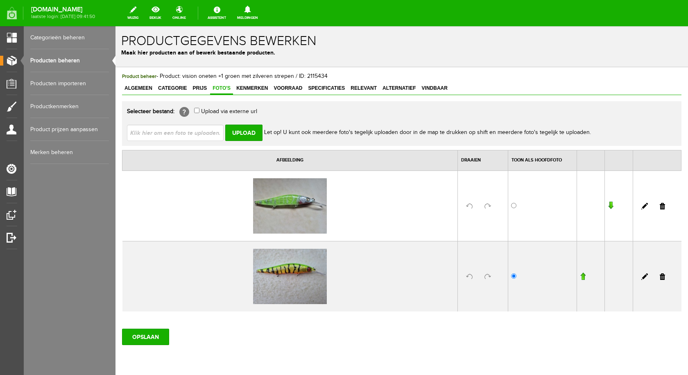
click at [660, 275] on link at bounding box center [662, 276] width 5 height 7
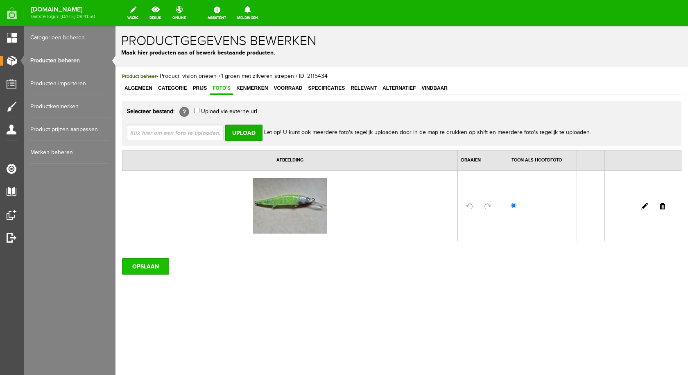
click at [153, 266] on input "OPSLAAN" at bounding box center [145, 266] width 47 height 16
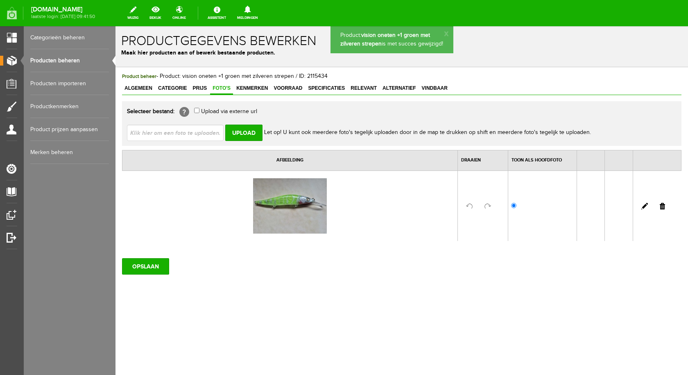
click at [289, 87] on span "Voorraad" at bounding box center [288, 88] width 34 height 6
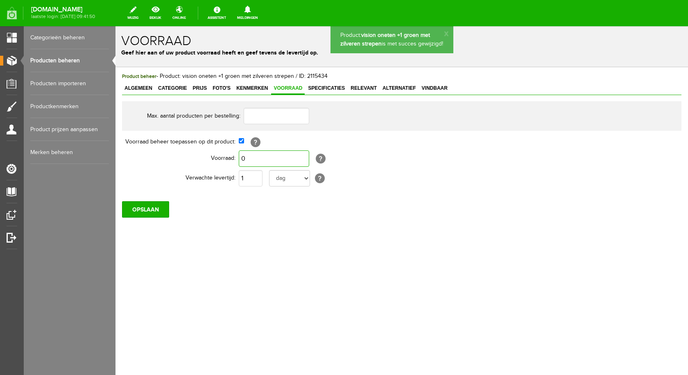
click at [250, 155] on input "0" at bounding box center [274, 158] width 70 height 16
type input "1"
click at [152, 209] on input "OPSLAAN" at bounding box center [145, 209] width 47 height 16
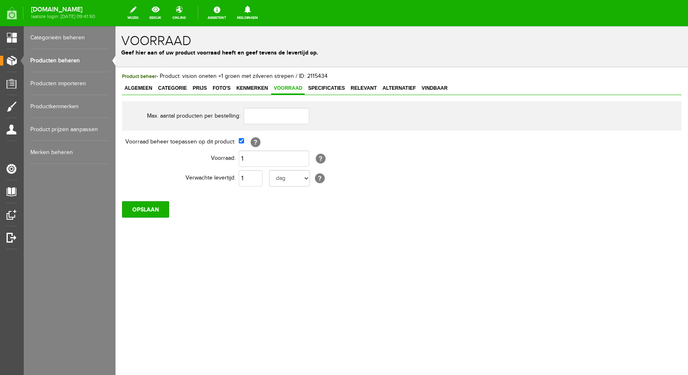
click at [72, 61] on link "Producten beheren" at bounding box center [69, 60] width 79 height 23
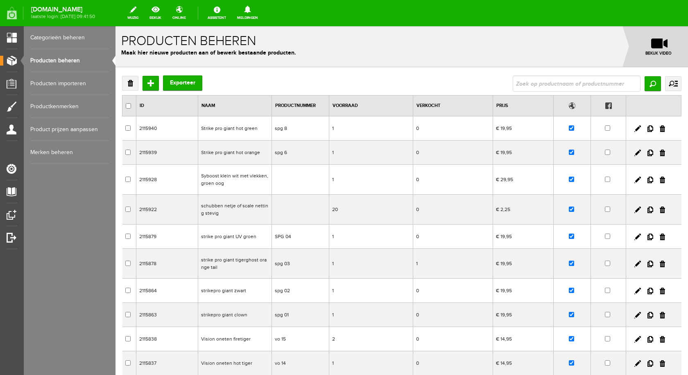
click at [572, 86] on input "text" at bounding box center [577, 83] width 128 height 16
type input "vision"
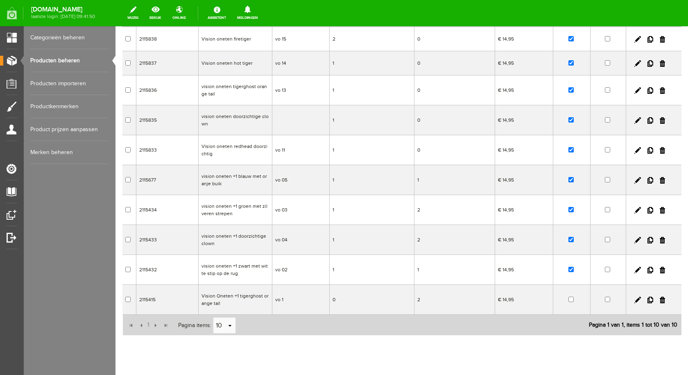
scroll to position [111, 0]
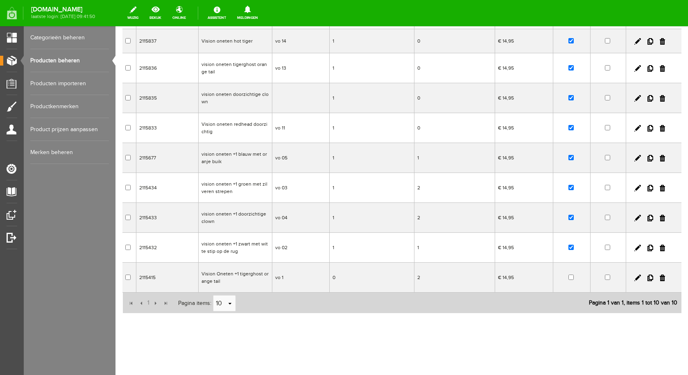
drag, startPoint x: 352, startPoint y: 303, endPoint x: 237, endPoint y: 277, distance: 118.4
click at [237, 277] on td "Vision Oneten +1 tigerghost orange tail" at bounding box center [236, 278] width 74 height 30
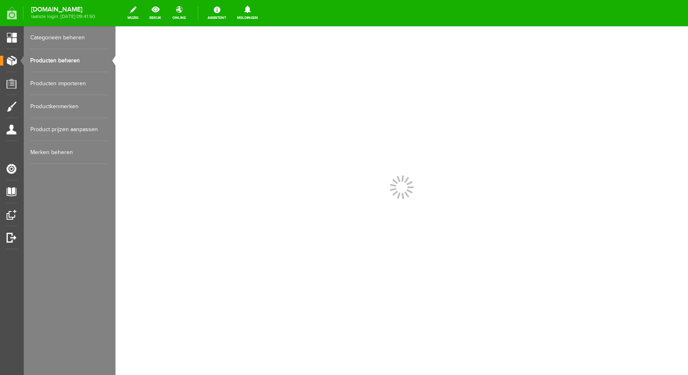
scroll to position [0, 0]
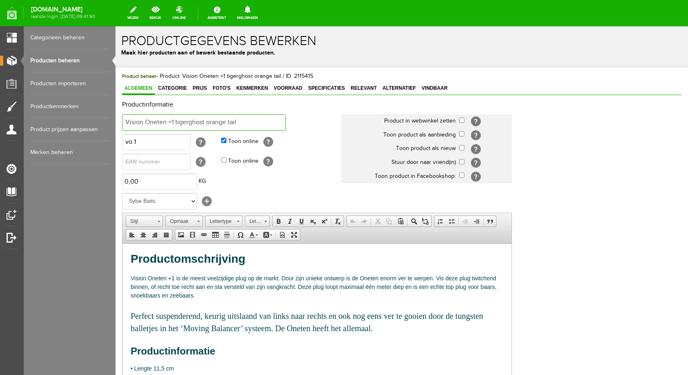
click at [252, 122] on input "Vision Oneten +1 tigerghost orange tail" at bounding box center [204, 122] width 164 height 16
type input "Vision Oneten +1 groen met oranje achterkant"
click at [462, 121] on input "checkbox" at bounding box center [461, 120] width 5 height 5
checkbox input "true"
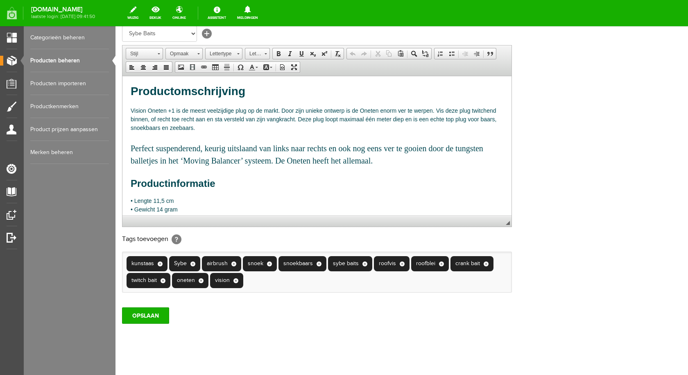
scroll to position [177, 0]
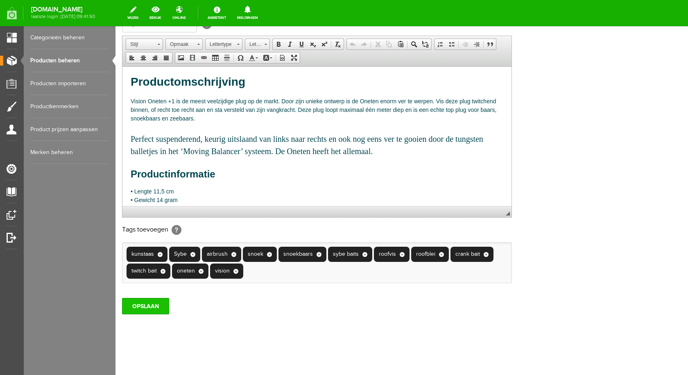
click at [148, 306] on input "OPSLAAN" at bounding box center [145, 306] width 47 height 16
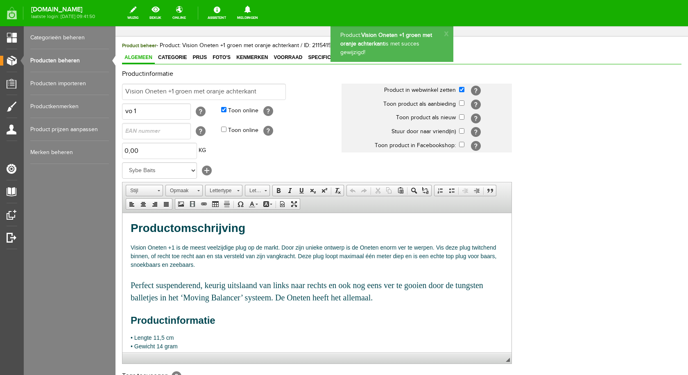
scroll to position [0, 0]
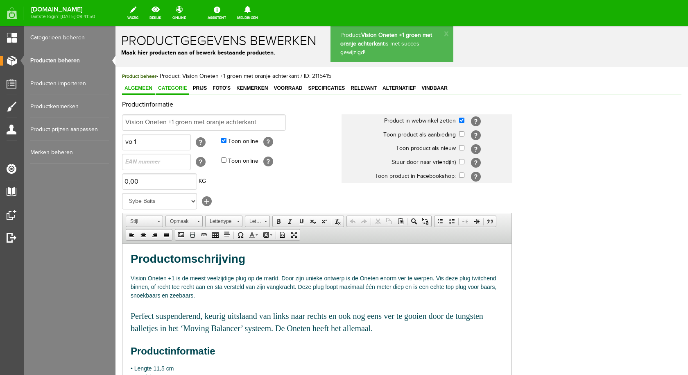
click at [162, 88] on span "Categorie" at bounding box center [173, 88] width 34 height 6
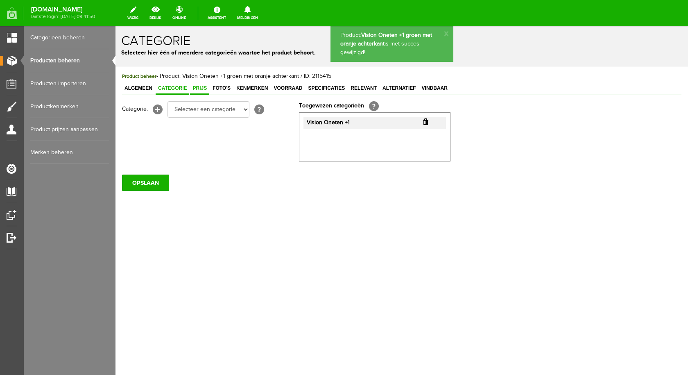
click at [206, 88] on span "Prijs" at bounding box center [199, 88] width 19 height 6
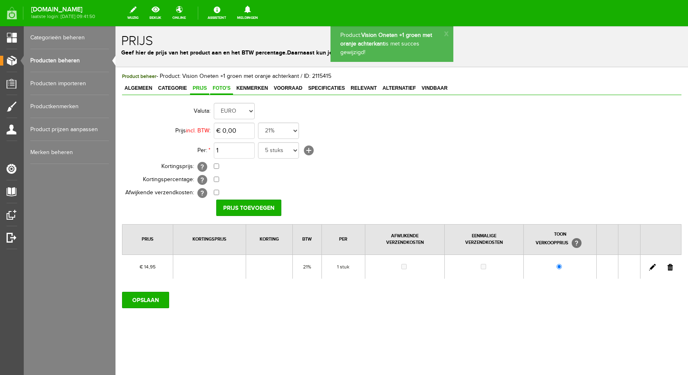
click at [224, 89] on span "Foto's" at bounding box center [221, 88] width 23 height 6
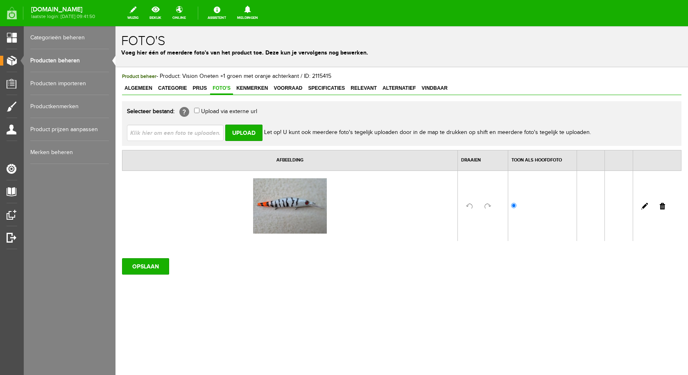
click at [186, 134] on input "file" at bounding box center [178, 133] width 103 height 16
type input "C:\fakepath\vision oneten +1 groen met oranje achterkant.jpg"
type input "vision oneten +1 groen met oranje achterkant.jpg"
drag, startPoint x: 243, startPoint y: 131, endPoint x: 271, endPoint y: 148, distance: 32.2
click at [243, 131] on input "Upload" at bounding box center [243, 133] width 37 height 16
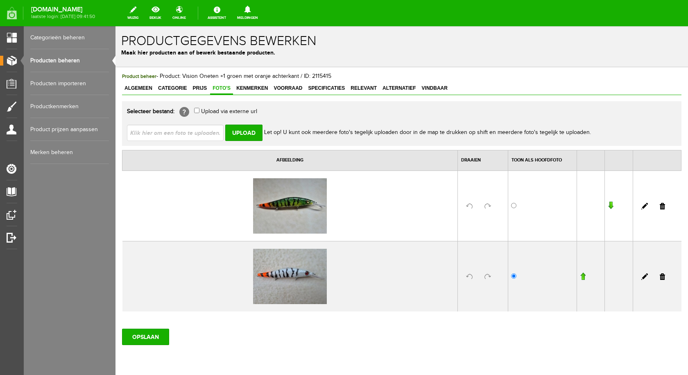
click at [660, 279] on link at bounding box center [662, 276] width 5 height 7
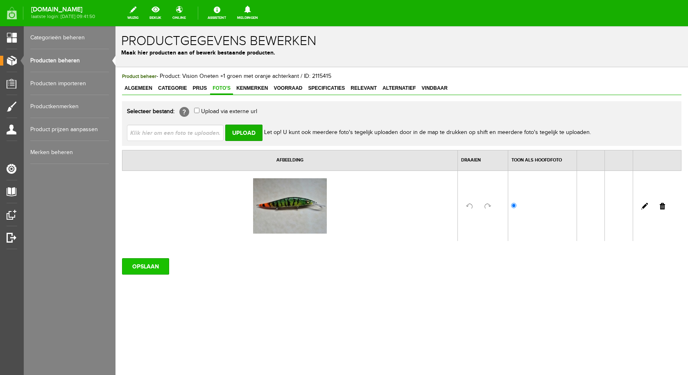
click at [165, 267] on input "OPSLAAN" at bounding box center [145, 266] width 47 height 16
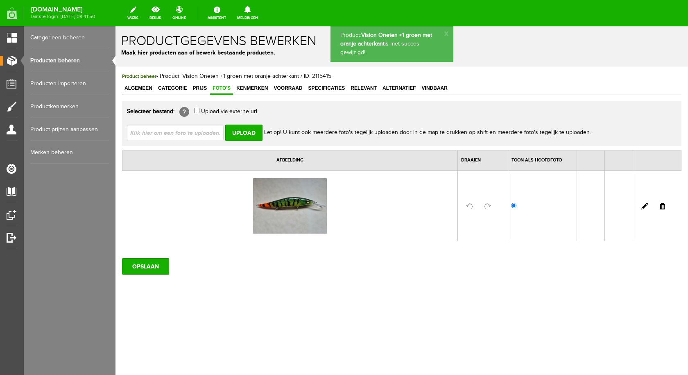
click at [290, 88] on span "Voorraad" at bounding box center [288, 88] width 34 height 6
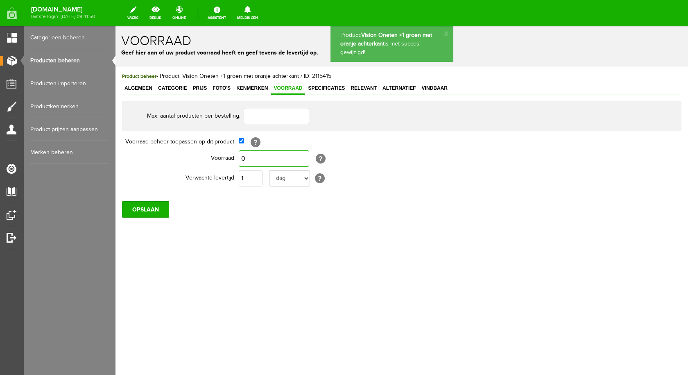
click at [248, 158] on input "0" at bounding box center [274, 158] width 70 height 16
type input "1"
click at [156, 206] on input "OPSLAAN" at bounding box center [145, 209] width 47 height 16
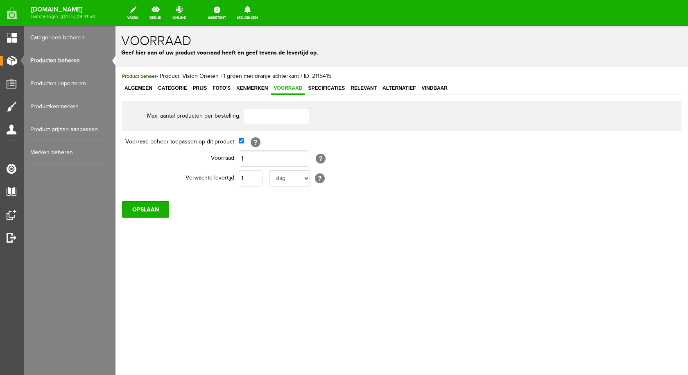
click at [70, 59] on link "Producten beheren" at bounding box center [69, 60] width 79 height 23
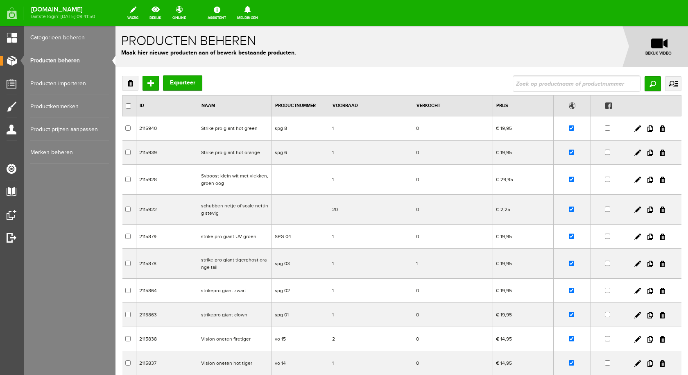
click at [552, 86] on input "text" at bounding box center [577, 83] width 128 height 16
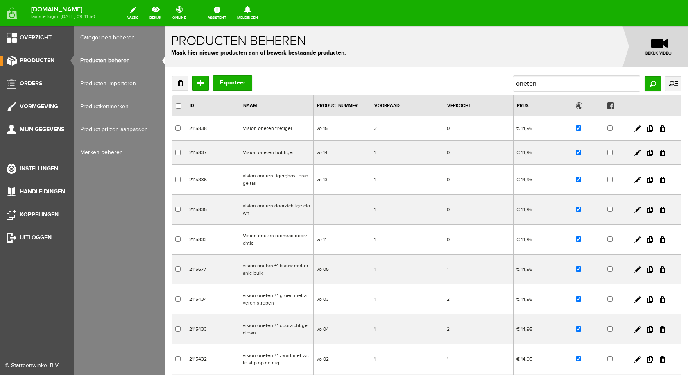
click at [13, 64] on link "Producten" at bounding box center [33, 61] width 67 height 10
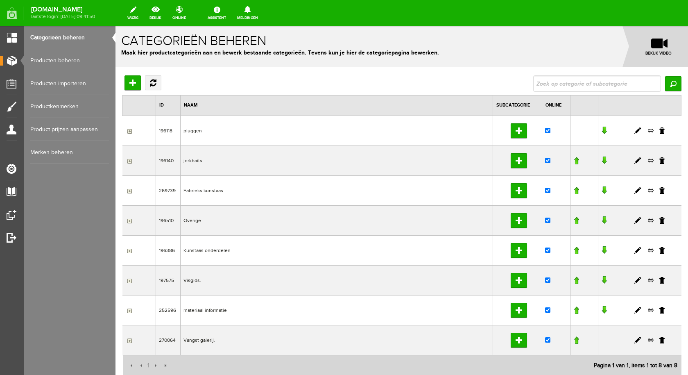
click at [46, 63] on link "Producten beheren" at bounding box center [69, 60] width 79 height 23
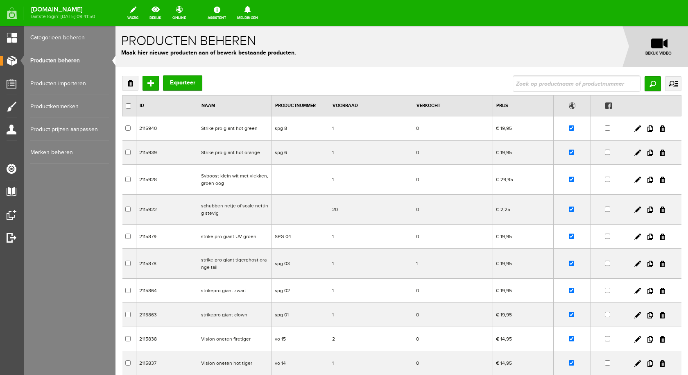
click at [572, 86] on input "text" at bounding box center [577, 83] width 128 height 16
type input "melly"
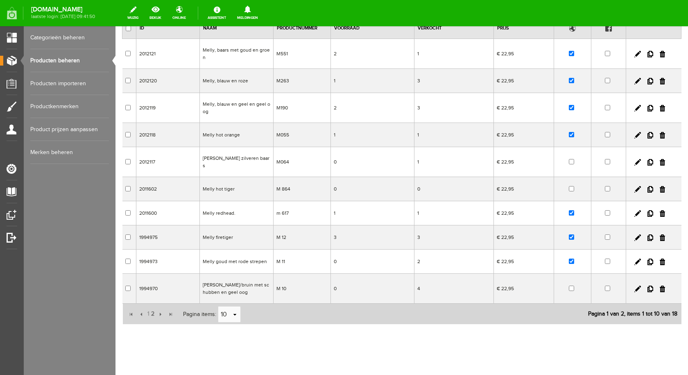
scroll to position [83, 0]
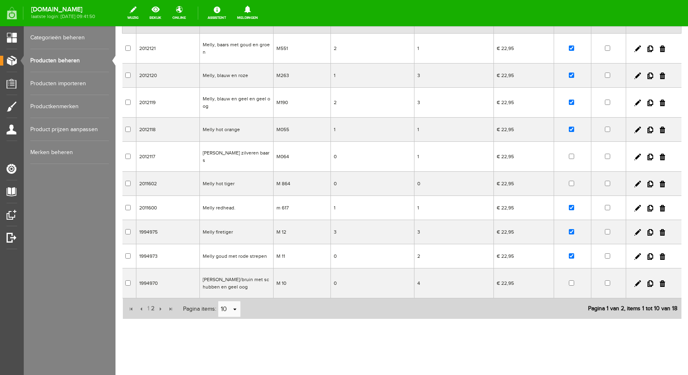
click at [226, 279] on td "[PERSON_NAME]/bruin met schubben en geel oog" at bounding box center [237, 283] width 74 height 30
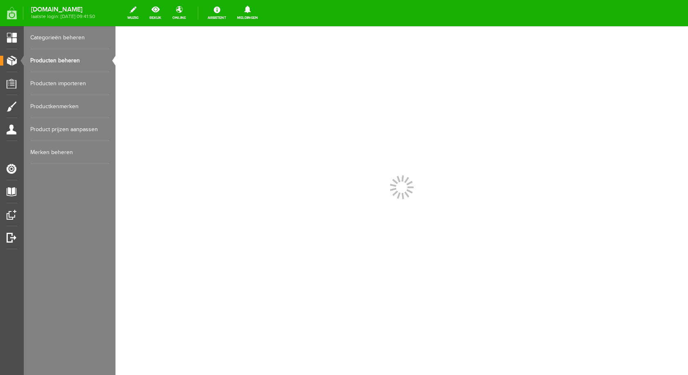
scroll to position [0, 0]
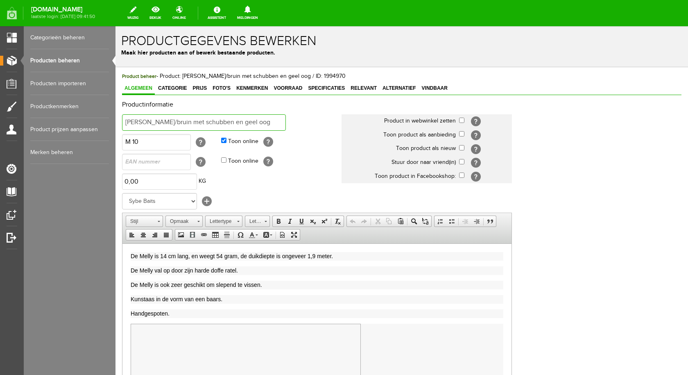
click at [265, 125] on input "[PERSON_NAME]/bruin met schubben en geel oog" at bounding box center [204, 122] width 164 height 16
type input "Melly groen geel en wit met blauw oog"
click at [459, 119] on input "checkbox" at bounding box center [461, 120] width 5 height 5
checkbox input "true"
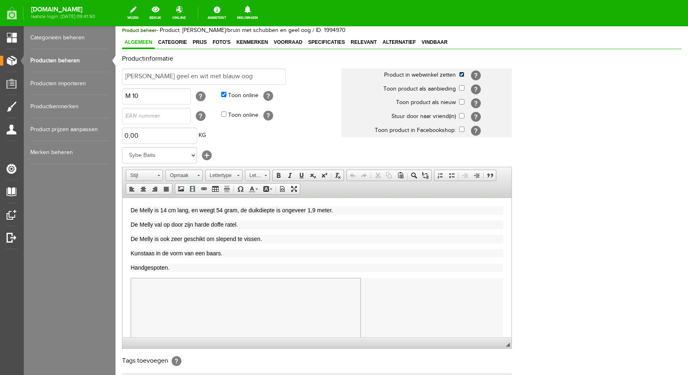
scroll to position [177, 0]
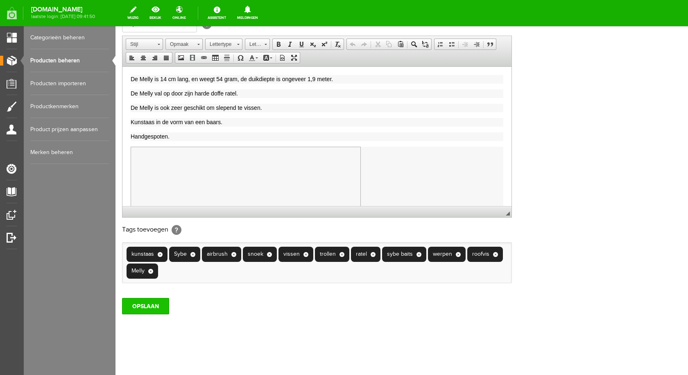
click at [144, 303] on input "OPSLAAN" at bounding box center [145, 306] width 47 height 16
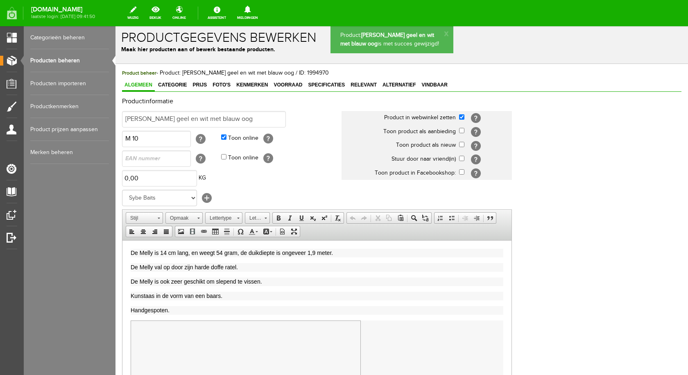
scroll to position [0, 0]
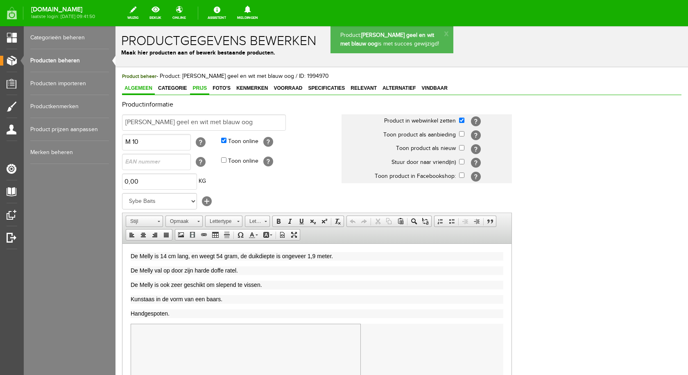
click at [195, 87] on span "Prijs" at bounding box center [199, 88] width 19 height 6
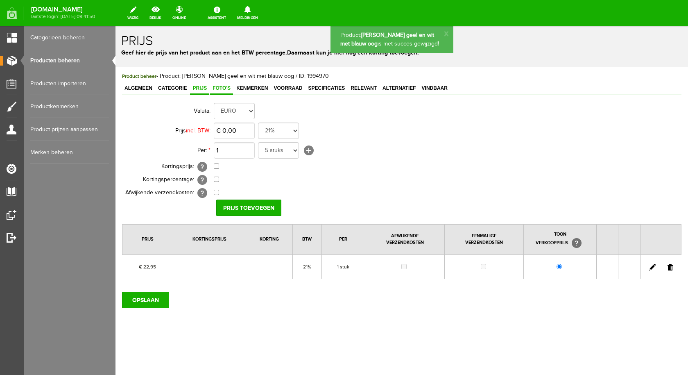
click at [220, 88] on span "Foto's" at bounding box center [221, 88] width 23 height 6
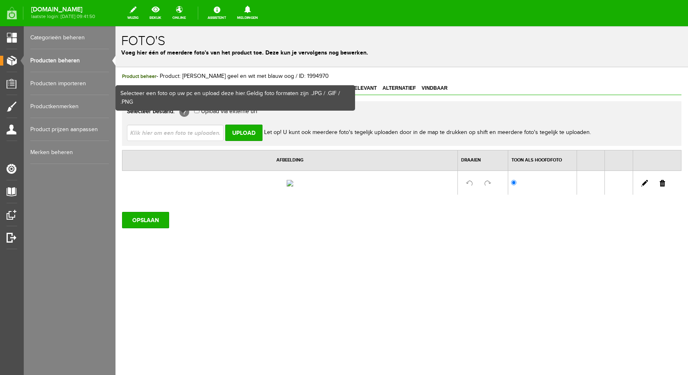
click at [172, 139] on input "file" at bounding box center [178, 133] width 103 height 16
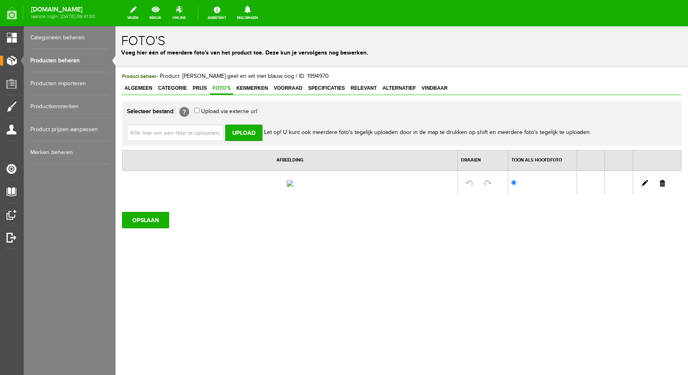
type input "C:\fakepath\Melly groen geel en wit met blauw oog.jpg"
type input "Melly groen geel en wit met blauw oog.jpg"
click at [245, 132] on input "Upload" at bounding box center [243, 133] width 37 height 16
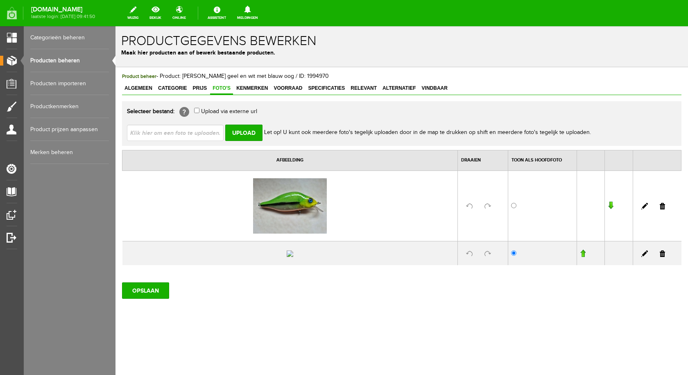
drag, startPoint x: 659, startPoint y: 278, endPoint x: 360, endPoint y: 44, distance: 379.9
click at [660, 257] on link at bounding box center [662, 253] width 5 height 7
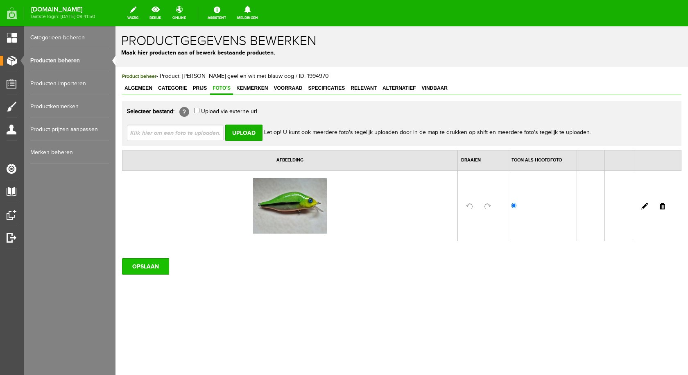
click at [157, 267] on input "OPSLAAN" at bounding box center [145, 266] width 47 height 16
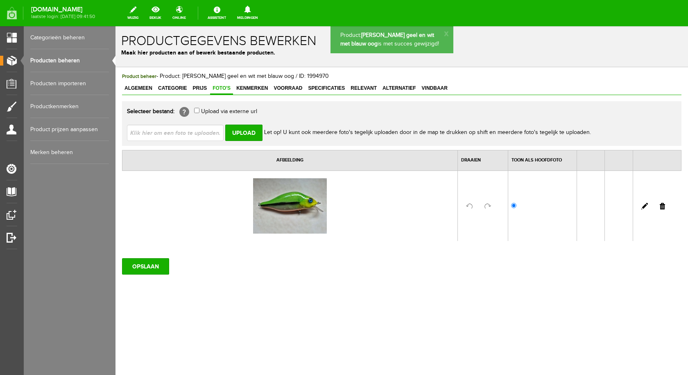
click at [294, 89] on span "Voorraad" at bounding box center [288, 88] width 34 height 6
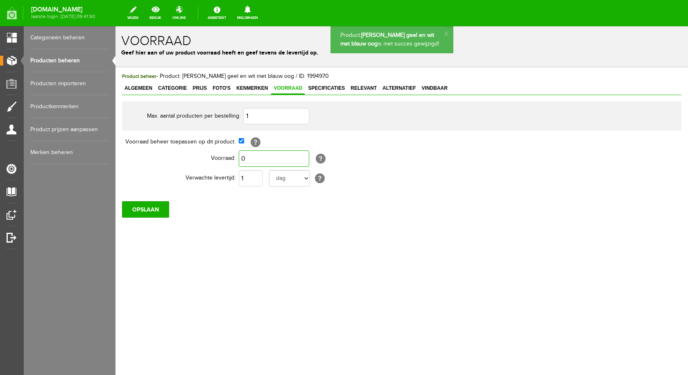
click at [256, 159] on input "0" at bounding box center [274, 158] width 70 height 16
type input "1"
click at [150, 205] on input "OPSLAAN" at bounding box center [145, 209] width 47 height 16
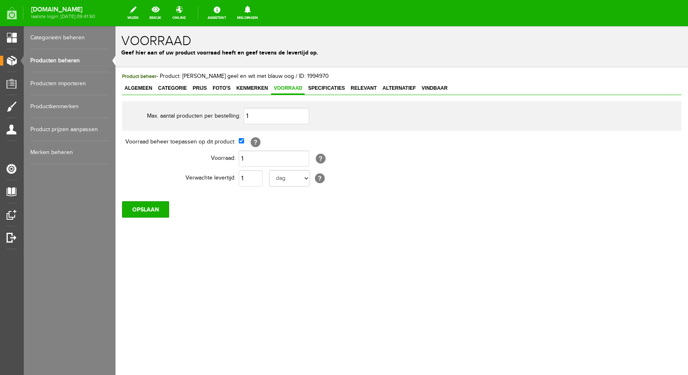
drag, startPoint x: 52, startPoint y: 59, endPoint x: 73, endPoint y: 68, distance: 23.0
click at [52, 59] on link "Producten beheren" at bounding box center [69, 60] width 79 height 23
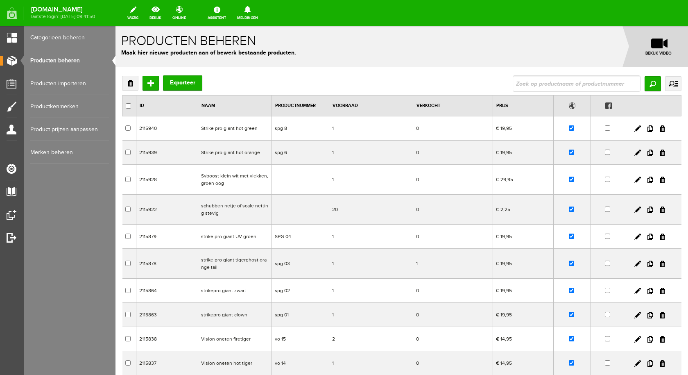
click at [555, 82] on input "text" at bounding box center [577, 83] width 128 height 16
type input "sybster"
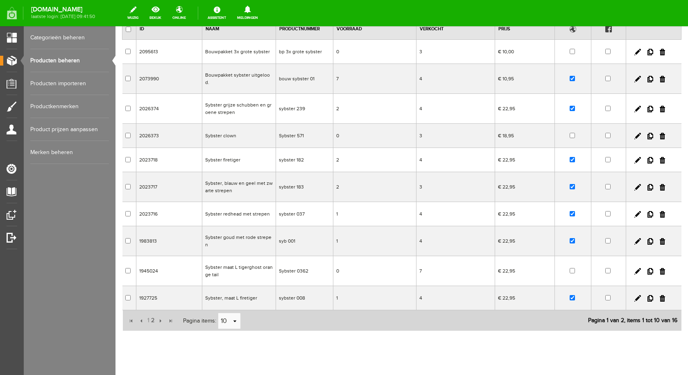
scroll to position [82, 0]
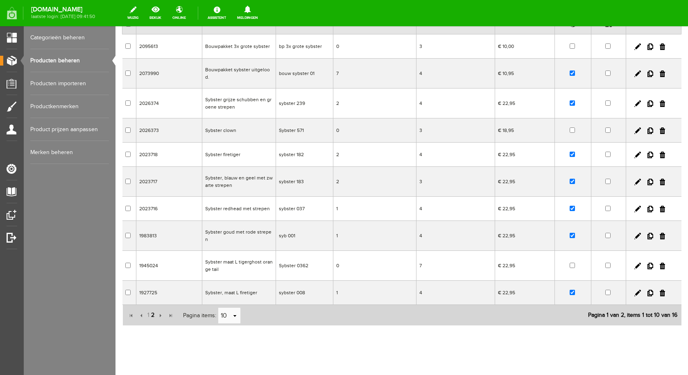
click at [151, 307] on span "2" at bounding box center [152, 315] width 5 height 16
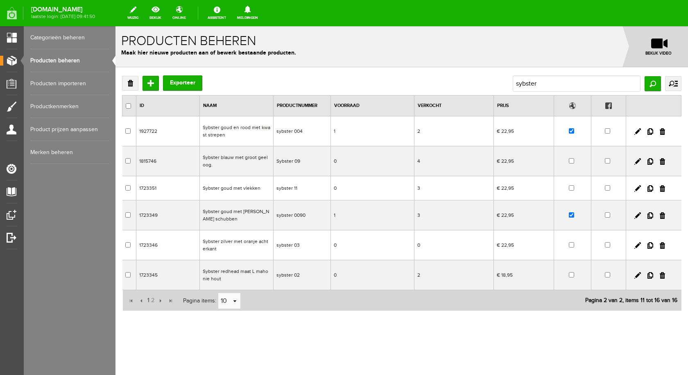
scroll to position [0, 0]
drag, startPoint x: 235, startPoint y: 160, endPoint x: 367, endPoint y: 190, distance: 135.2
click at [235, 160] on td "Sybster blauw met groot geel oog." at bounding box center [237, 161] width 74 height 30
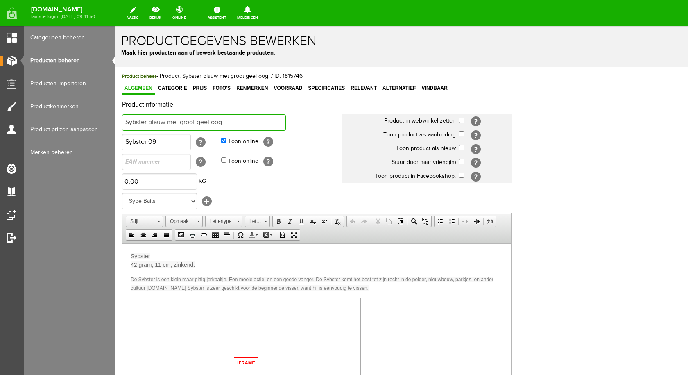
click at [242, 122] on input "Sybster blauw met groot geel oog." at bounding box center [204, 122] width 164 height 16
type input "Sybster groen geel en wit met rood oog"
click at [462, 119] on input "checkbox" at bounding box center [461, 120] width 5 height 5
checkbox input "true"
click at [137, 265] on span "42 gram, 11 cm, zinkend." at bounding box center [163, 264] width 64 height 7
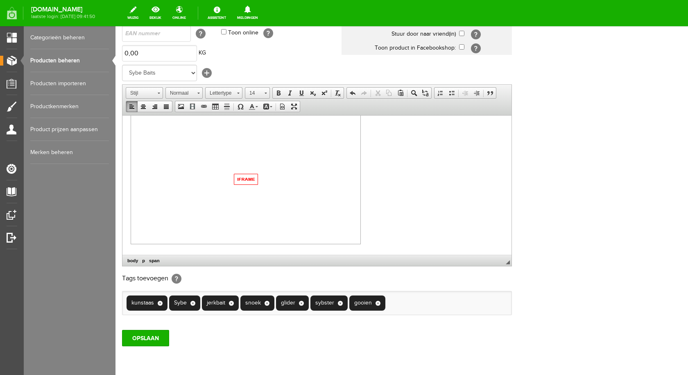
scroll to position [160, 0]
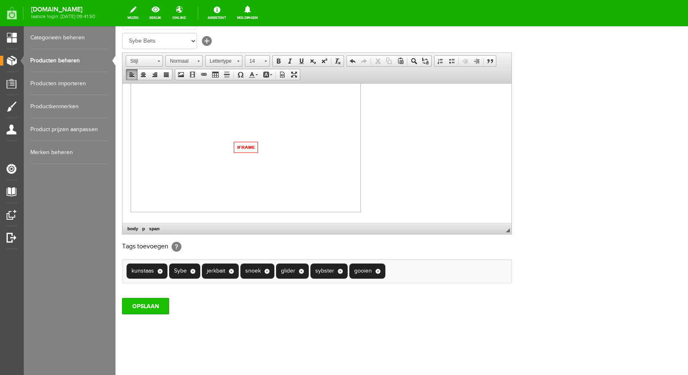
click at [131, 302] on input "OPSLAAN" at bounding box center [145, 306] width 47 height 16
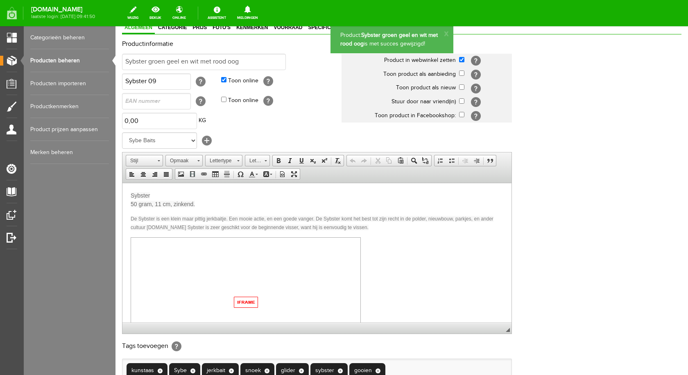
scroll to position [0, 0]
click at [195, 29] on span "Prijs" at bounding box center [199, 28] width 19 height 6
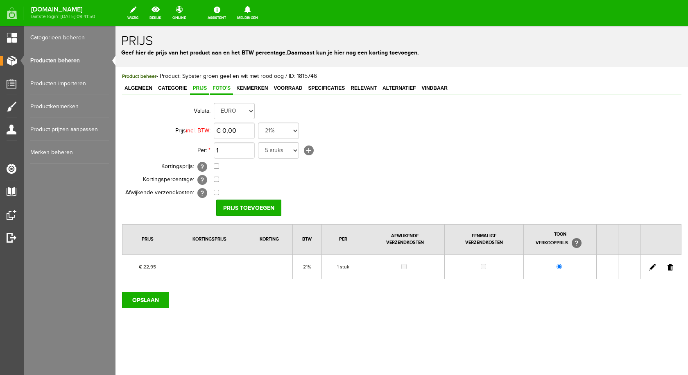
click at [219, 86] on span "Foto's" at bounding box center [221, 88] width 23 height 6
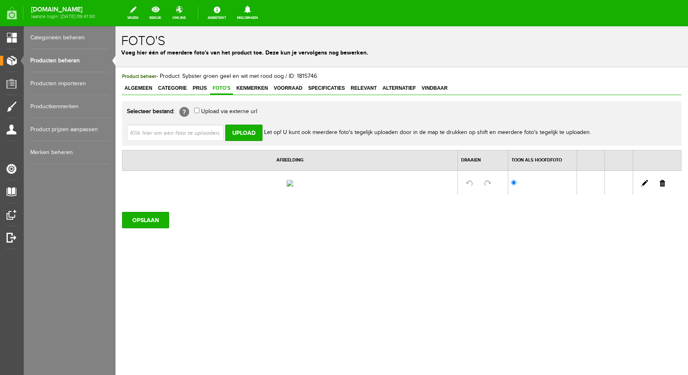
click at [188, 136] on input "file" at bounding box center [178, 133] width 103 height 16
type input "C:\fakepath\sybster groen geel en wit met rood oog.jpg"
type input "sybster groen geel en wit met rood oog.jpg"
click at [251, 131] on input "Upload" at bounding box center [243, 133] width 37 height 16
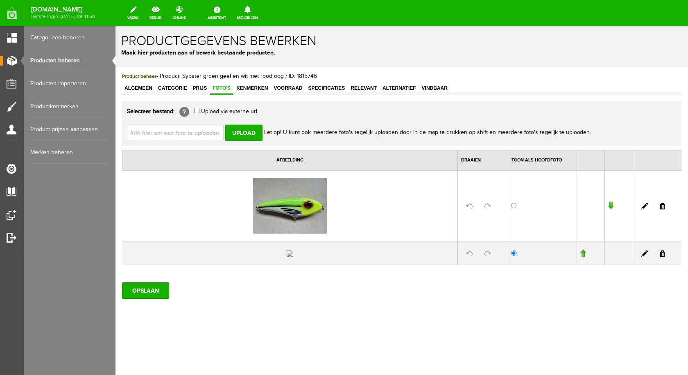
click at [660, 257] on link at bounding box center [662, 253] width 5 height 7
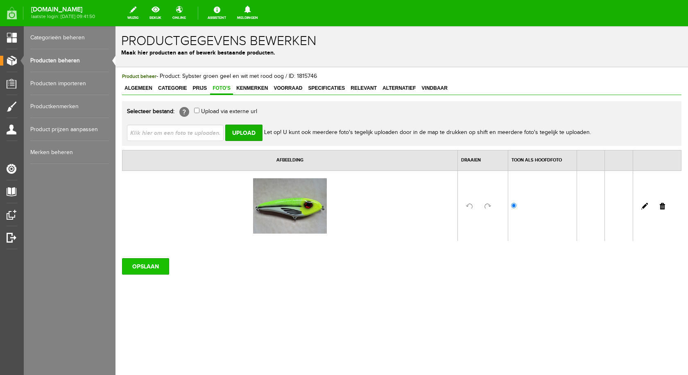
click at [159, 270] on input "OPSLAAN" at bounding box center [145, 266] width 47 height 16
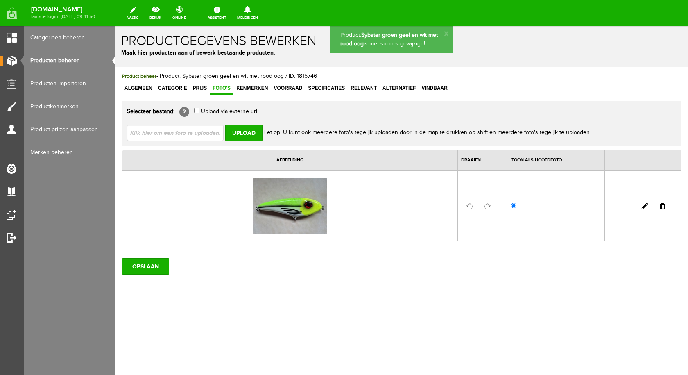
click at [286, 89] on span "Voorraad" at bounding box center [288, 88] width 34 height 6
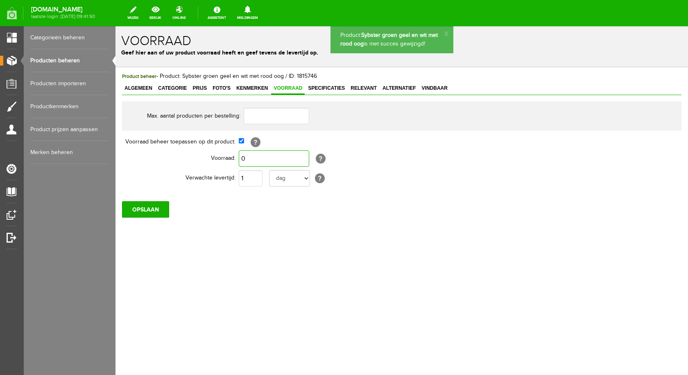
click at [247, 162] on input "0" at bounding box center [274, 158] width 70 height 16
type input "1"
click at [156, 206] on input "OPSLAAN" at bounding box center [145, 209] width 47 height 16
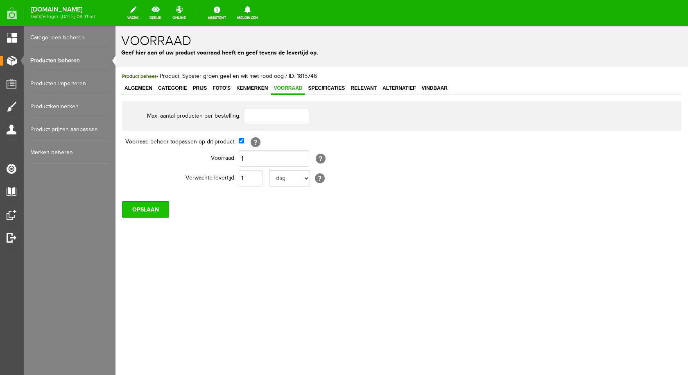
click at [152, 214] on input "OPSLAAN" at bounding box center [145, 209] width 47 height 16
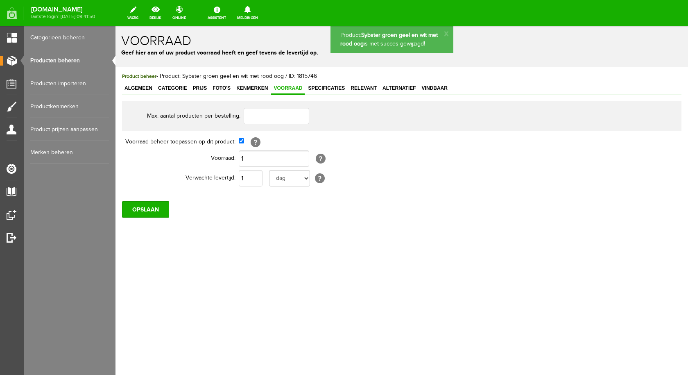
click at [79, 59] on link "Producten beheren" at bounding box center [69, 60] width 79 height 23
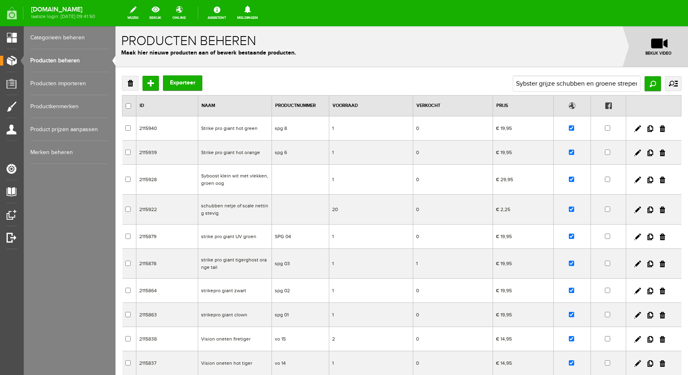
scroll to position [0, 3]
type input "Sybster grijze schubben en groene strepen"
click at [651, 81] on input "Zoeken" at bounding box center [653, 83] width 16 height 15
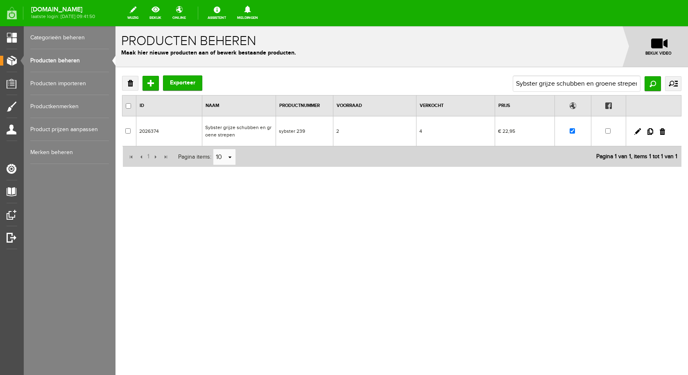
click at [236, 129] on td "Sybster grijze schubben en groene strepen" at bounding box center [239, 131] width 74 height 30
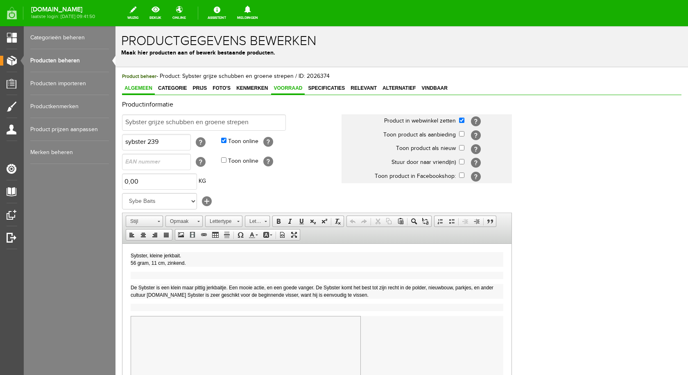
click at [293, 87] on span "Voorraad" at bounding box center [288, 88] width 34 height 6
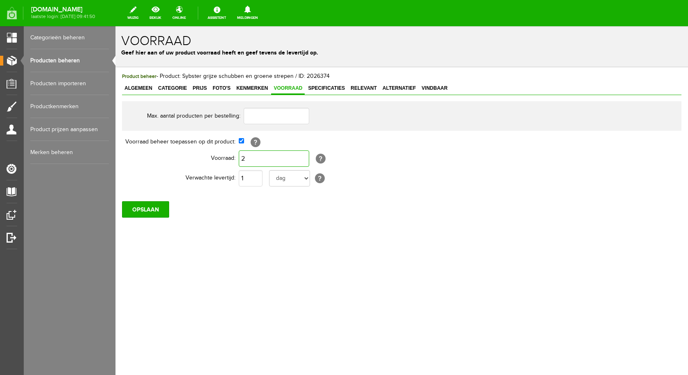
click at [272, 153] on input "2" at bounding box center [274, 158] width 70 height 16
type input "3"
click at [134, 211] on input "OPSLAAN" at bounding box center [145, 209] width 47 height 16
click at [131, 213] on input "OPSLAAN" at bounding box center [145, 209] width 47 height 16
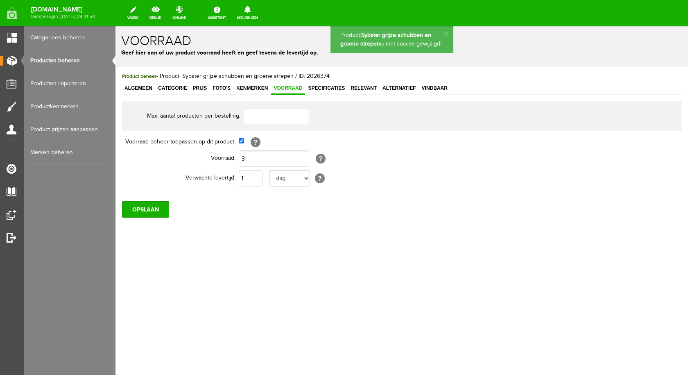
click at [76, 59] on link "Producten beheren" at bounding box center [69, 60] width 79 height 23
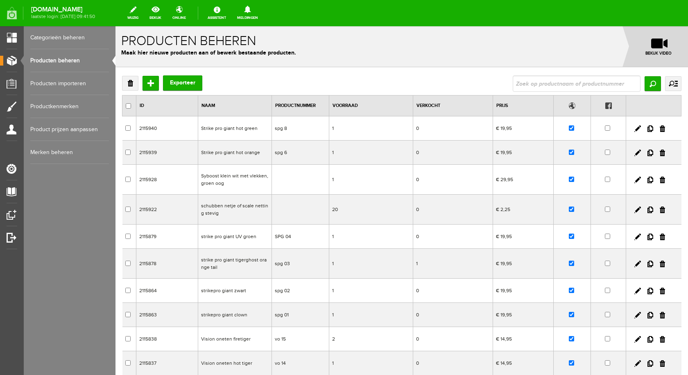
type input "Swimmer zwart met zilveren schubben en groene strepen"
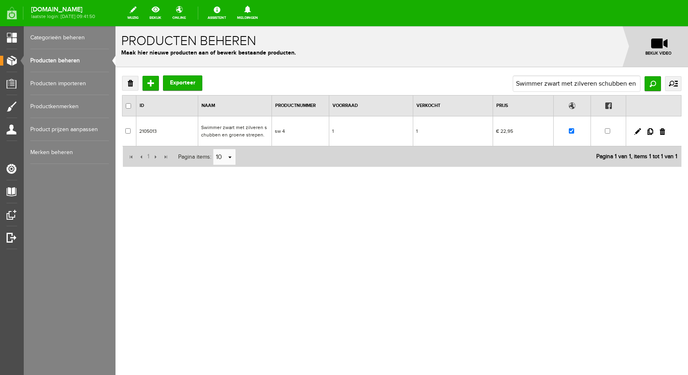
click at [252, 132] on td "Swimmer zwart met zilveren schubben en groene strepen." at bounding box center [235, 131] width 74 height 30
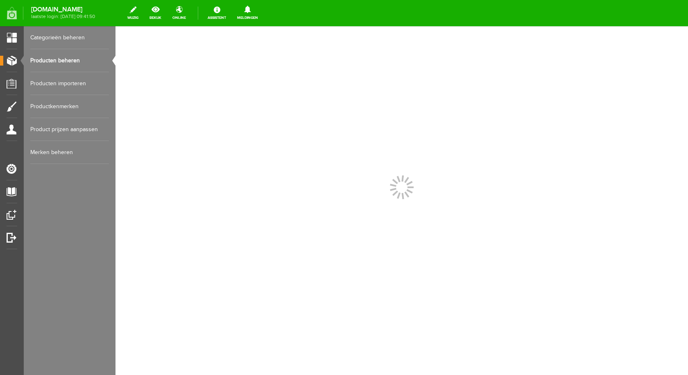
scroll to position [0, 0]
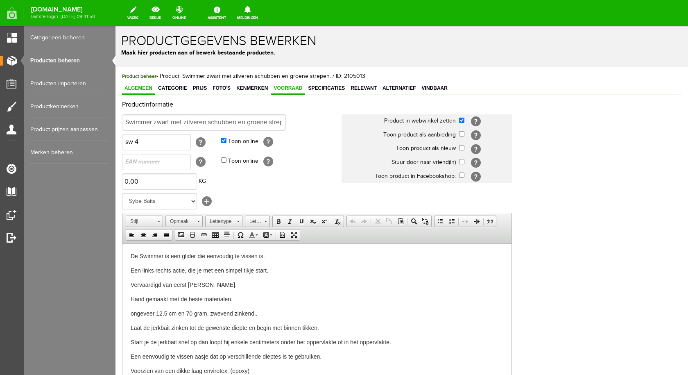
click at [288, 90] on span "Voorraad" at bounding box center [288, 88] width 34 height 6
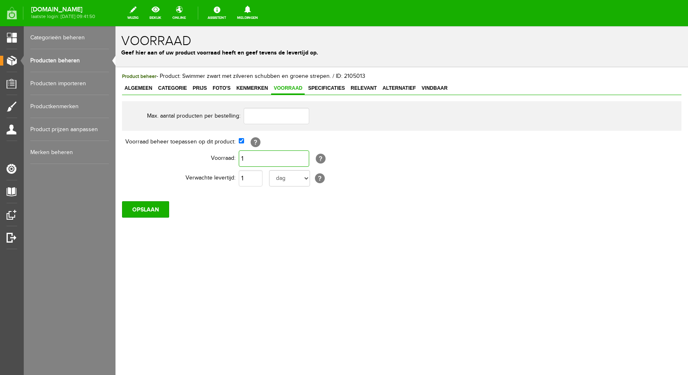
click at [272, 161] on input "1" at bounding box center [274, 158] width 70 height 16
type input "2"
click at [154, 207] on input "OPSLAAN" at bounding box center [145, 209] width 47 height 16
click at [53, 62] on link "Producten beheren" at bounding box center [69, 60] width 79 height 23
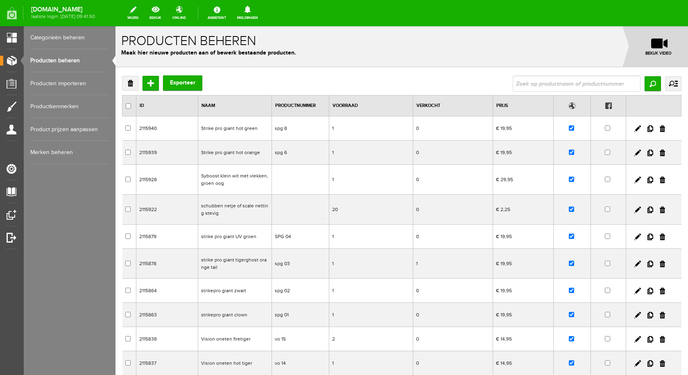
click at [569, 82] on input "text" at bounding box center [577, 83] width 128 height 16
type input "syboost"
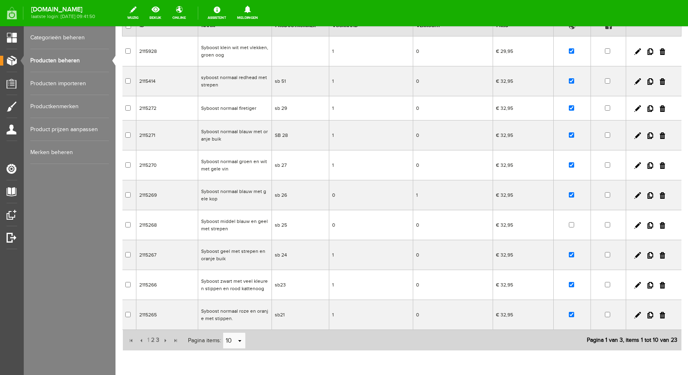
scroll to position [82, 0]
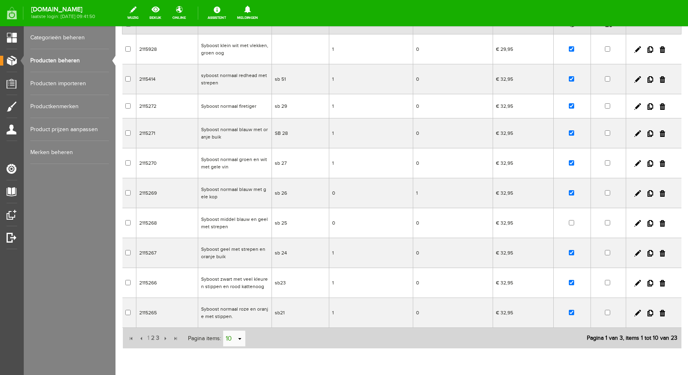
click at [240, 341] on link "select" at bounding box center [240, 339] width 7 height 16
click at [232, 321] on li "50" at bounding box center [234, 323] width 22 height 14
type input "50"
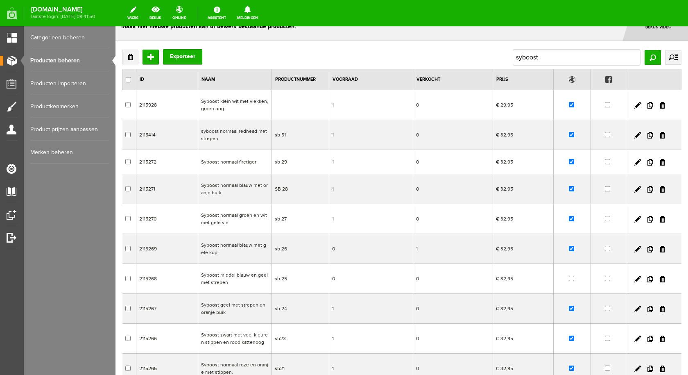
scroll to position [41, 0]
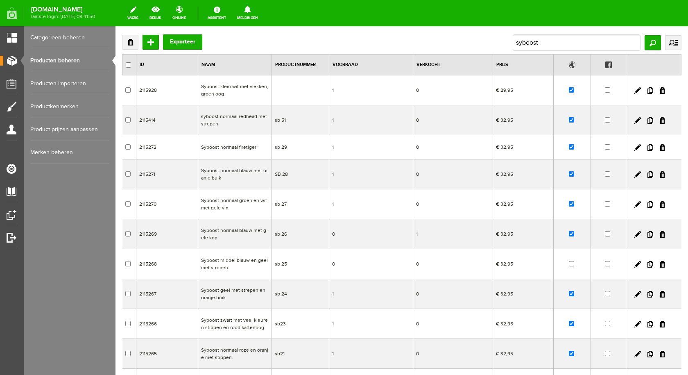
click at [206, 86] on td "Syboost klein wit met vlekken, groen oog" at bounding box center [235, 90] width 74 height 30
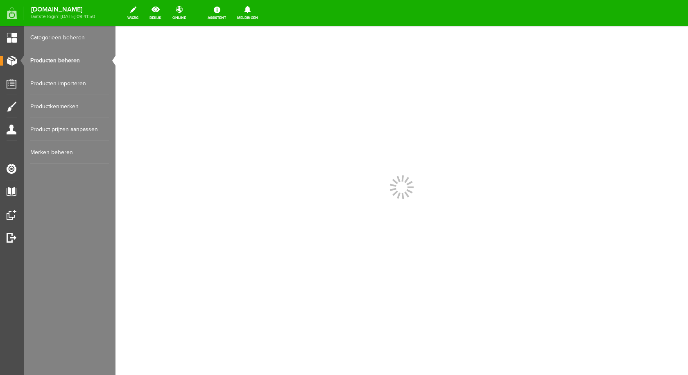
scroll to position [0, 0]
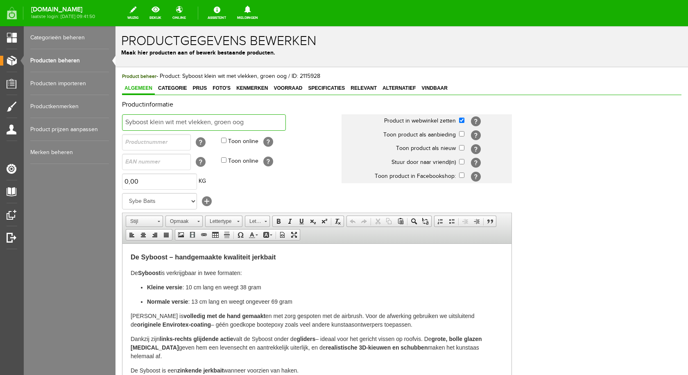
drag, startPoint x: 189, startPoint y: 122, endPoint x: 205, endPoint y: 125, distance: 15.9
click at [190, 122] on input "Syboost klein wit met vlekken, groen oog" at bounding box center [204, 122] width 164 height 16
click at [272, 120] on input "Syboost klein wit met zwarte vlekken, groen oog" at bounding box center [204, 122] width 164 height 16
click at [163, 124] on input "Syboost klein wit met zwarte vlekken." at bounding box center [204, 122] width 164 height 16
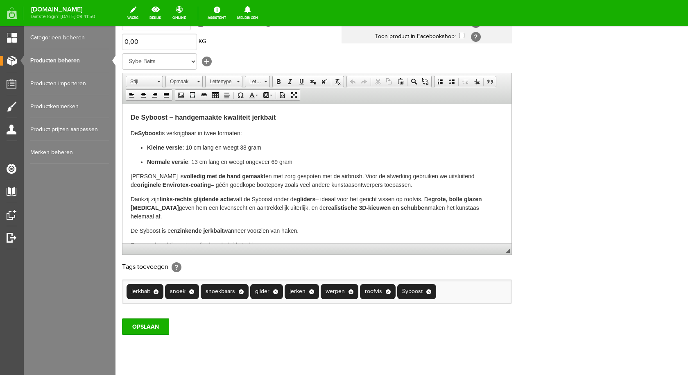
scroll to position [160, 0]
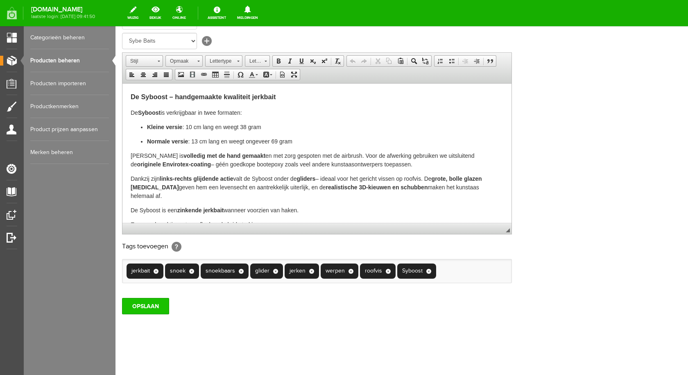
type input "Syboost klein, wit met zwarte vlekken."
click at [140, 306] on input "OPSLAAN" at bounding box center [145, 306] width 47 height 16
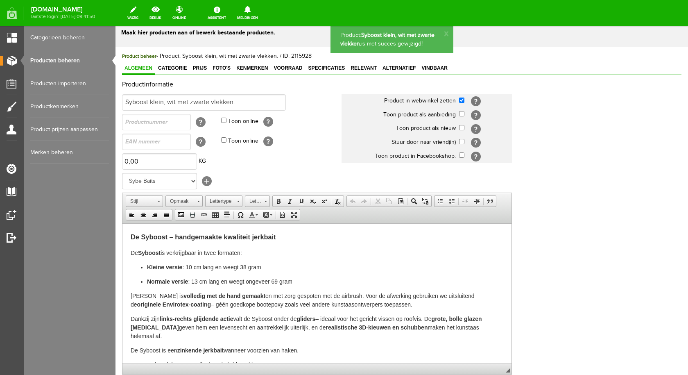
scroll to position [20, 0]
click at [290, 65] on link "Voorraad" at bounding box center [288, 69] width 34 height 12
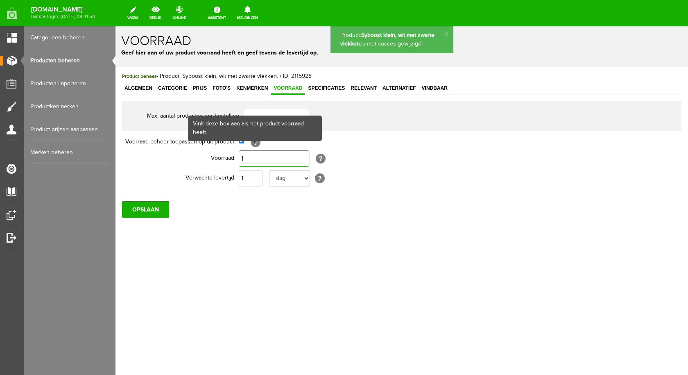
click at [254, 157] on input "1" at bounding box center [274, 158] width 70 height 16
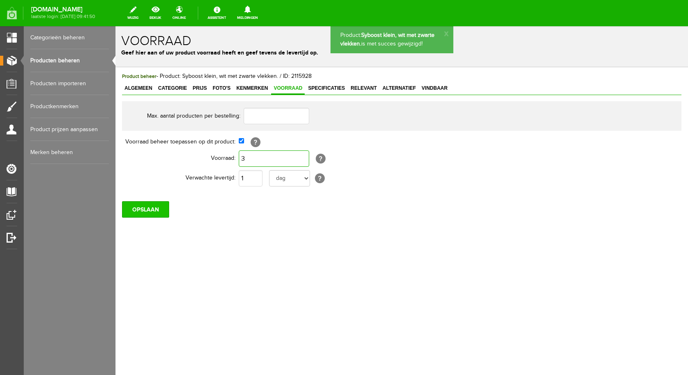
type input "3"
click at [156, 207] on input "OPSLAAN" at bounding box center [145, 209] width 47 height 16
click at [218, 86] on span "Foto's" at bounding box center [221, 88] width 23 height 6
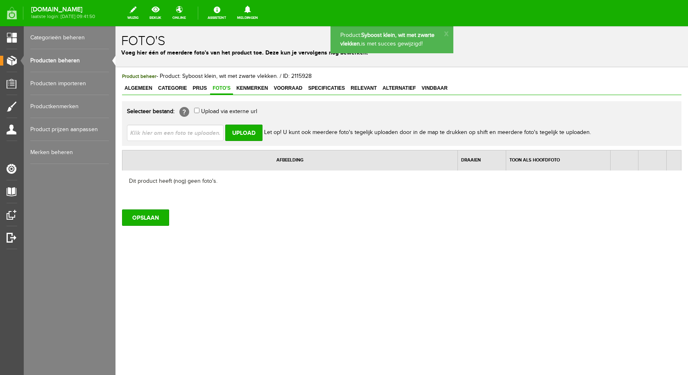
click at [182, 134] on input "file" at bounding box center [178, 133] width 103 height 16
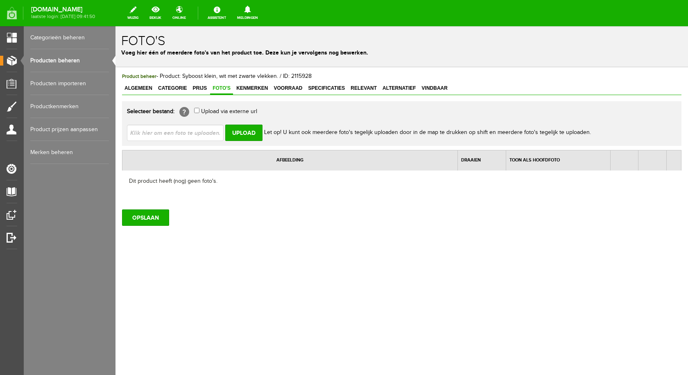
type input "C:\fakepath\syboost klein wit met zwarte vlekken.jpg"
type input "syboost klein wit met zwarte vlekken.jpg"
click at [250, 128] on input "Upload" at bounding box center [243, 133] width 37 height 16
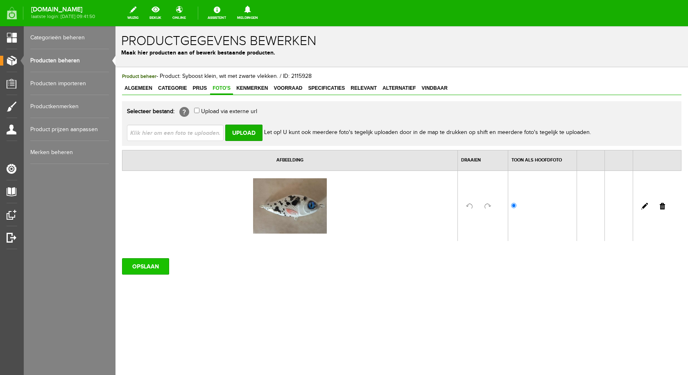
click at [143, 267] on input "OPSLAAN" at bounding box center [145, 266] width 47 height 16
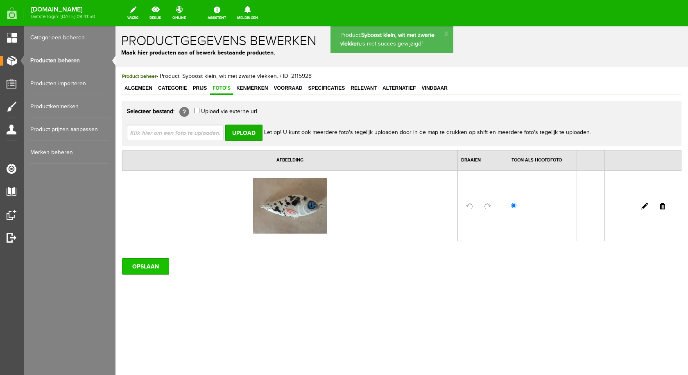
click at [150, 263] on input "OPSLAAN" at bounding box center [145, 266] width 47 height 16
click at [299, 88] on span "Voorraad" at bounding box center [288, 88] width 34 height 6
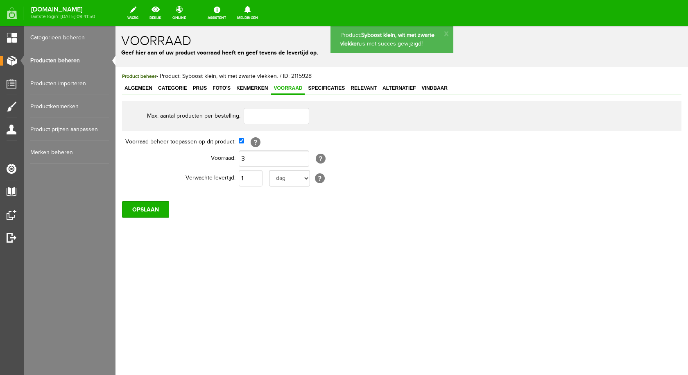
click at [71, 59] on link "Producten beheren" at bounding box center [69, 60] width 79 height 23
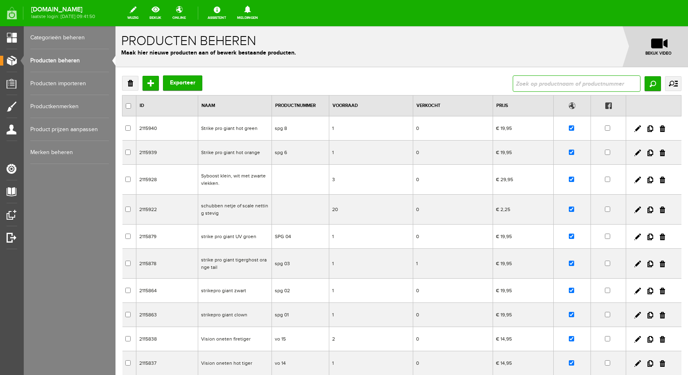
click at [578, 86] on input "text" at bounding box center [577, 83] width 128 height 16
type input "syboost"
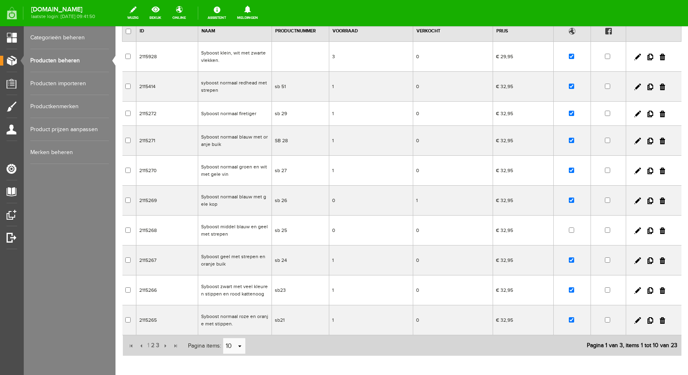
scroll to position [117, 0]
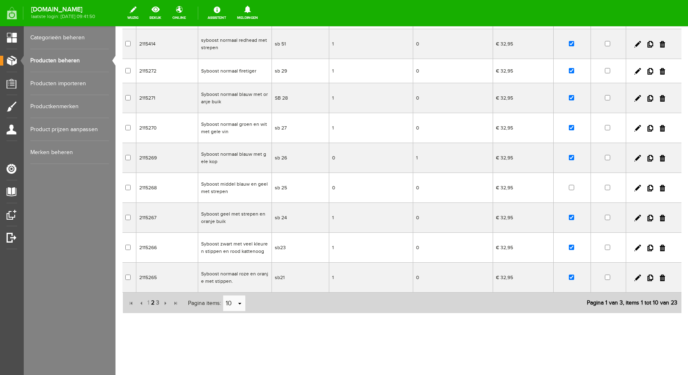
click at [152, 301] on span "2" at bounding box center [152, 303] width 5 height 16
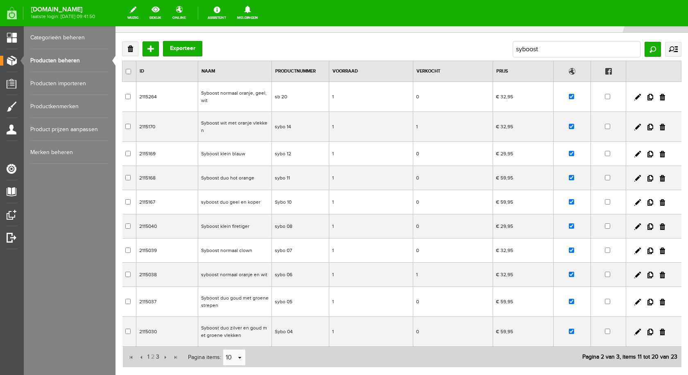
scroll to position [83, 0]
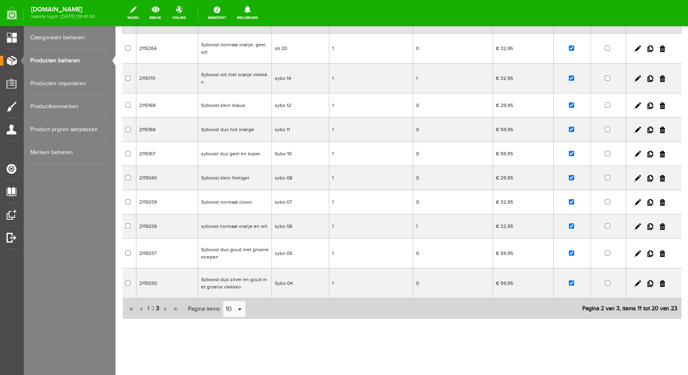
click at [157, 302] on span "3" at bounding box center [157, 308] width 5 height 16
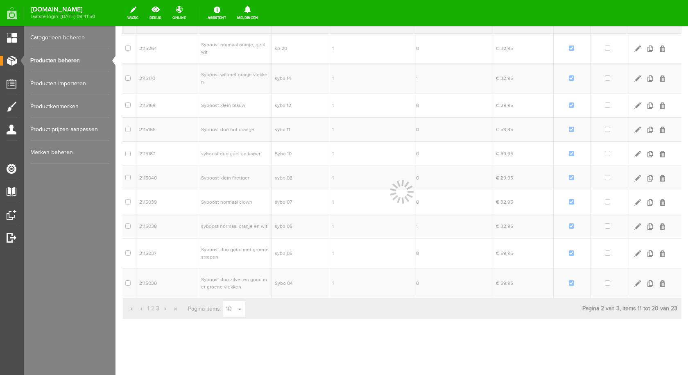
scroll to position [0, 0]
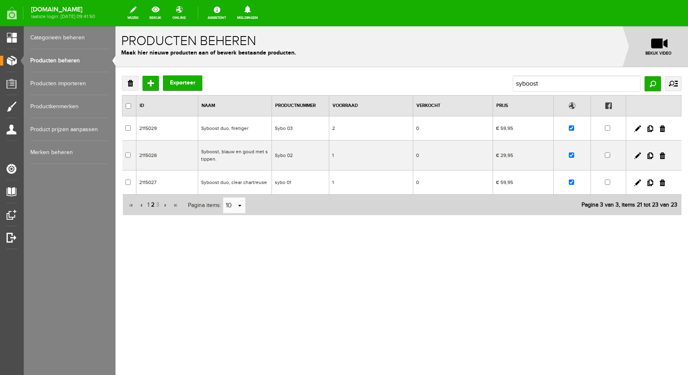
click at [151, 203] on span "2" at bounding box center [152, 205] width 5 height 16
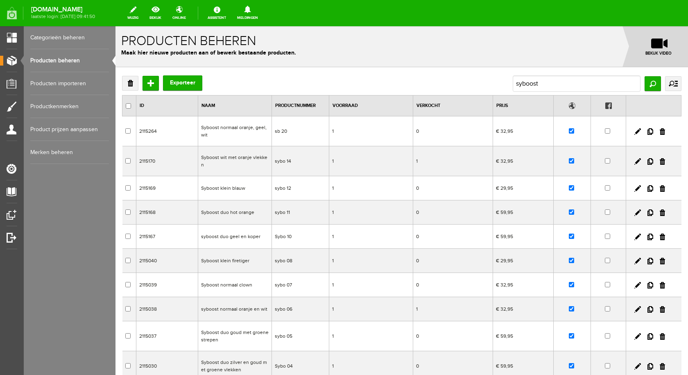
click at [236, 180] on td "Syboost klein blauw" at bounding box center [235, 188] width 74 height 24
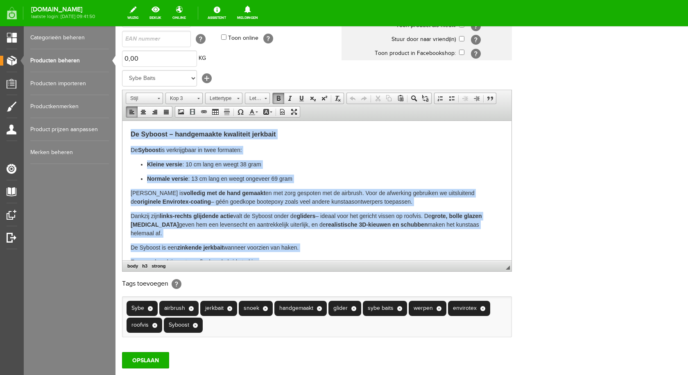
scroll to position [20, 0]
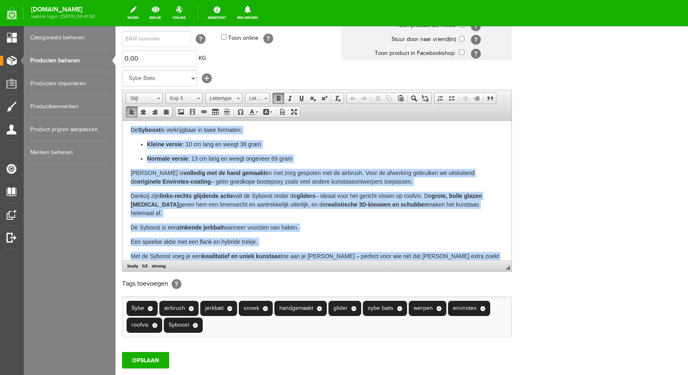
drag, startPoint x: 127, startPoint y: 130, endPoint x: 490, endPoint y: 258, distance: 384.9
click at [490, 259] on html "De Syboost – handgemaakte kwaliteit jerkbait De Syboost is verkrijgbaar in twee…" at bounding box center [316, 188] width 389 height 177
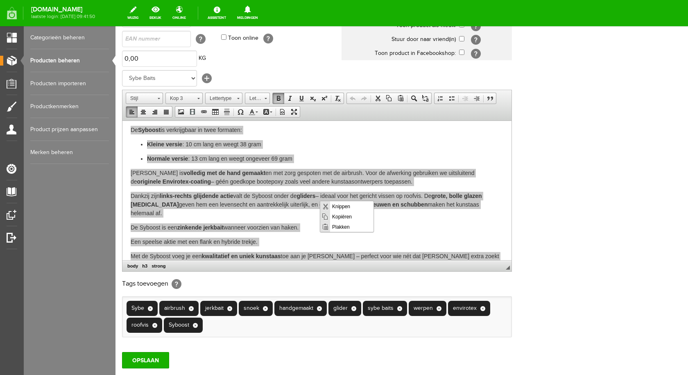
scroll to position [0, 0]
click at [346, 217] on span "Kopiëren" at bounding box center [351, 216] width 43 height 10
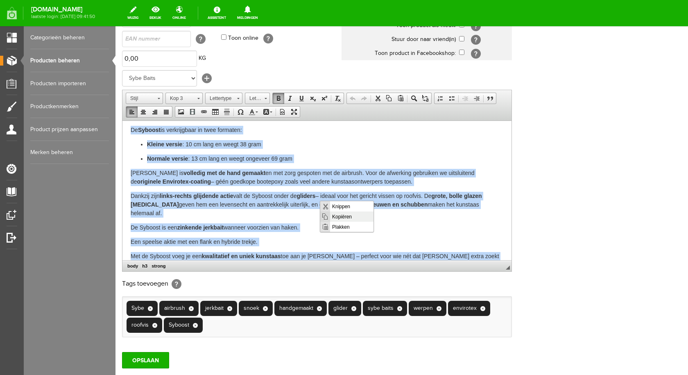
copy body "De Syboost – handgemaakte kwaliteit jerkbait De Syboost is verkrijgbaar in twee…"
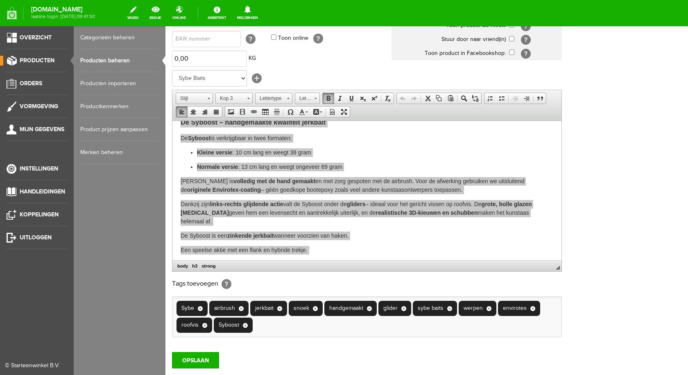
click at [19, 58] on link "Producten" at bounding box center [33, 61] width 67 height 10
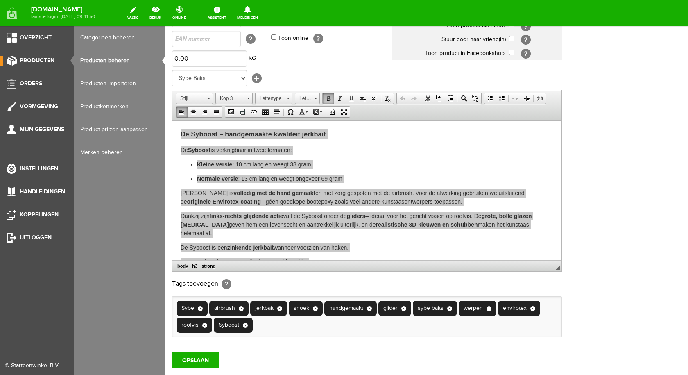
scroll to position [0, 0]
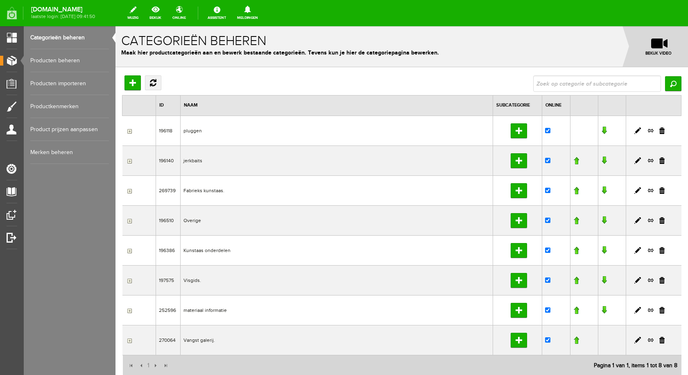
click at [63, 60] on link "Producten beheren" at bounding box center [69, 60] width 79 height 23
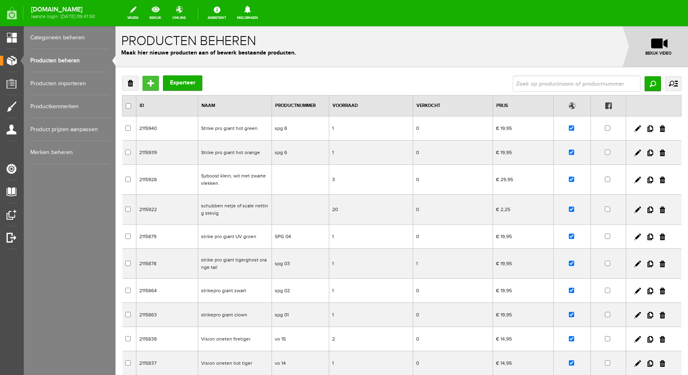
click at [150, 85] on input "Toevoegen" at bounding box center [151, 83] width 16 height 15
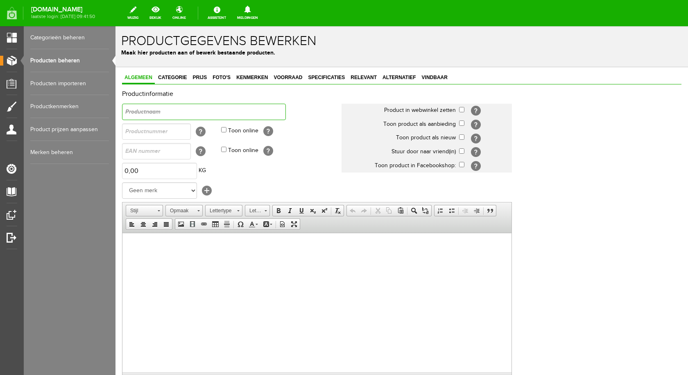
click at [186, 106] on input "text" at bounding box center [204, 112] width 164 height 16
type input "Syboost klein, albino"
click at [222, 130] on input "Toon online" at bounding box center [223, 129] width 5 height 5
checkbox input "true"
click at [158, 132] on input "text" at bounding box center [156, 131] width 69 height 16
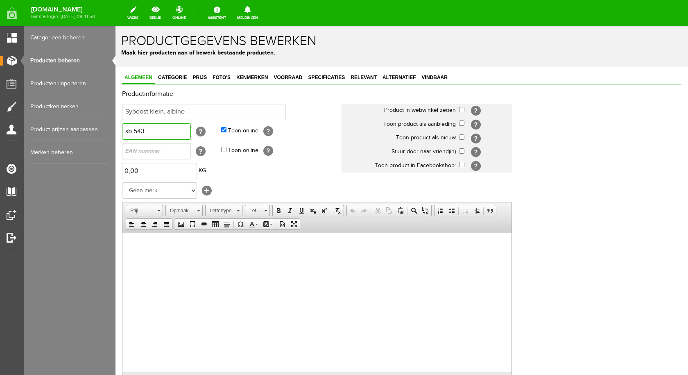
type input "sb 543"
click at [463, 111] on input "checkbox" at bounding box center [461, 109] width 5 height 5
checkbox input "true"
drag, startPoint x: 231, startPoint y: 437, endPoint x: 132, endPoint y: 247, distance: 214.4
click at [154, 254] on span "Plakken" at bounding box center [164, 252] width 43 height 10
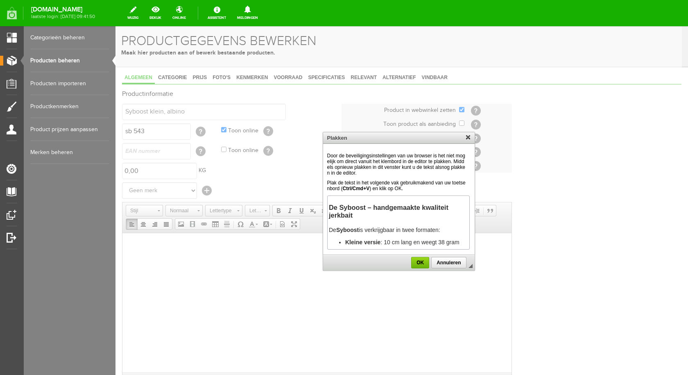
scroll to position [155, 0]
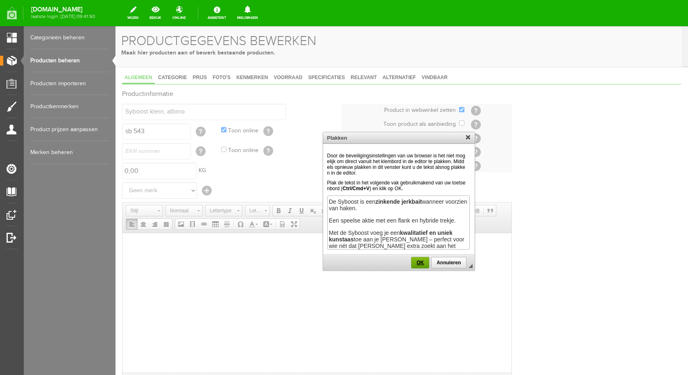
click at [423, 262] on span "OK" at bounding box center [420, 263] width 17 height 6
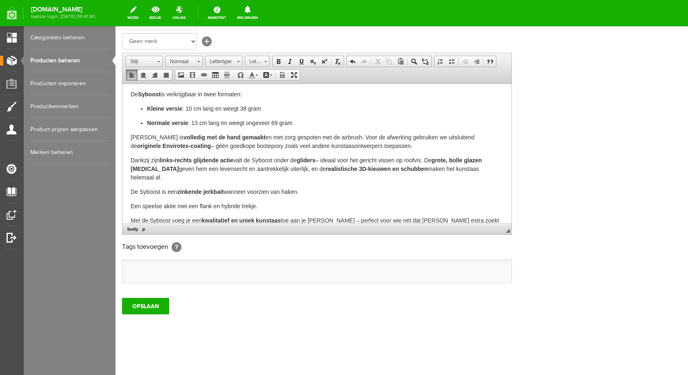
scroll to position [20, 0]
click at [185, 268] on ul at bounding box center [316, 271] width 389 height 23
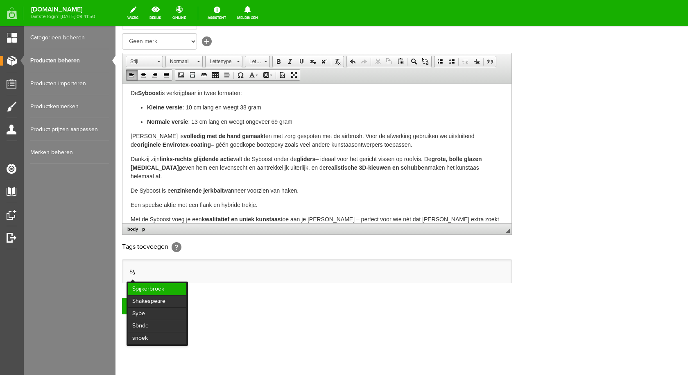
scroll to position [0, 0]
type input "sy"
click at [161, 288] on li "Sybe" at bounding box center [157, 289] width 58 height 12
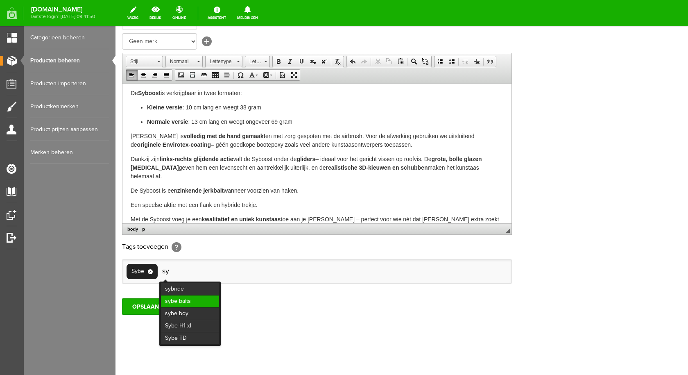
type input "sy"
click at [186, 299] on li "sybe baits" at bounding box center [190, 301] width 58 height 12
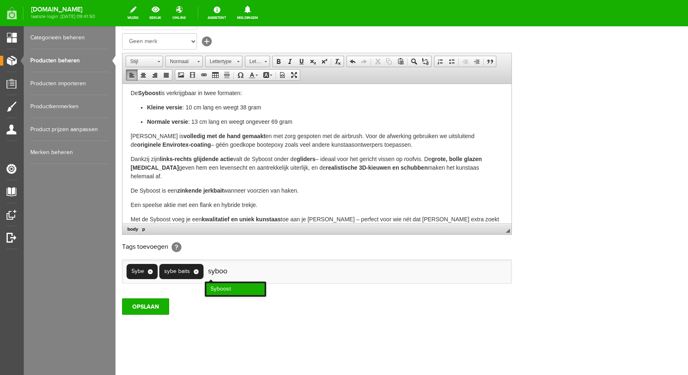
type input "syboo"
click at [232, 287] on li "Syboost" at bounding box center [235, 289] width 58 height 12
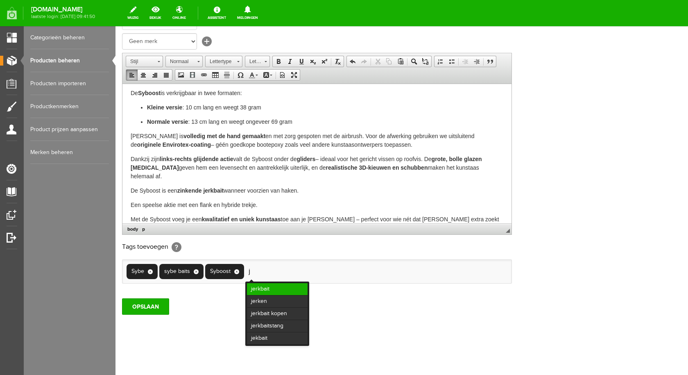
type input "j"
click at [260, 289] on li "jerkbait" at bounding box center [277, 289] width 61 height 12
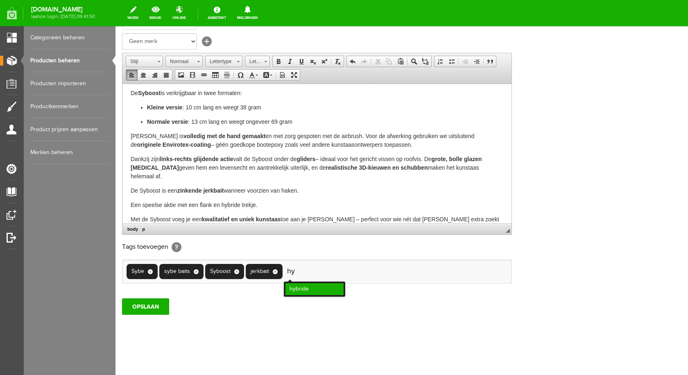
type input "hy"
click at [297, 287] on li "hybride" at bounding box center [315, 289] width 58 height 12
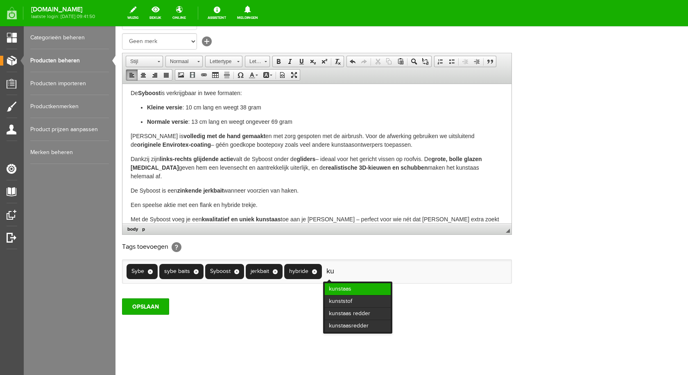
type input "ku"
click at [342, 288] on li "kunstaas" at bounding box center [358, 289] width 66 height 12
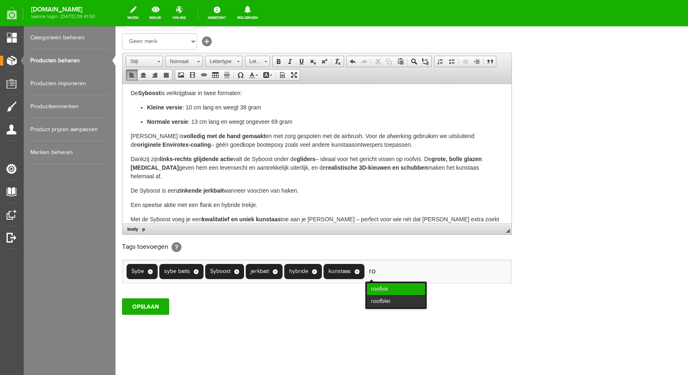
type input "ro"
click at [390, 288] on li "roofvis" at bounding box center [396, 289] width 58 height 12
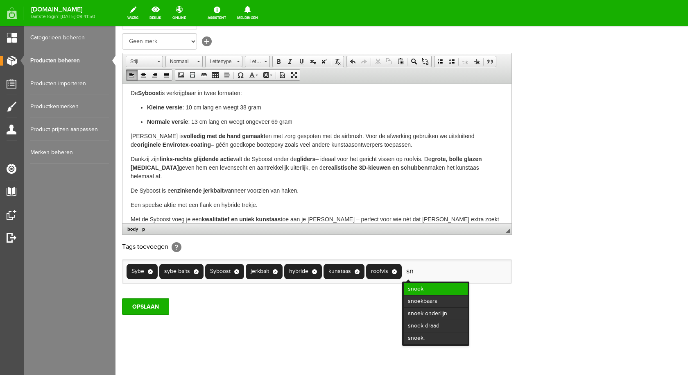
type input "sn"
click at [418, 287] on li "snoek" at bounding box center [436, 289] width 64 height 12
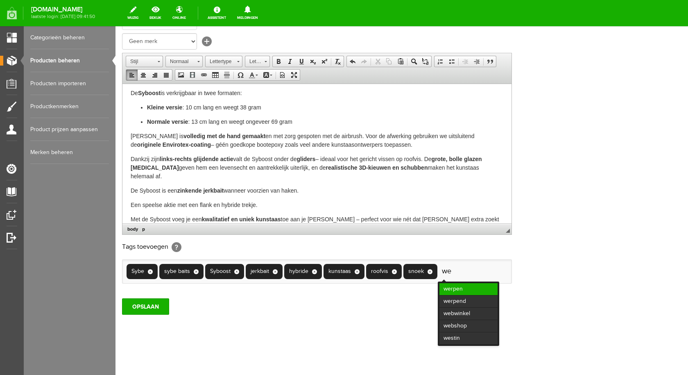
type input "we"
click at [463, 286] on li "werpen" at bounding box center [469, 289] width 58 height 12
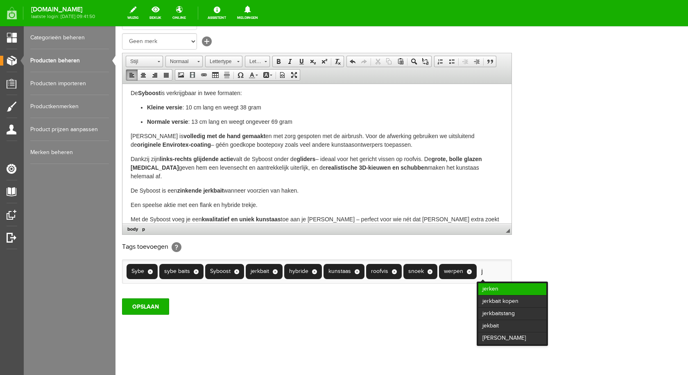
type input "j"
click at [503, 291] on li "jerken" at bounding box center [512, 289] width 68 height 12
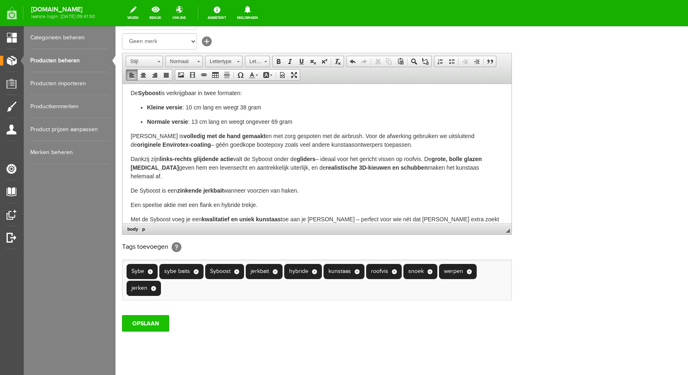
click at [143, 322] on input "OPSLAAN" at bounding box center [145, 323] width 47 height 16
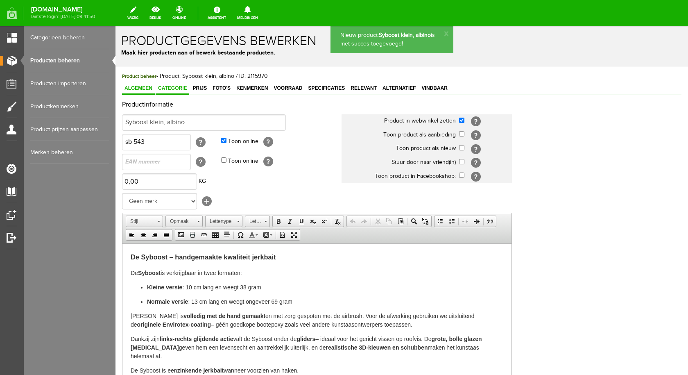
click at [174, 85] on link "Categorie" at bounding box center [173, 89] width 34 height 12
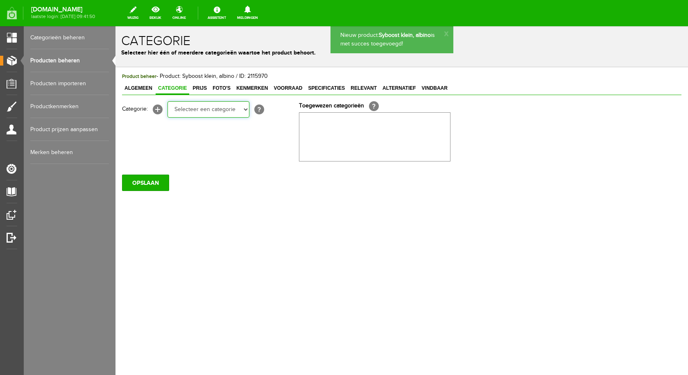
click at [189, 108] on select "Selecteer een categorie pluggen Python sheriff De schurk Swieber De Spok S-Cran…" at bounding box center [209, 109] width 82 height 16
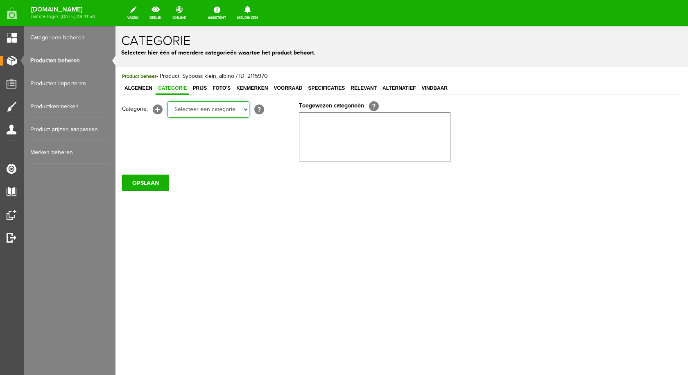
select select "282215"
click at [168, 101] on select "Selecteer een categorie pluggen Python sheriff De schurk Swieber De Spok S-Cran…" at bounding box center [209, 109] width 82 height 16
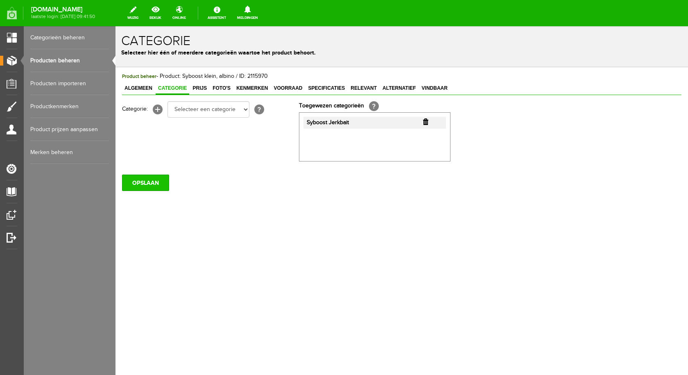
click at [139, 176] on input "OPSLAAN" at bounding box center [145, 182] width 47 height 16
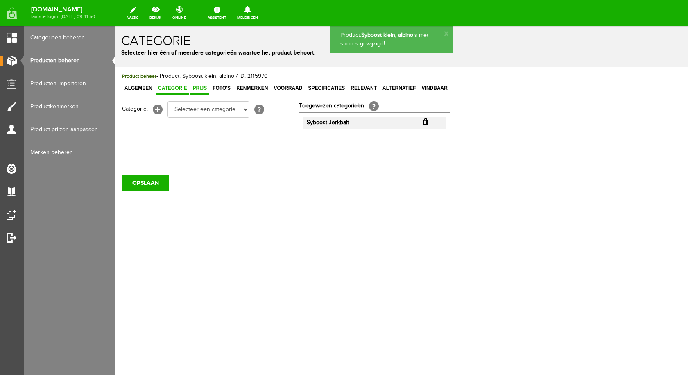
click at [202, 85] on span "Prijs" at bounding box center [199, 88] width 19 height 6
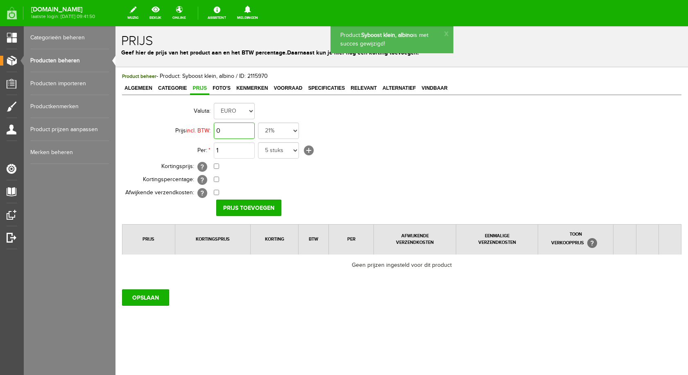
click at [240, 131] on input "0" at bounding box center [234, 130] width 41 height 16
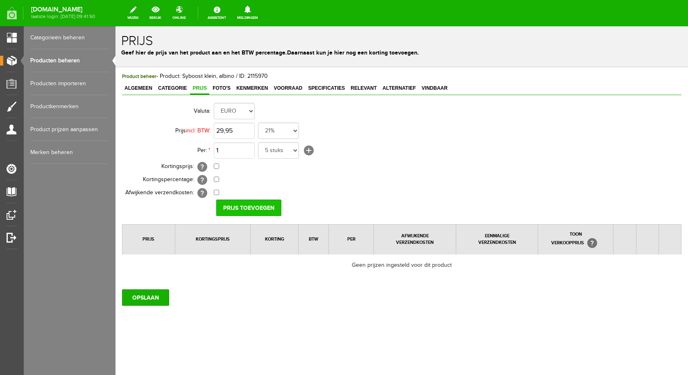
type input "€ 29,95"
click at [247, 207] on input "Prijs toevoegen" at bounding box center [248, 207] width 65 height 16
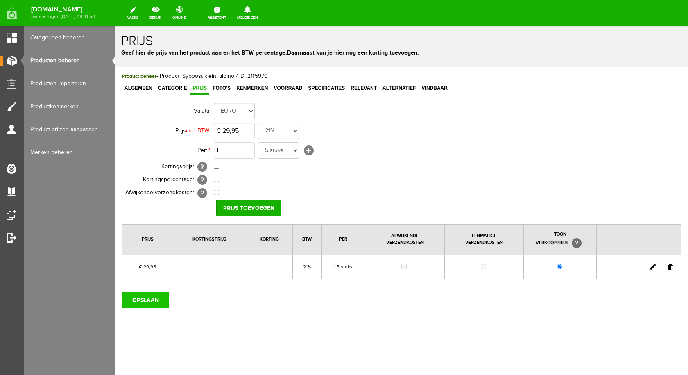
click at [145, 302] on input "OPSLAAN" at bounding box center [145, 300] width 47 height 16
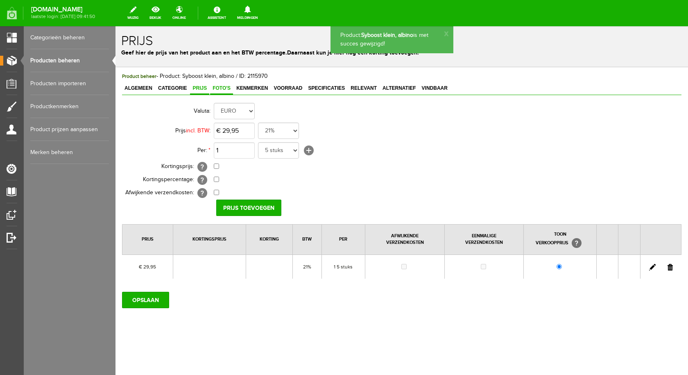
click at [218, 87] on span "Foto's" at bounding box center [221, 88] width 23 height 6
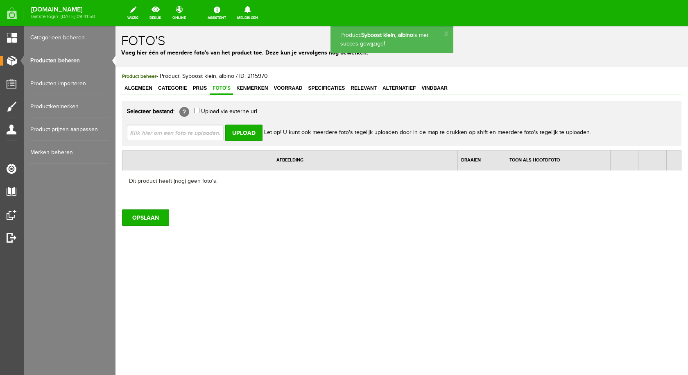
click at [206, 136] on input "file" at bounding box center [178, 133] width 103 height 16
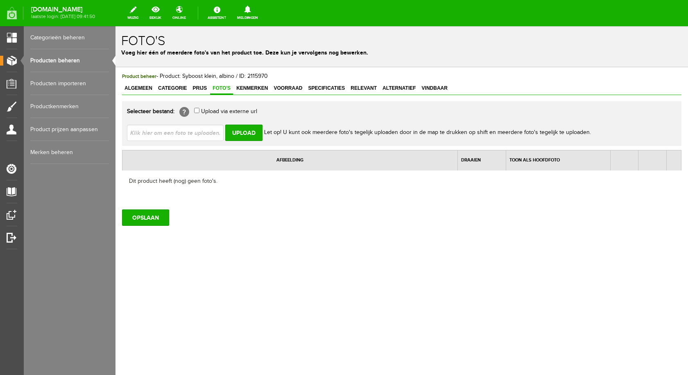
click at [163, 131] on input "file" at bounding box center [178, 133] width 103 height 16
type input "C:\fakepath\syboost klein albino.jpg"
type input "syboost klein albino.jpg"
click at [245, 130] on input "Upload" at bounding box center [243, 133] width 37 height 16
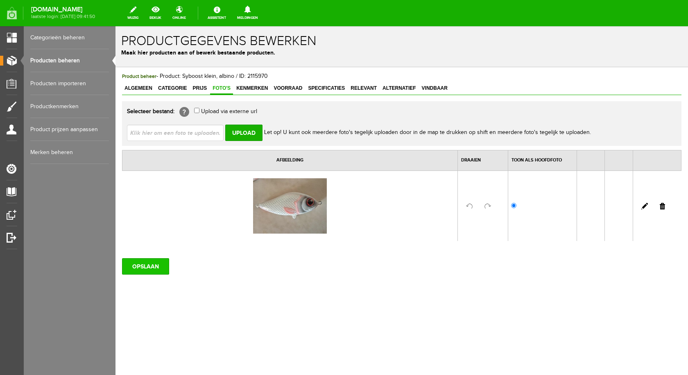
click at [161, 268] on input "OPSLAAN" at bounding box center [145, 266] width 47 height 16
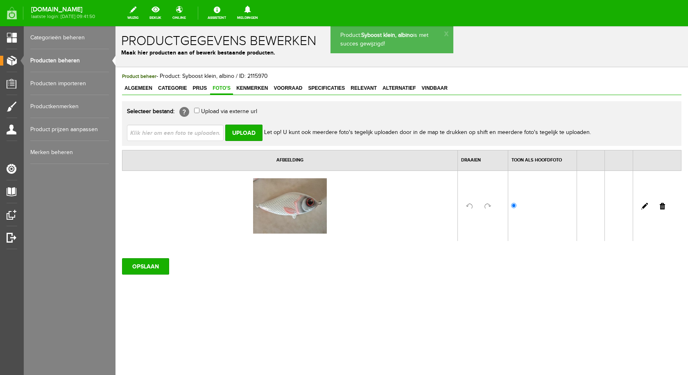
click at [294, 87] on span "Voorraad" at bounding box center [288, 88] width 34 height 6
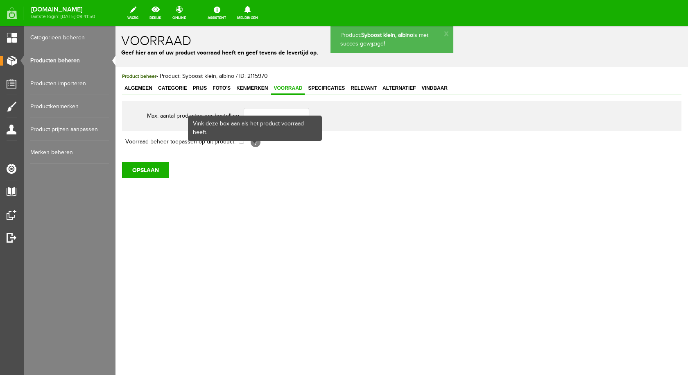
click at [242, 140] on div "Vink deze box aan als het product voorraad heeft." at bounding box center [255, 128] width 134 height 25
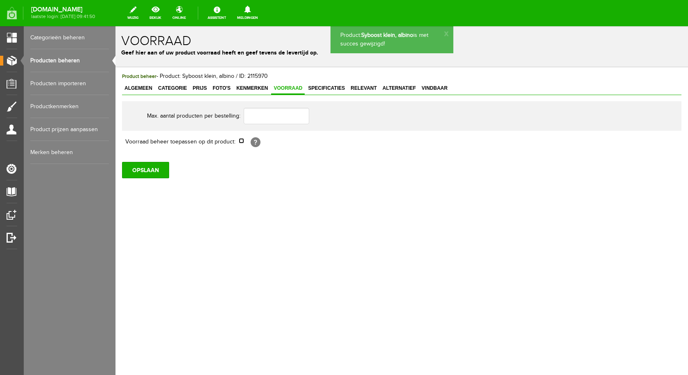
click at [242, 140] on input "checkbox" at bounding box center [241, 140] width 5 height 5
checkbox input "true"
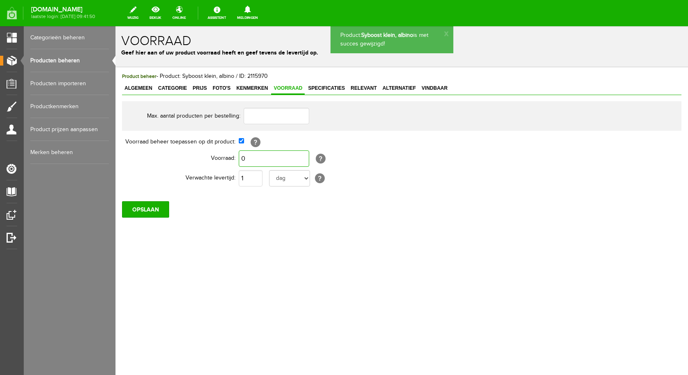
click at [282, 156] on input "0" at bounding box center [274, 158] width 70 height 16
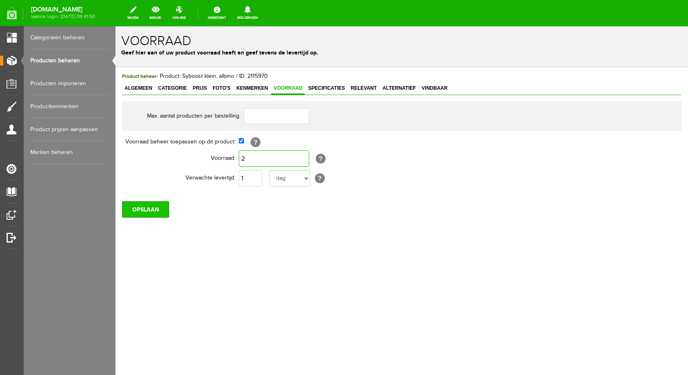
type input "2"
click at [144, 211] on input "OPSLAAN" at bounding box center [145, 209] width 47 height 16
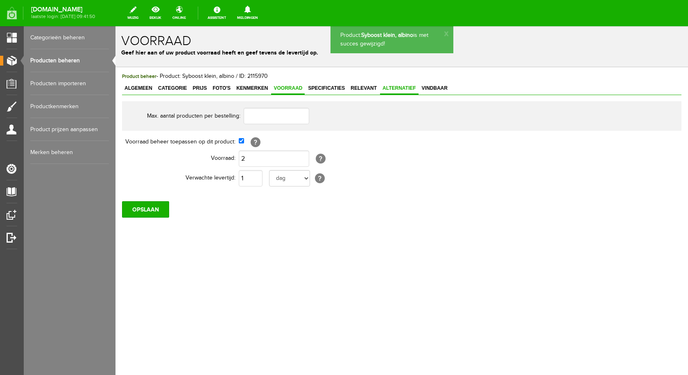
click at [399, 86] on span "Alternatief" at bounding box center [399, 88] width 39 height 6
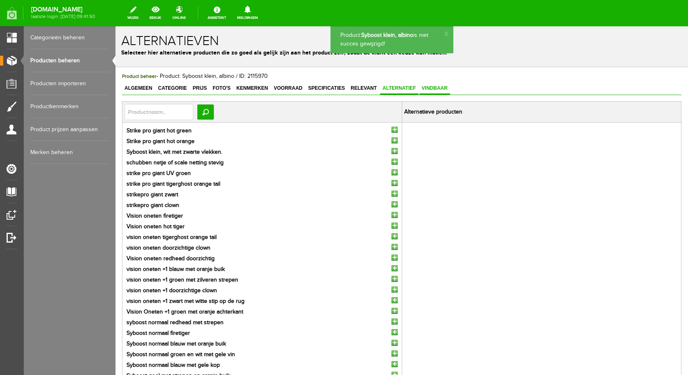
click at [437, 86] on span "Vindbaar" at bounding box center [434, 88] width 31 height 6
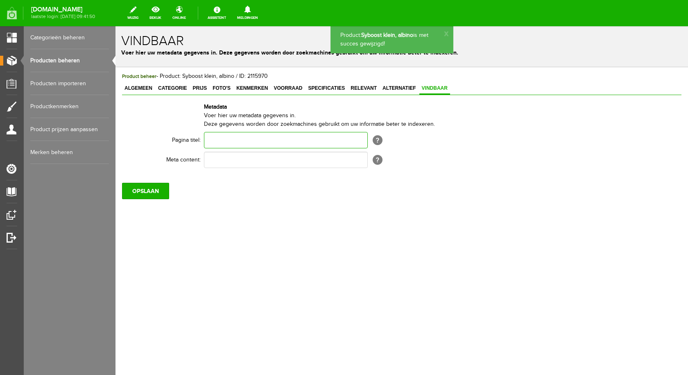
click at [210, 140] on input "text" at bounding box center [286, 140] width 164 height 16
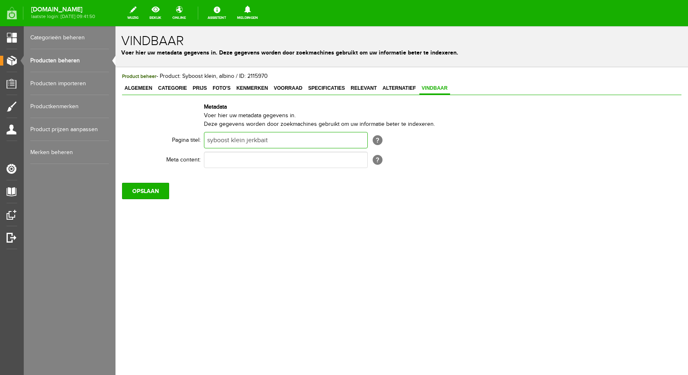
type input "syboost klein jerkbait"
click at [211, 159] on input "text" at bounding box center [286, 160] width 164 height 16
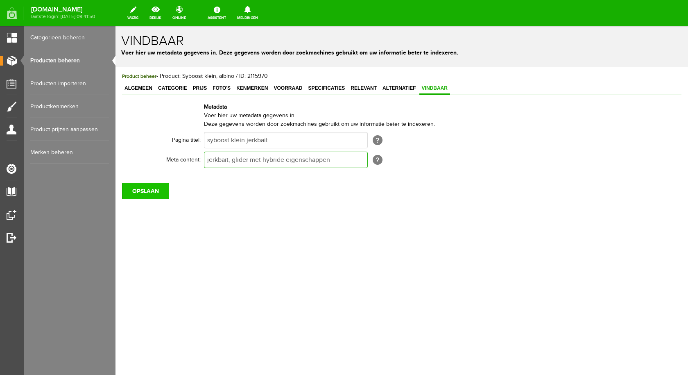
type input "jerkbait, glider met hybride eigenschappen"
click at [148, 186] on input "OPSLAAN" at bounding box center [145, 191] width 47 height 16
click at [147, 188] on input "OPSLAAN" at bounding box center [145, 191] width 47 height 16
